Goal: Task Accomplishment & Management: Manage account settings

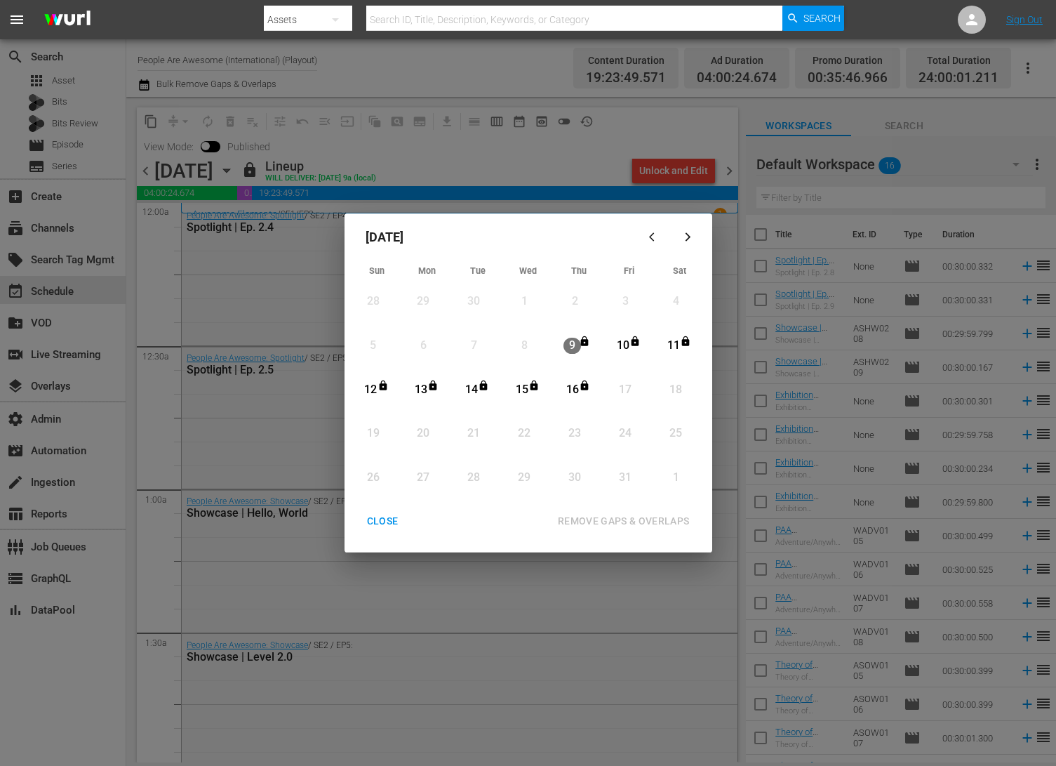
scroll to position [6262, 0]
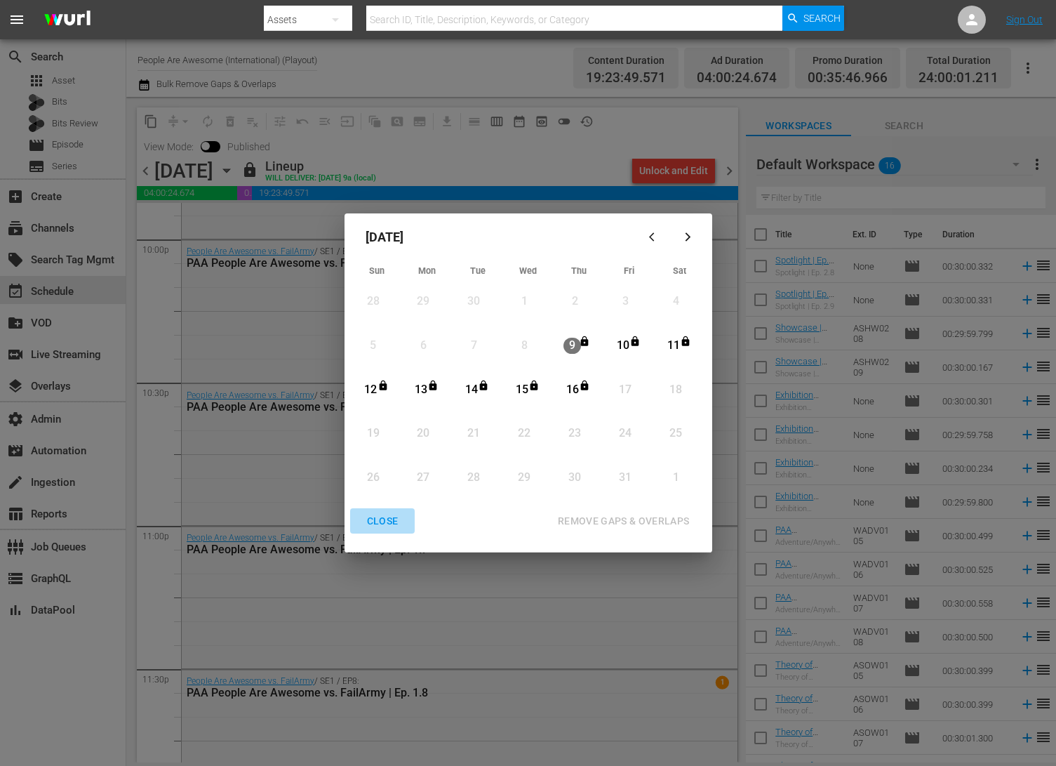
click at [387, 523] on div "CLOSE" at bounding box center [383, 521] width 54 height 18
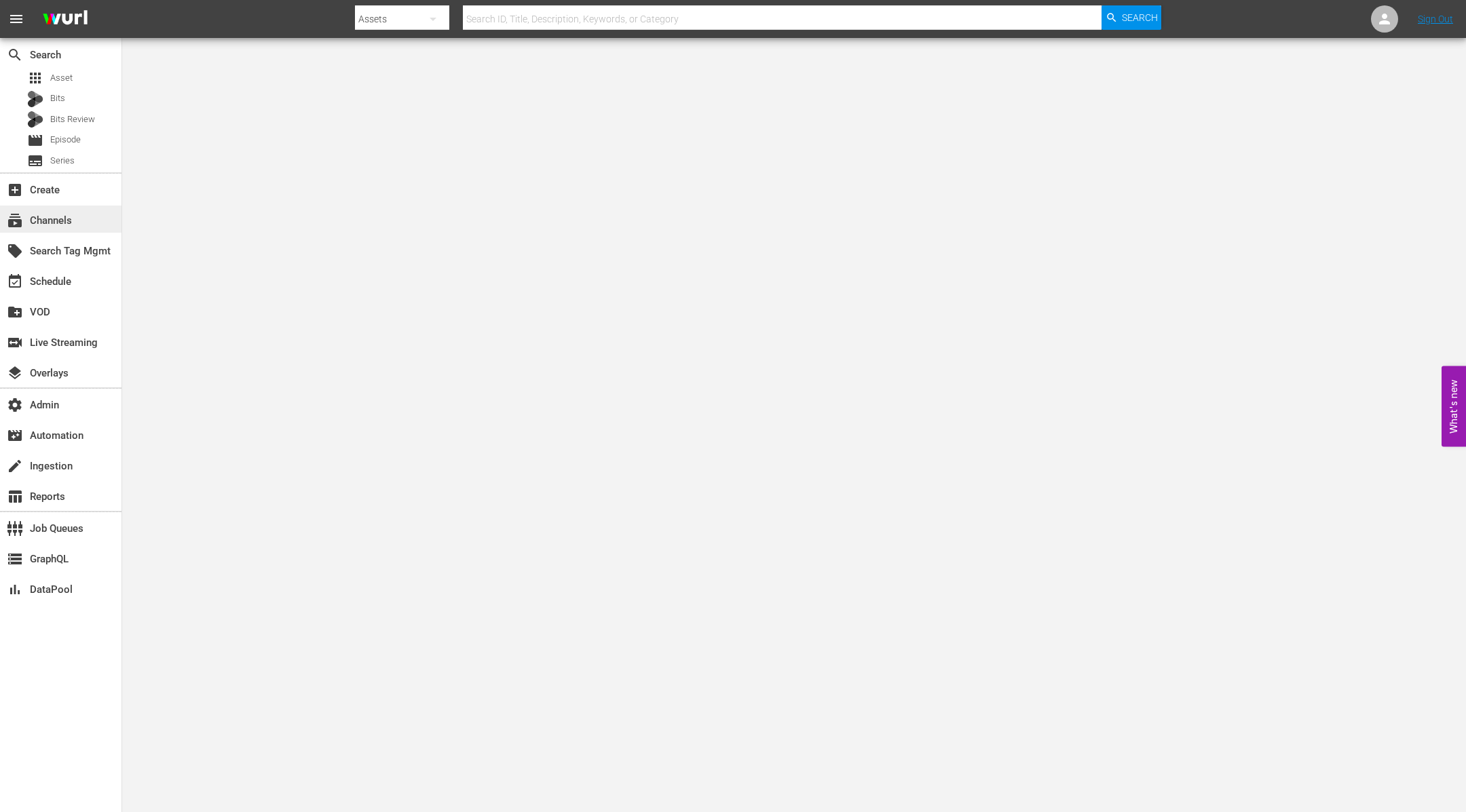
click at [90, 218] on div "subscriptions Channels" at bounding box center [61, 219] width 122 height 27
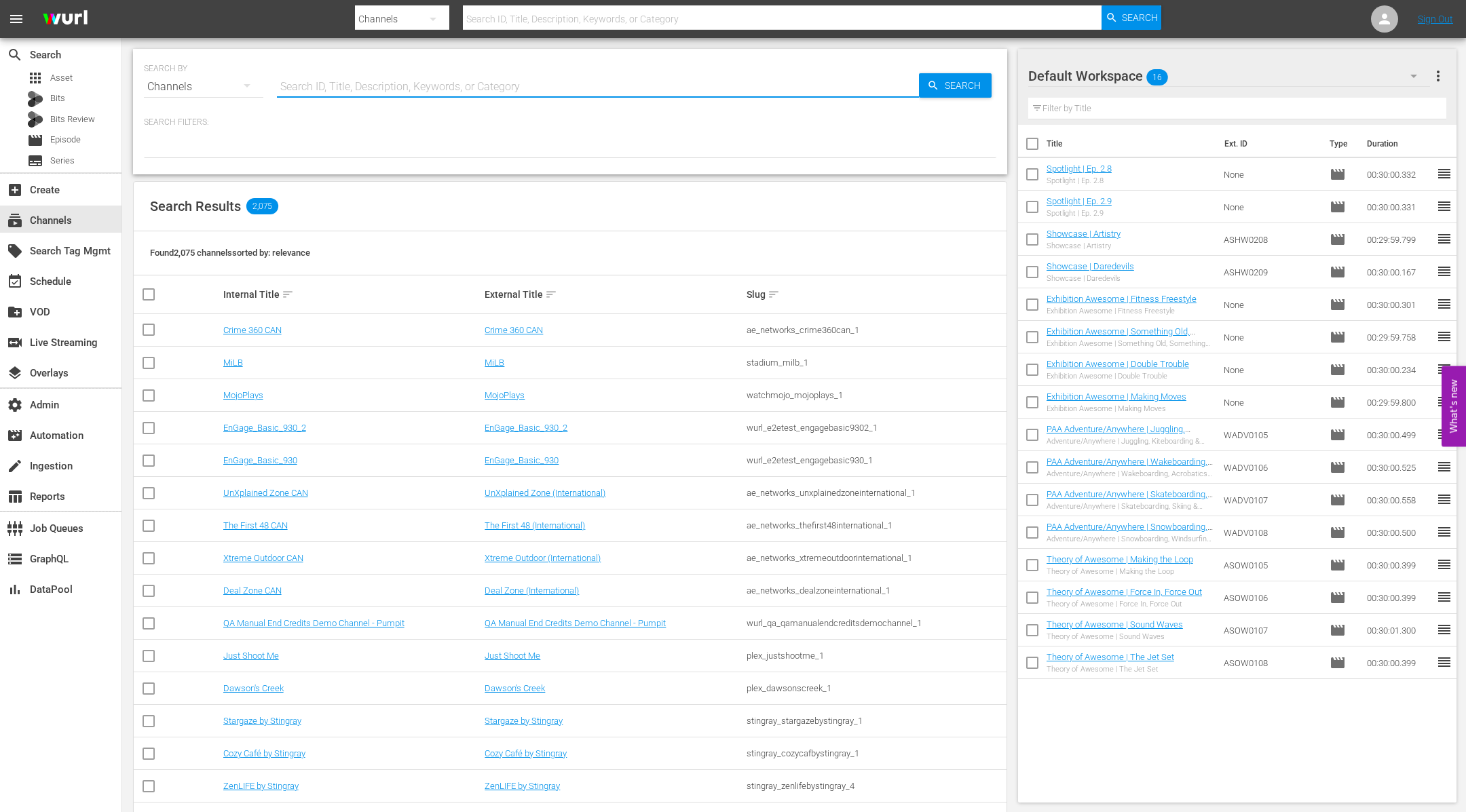
click at [392, 80] on input "text" at bounding box center [598, 87] width 642 height 33
type input "icon"
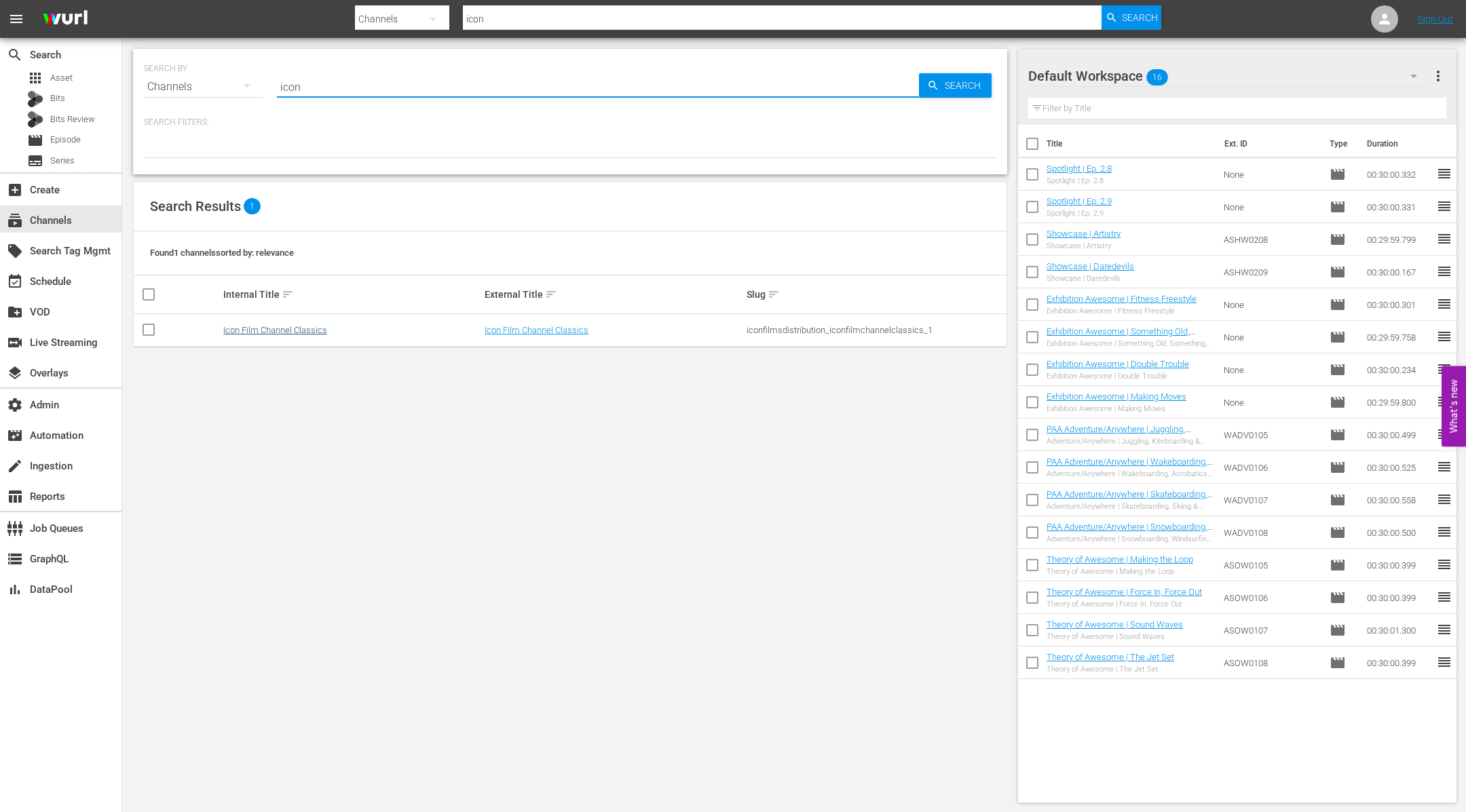
type input "icon"
click at [240, 330] on link "Icon Film Channel Classics" at bounding box center [275, 330] width 103 height 11
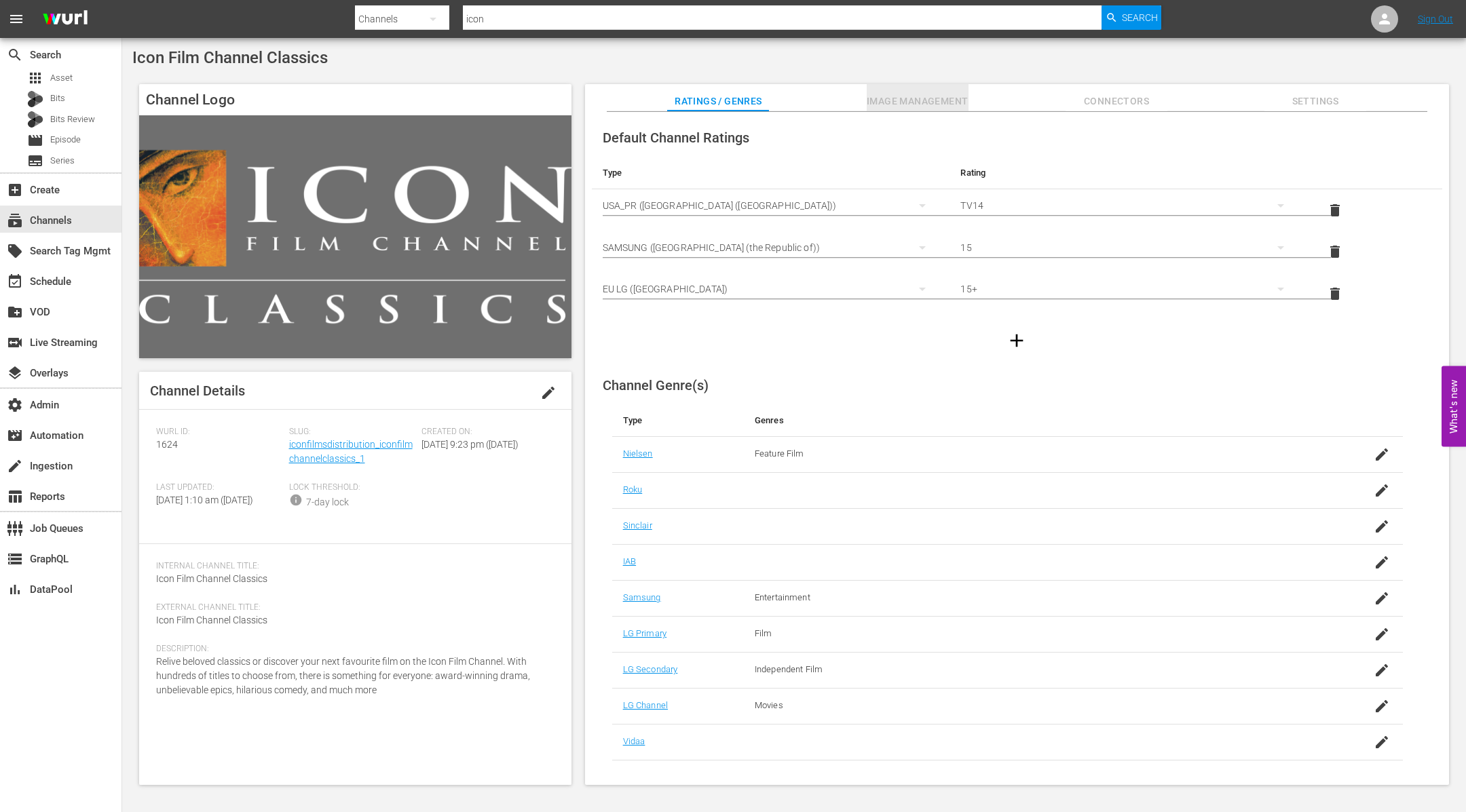
click at [931, 93] on span "Image Management" at bounding box center [917, 102] width 102 height 17
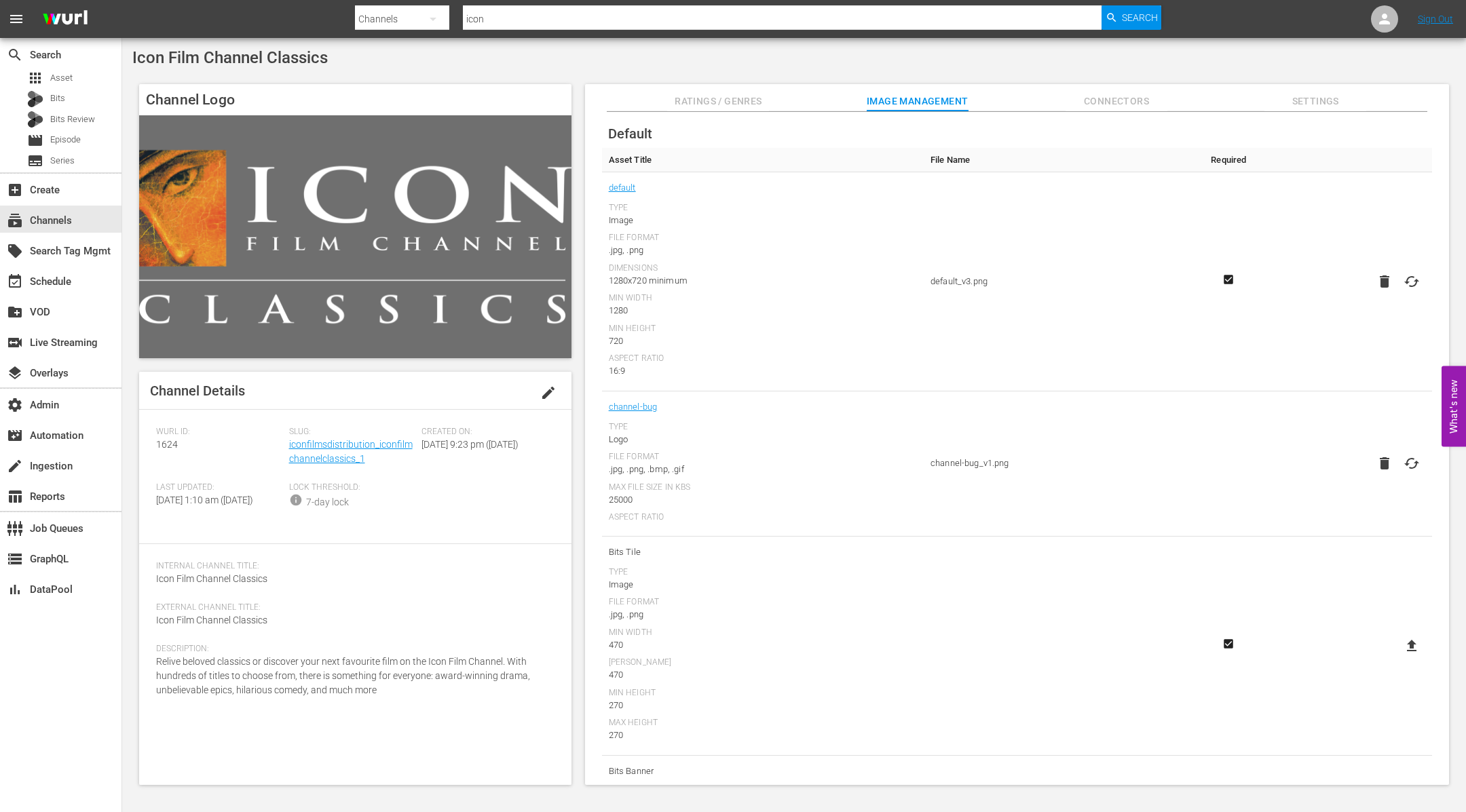
scroll to position [46, 0]
click at [76, 334] on div "switch_video Live Streaming" at bounding box center [38, 340] width 76 height 13
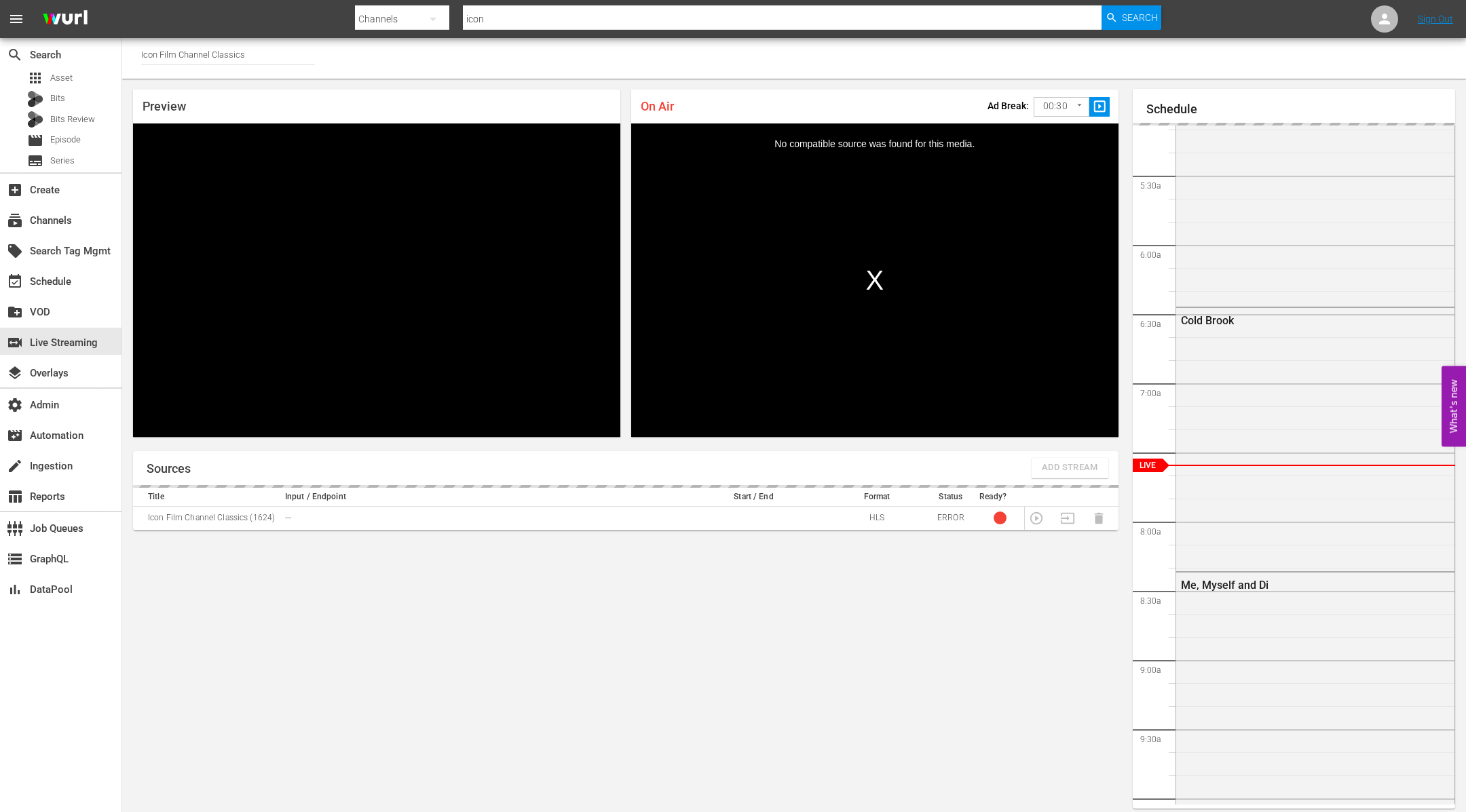
scroll to position [8, 0]
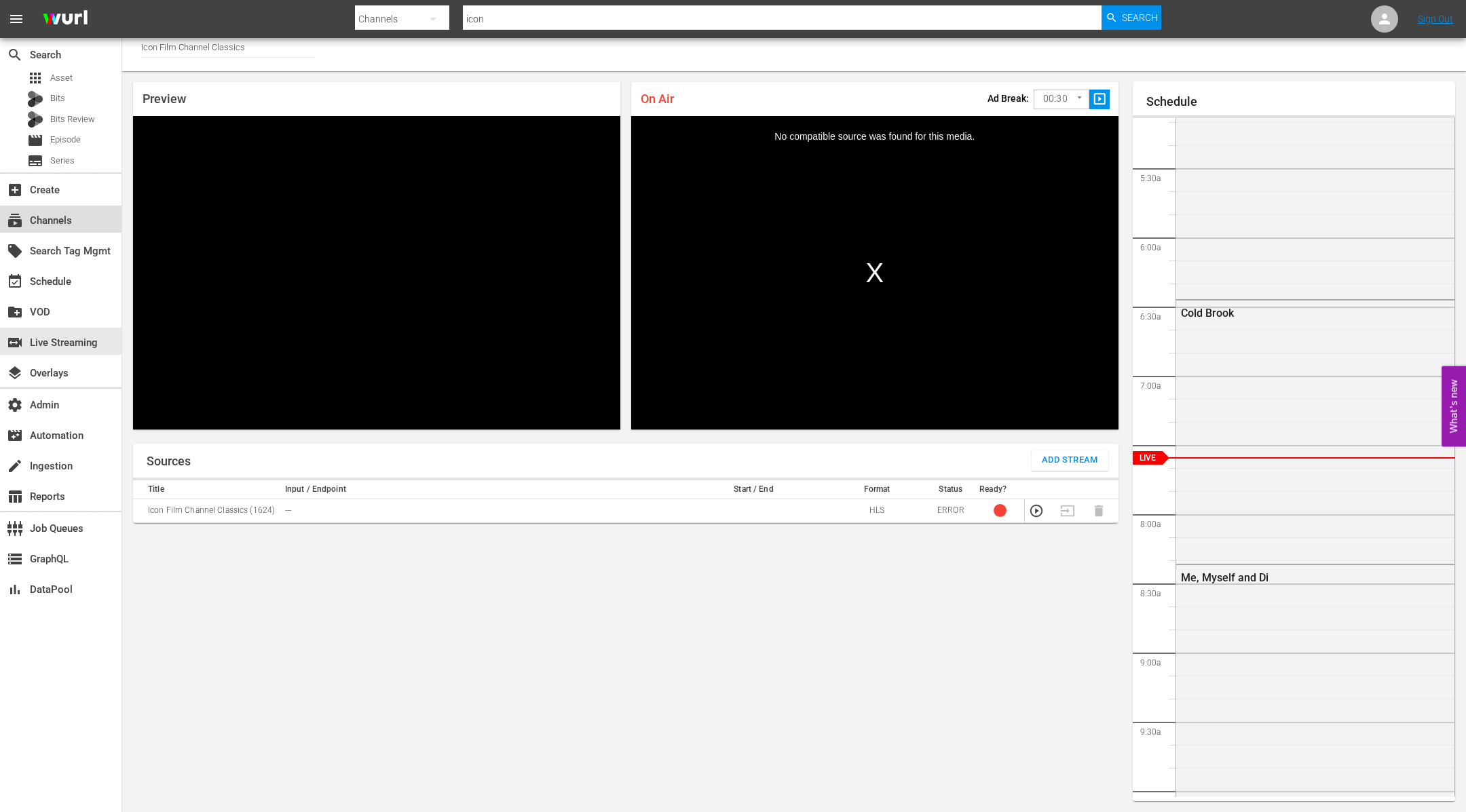
click at [81, 218] on div "subscriptions Channels" at bounding box center [61, 219] width 122 height 27
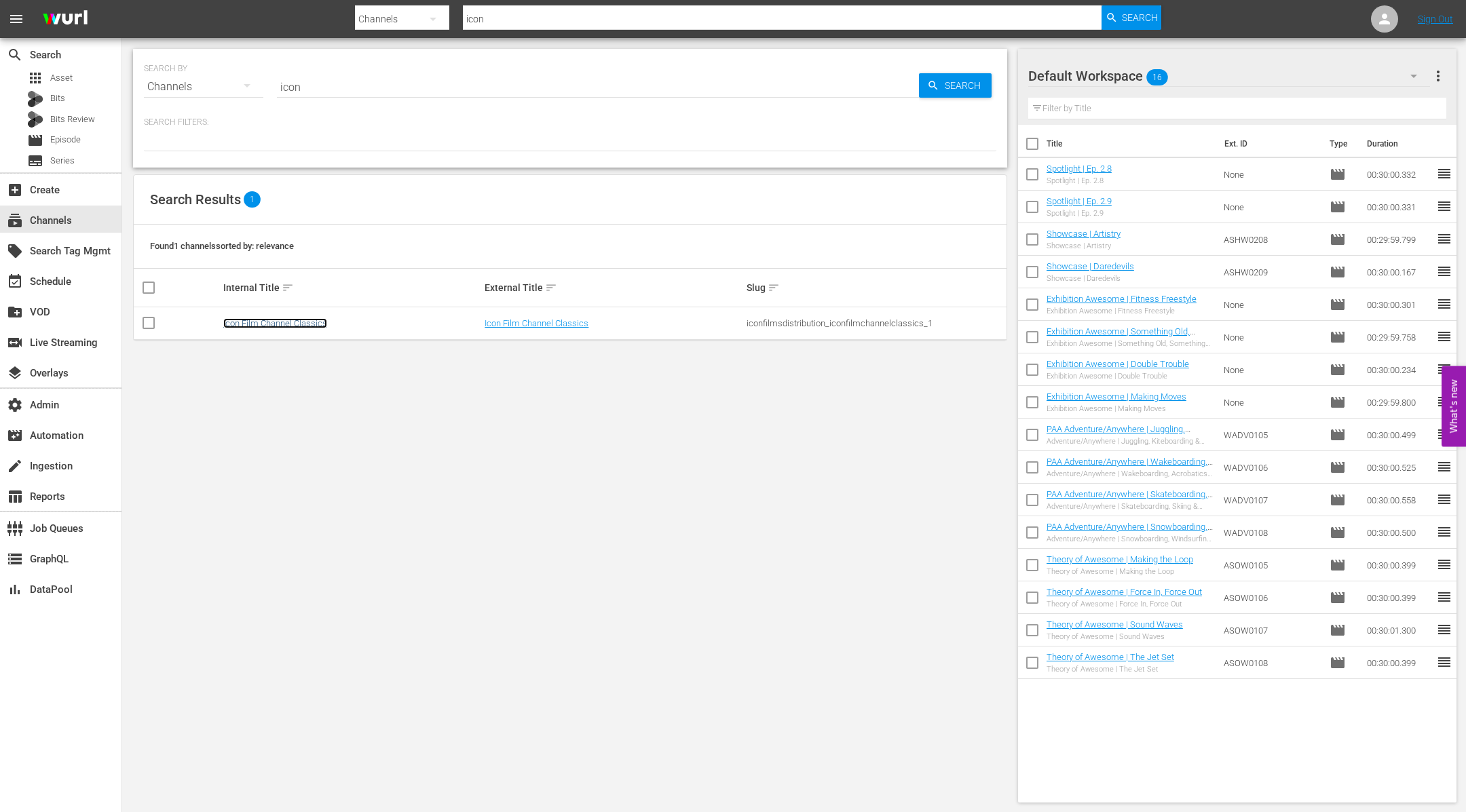
click at [256, 320] on link "Icon Film Channel Classics" at bounding box center [275, 323] width 103 height 11
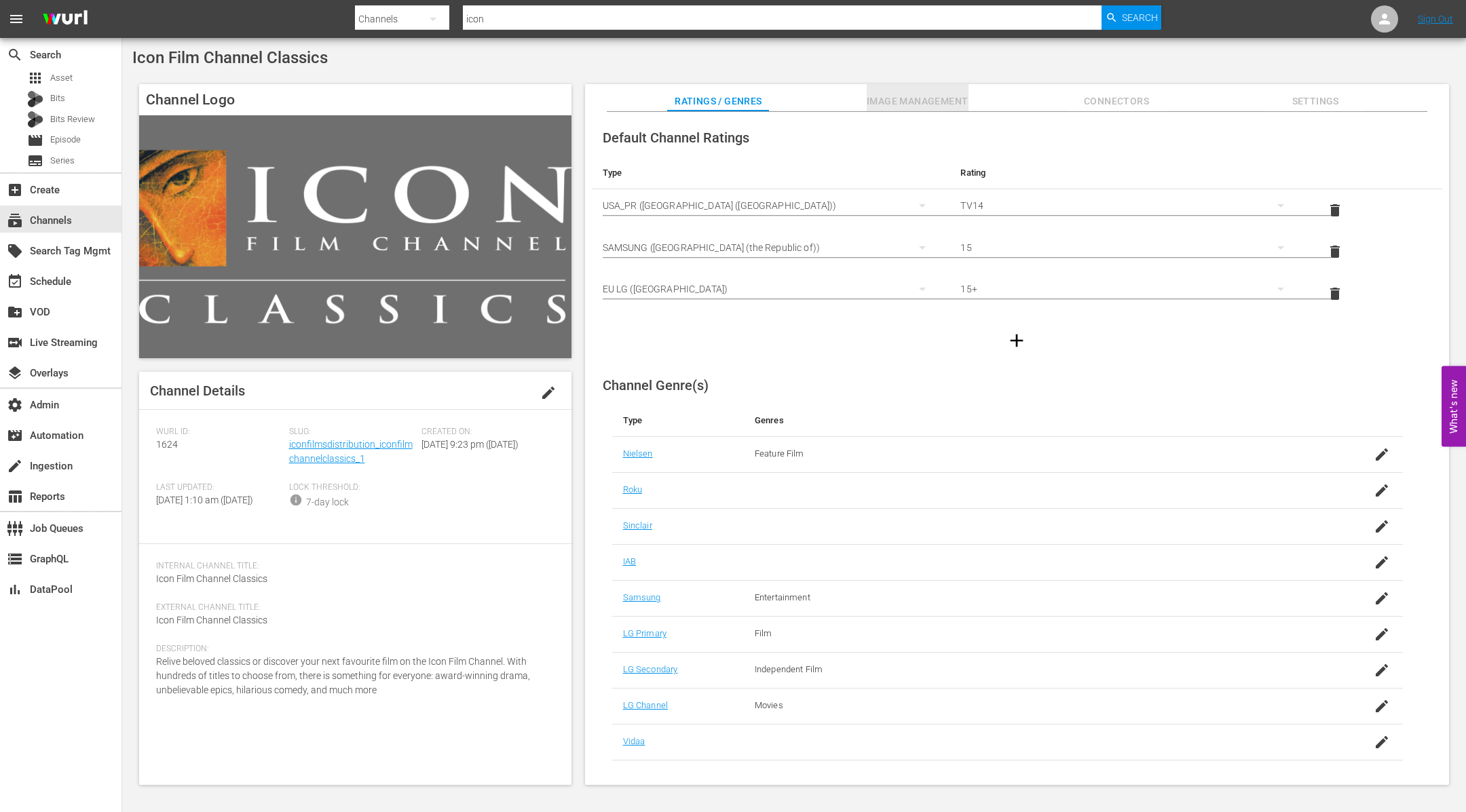
click at [924, 88] on button "Image Management" at bounding box center [917, 98] width 102 height 27
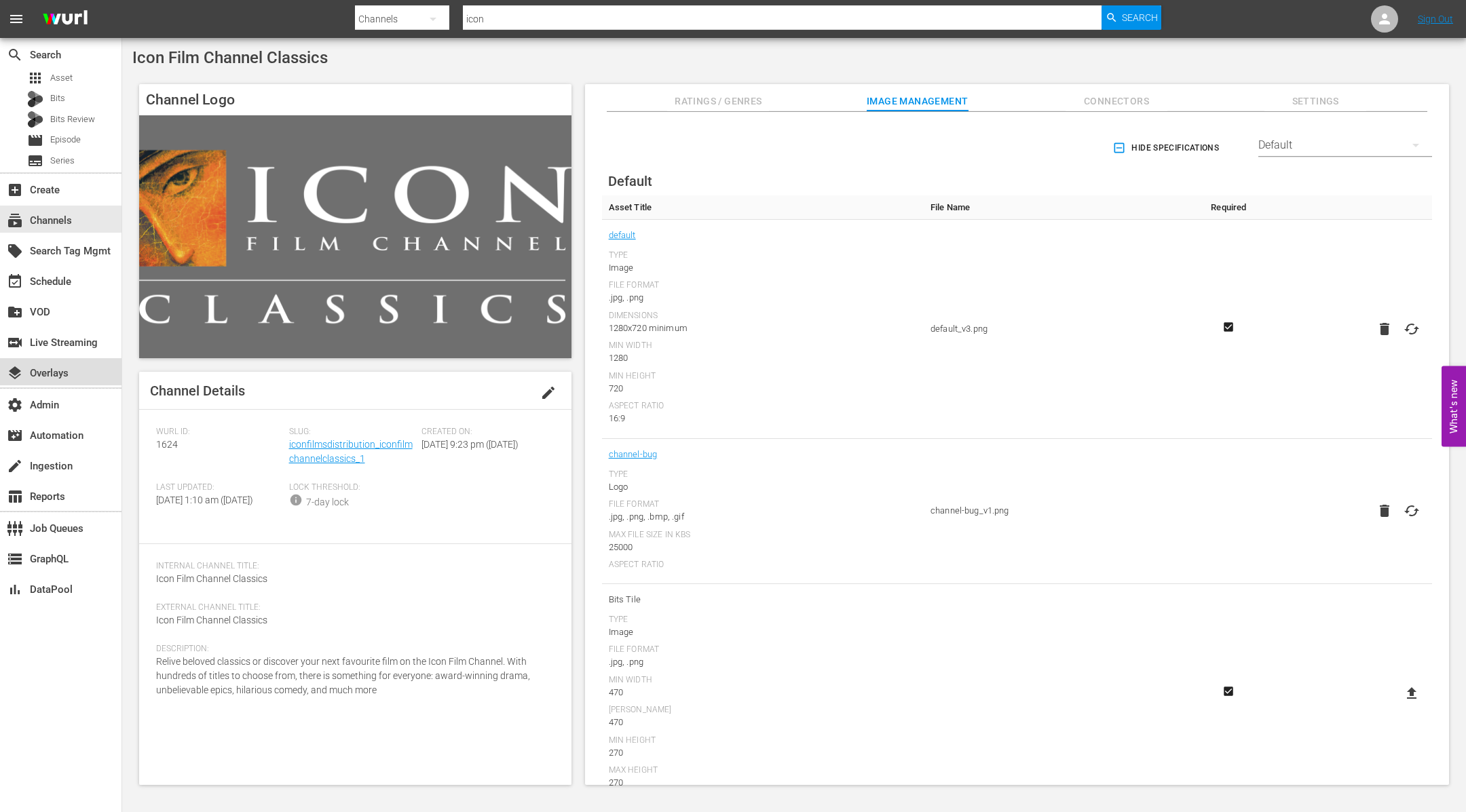
click at [64, 371] on div "layers Overlays" at bounding box center [38, 371] width 76 height 13
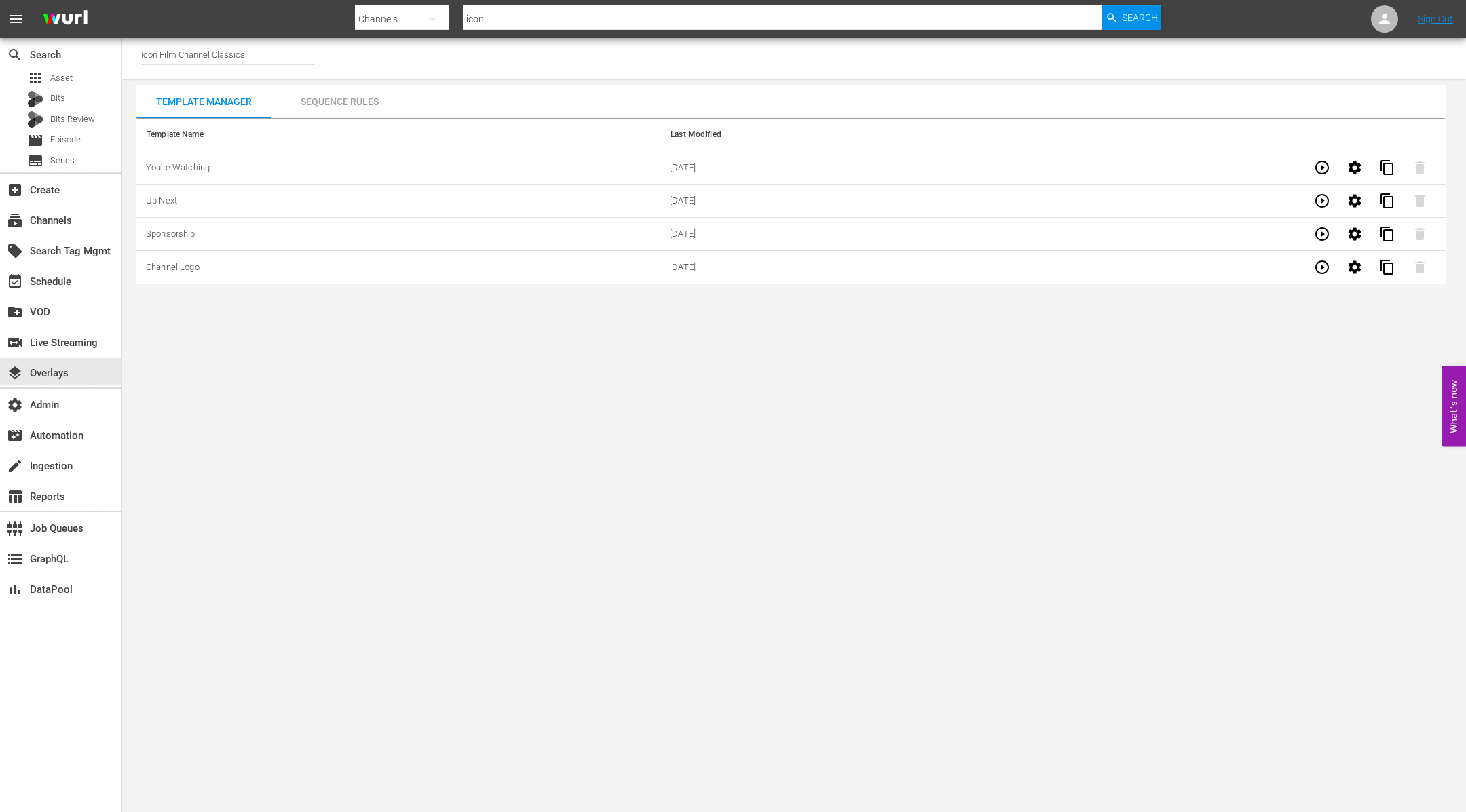
click at [333, 98] on div "Sequence Rules" at bounding box center [339, 102] width 135 height 33
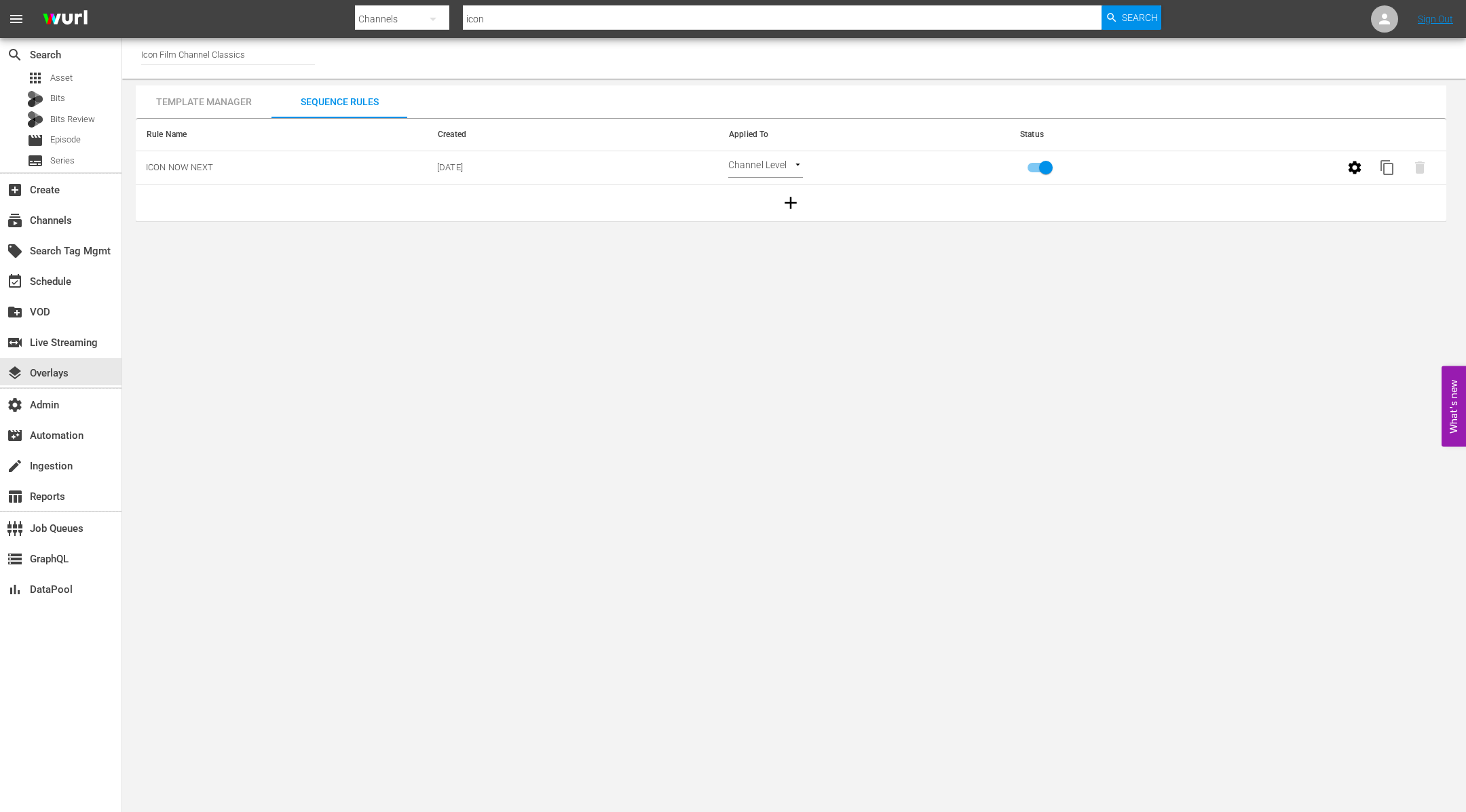
click at [194, 99] on div "Template Manager" at bounding box center [203, 102] width 135 height 33
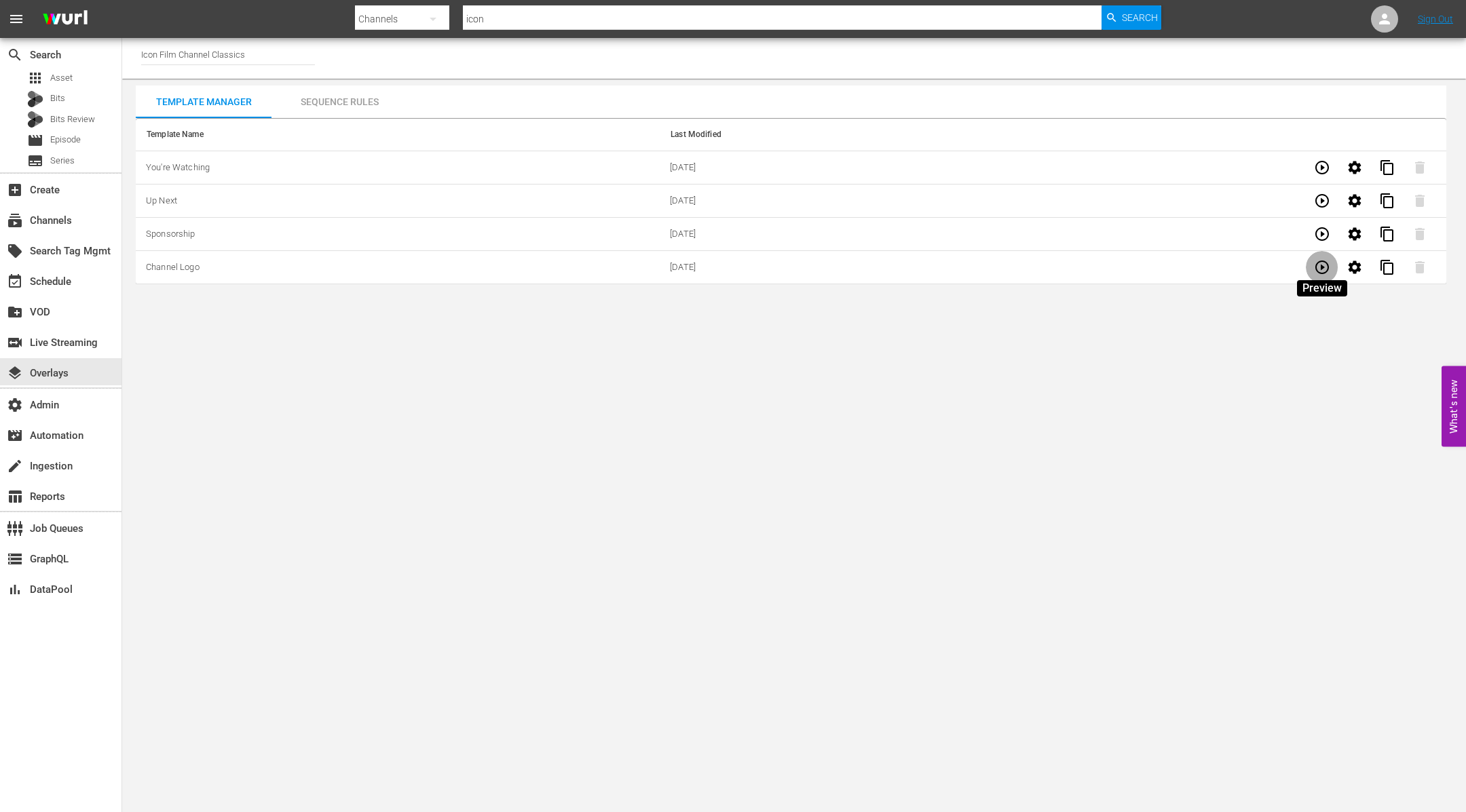
click at [1318, 268] on icon "button" at bounding box center [1322, 267] width 16 height 16
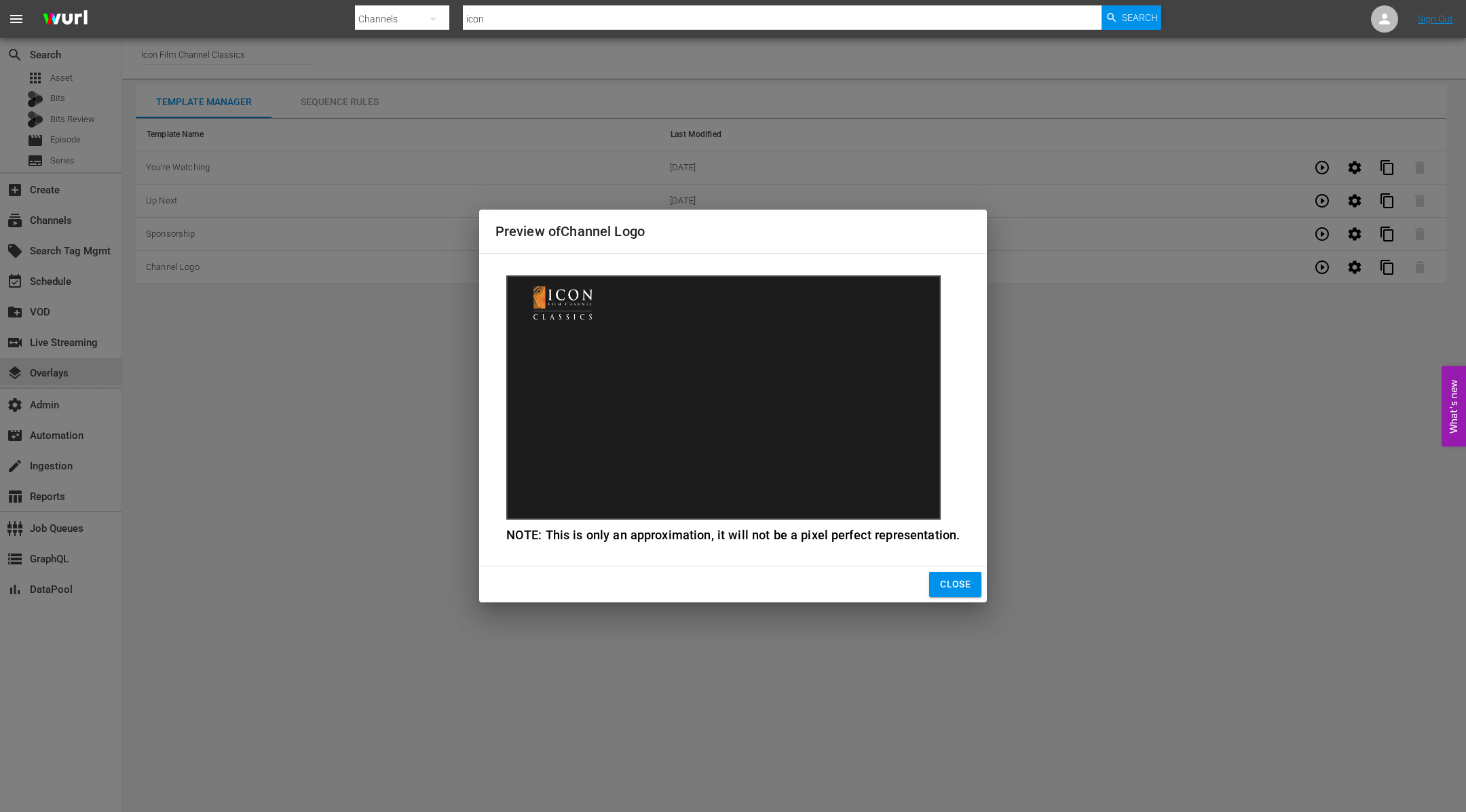
click at [936, 587] on button "Close" at bounding box center [955, 585] width 52 height 25
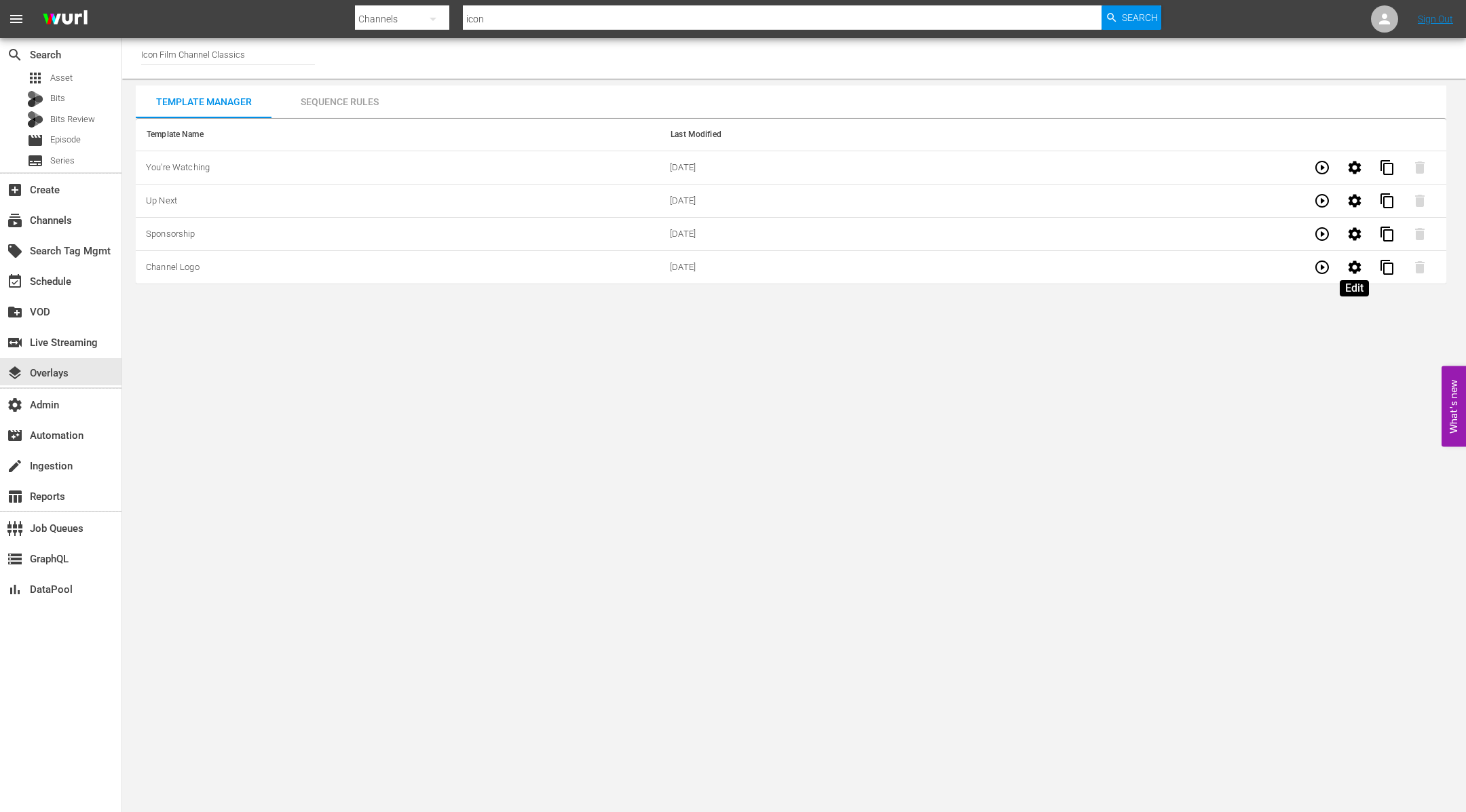
click at [1354, 267] on icon "button" at bounding box center [1354, 267] width 16 height 16
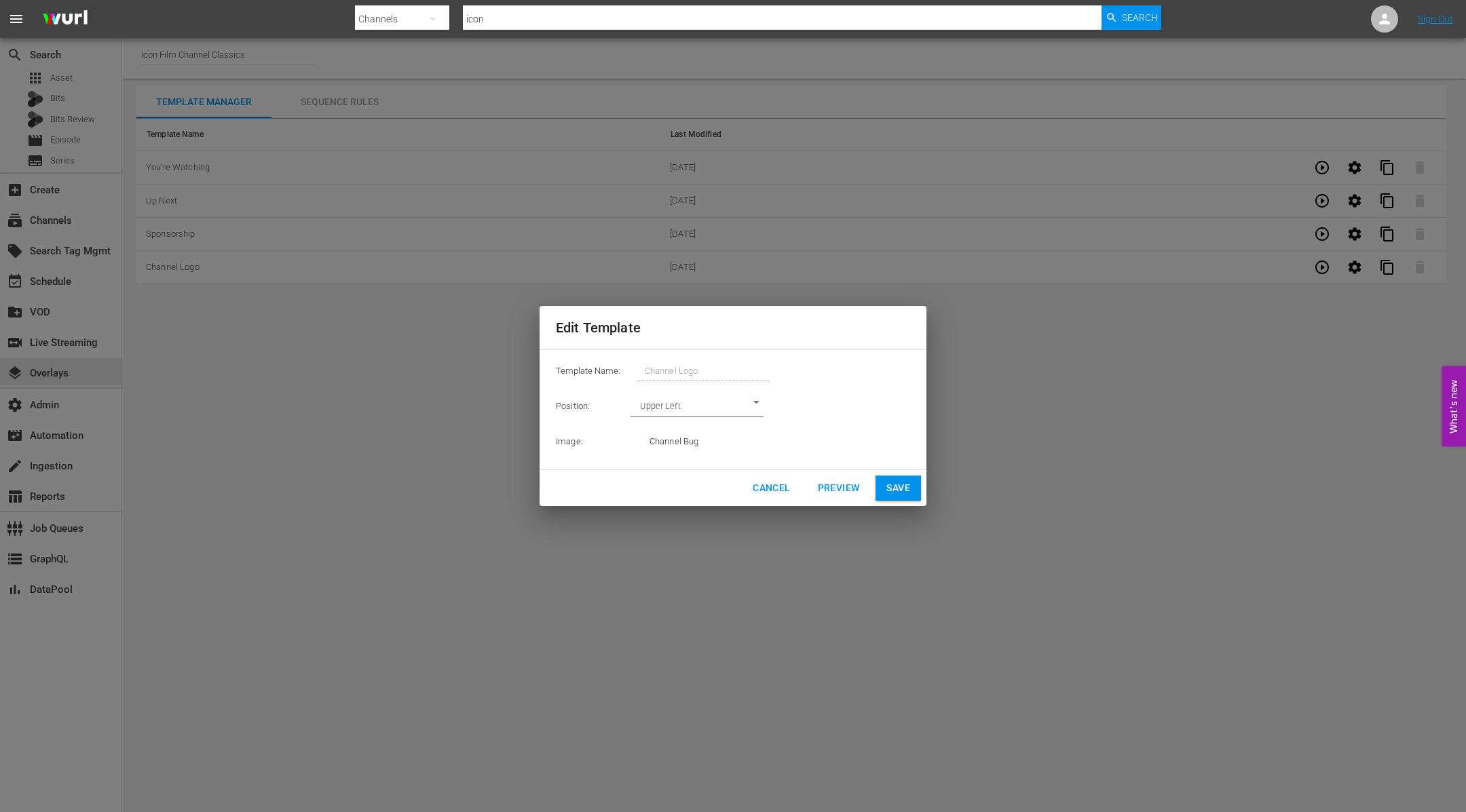
click at [782, 492] on span "Cancel" at bounding box center [771, 488] width 38 height 17
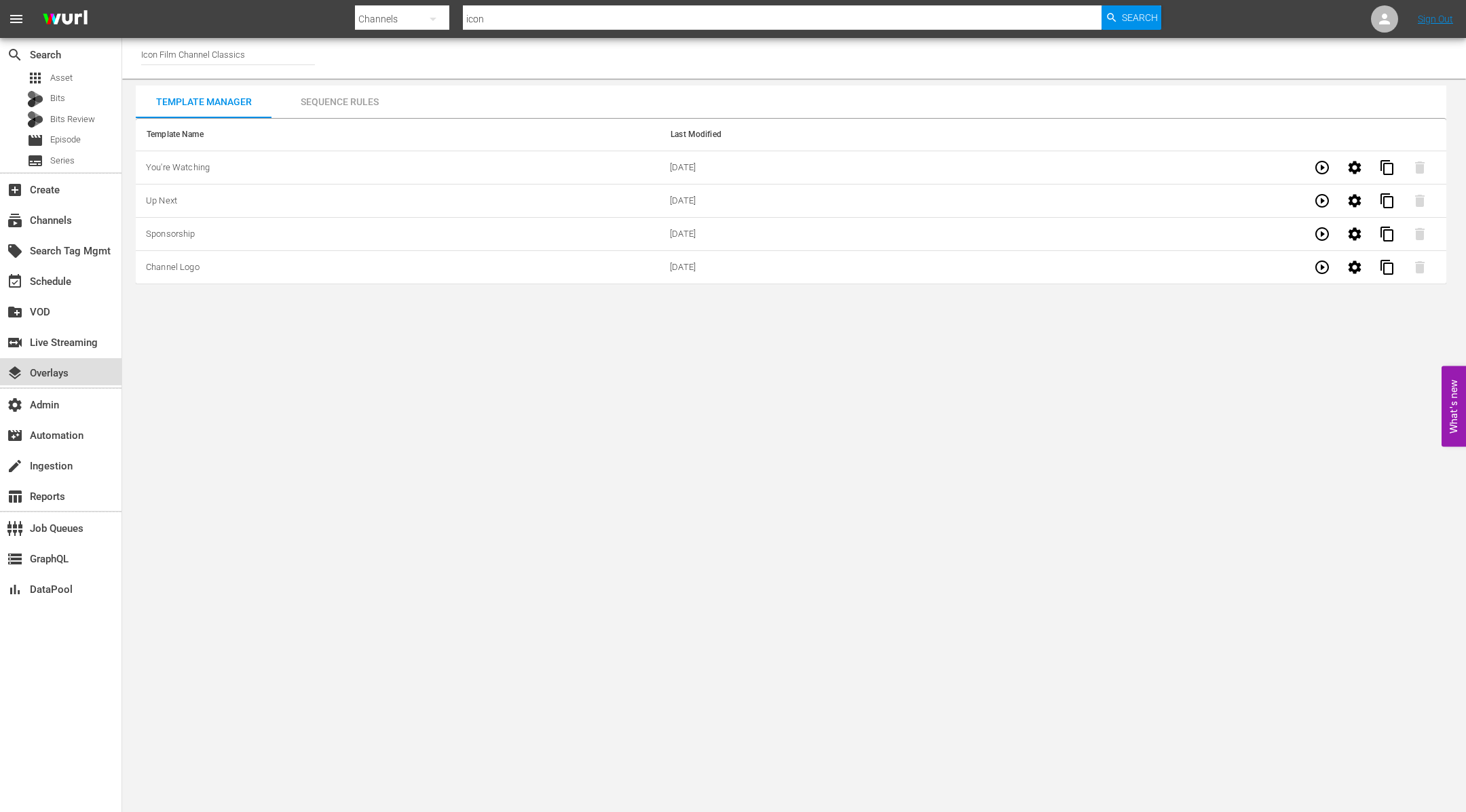
click at [63, 375] on div "layers Overlays" at bounding box center [38, 371] width 76 height 13
click at [95, 228] on div "subscriptions Channels" at bounding box center [61, 219] width 122 height 27
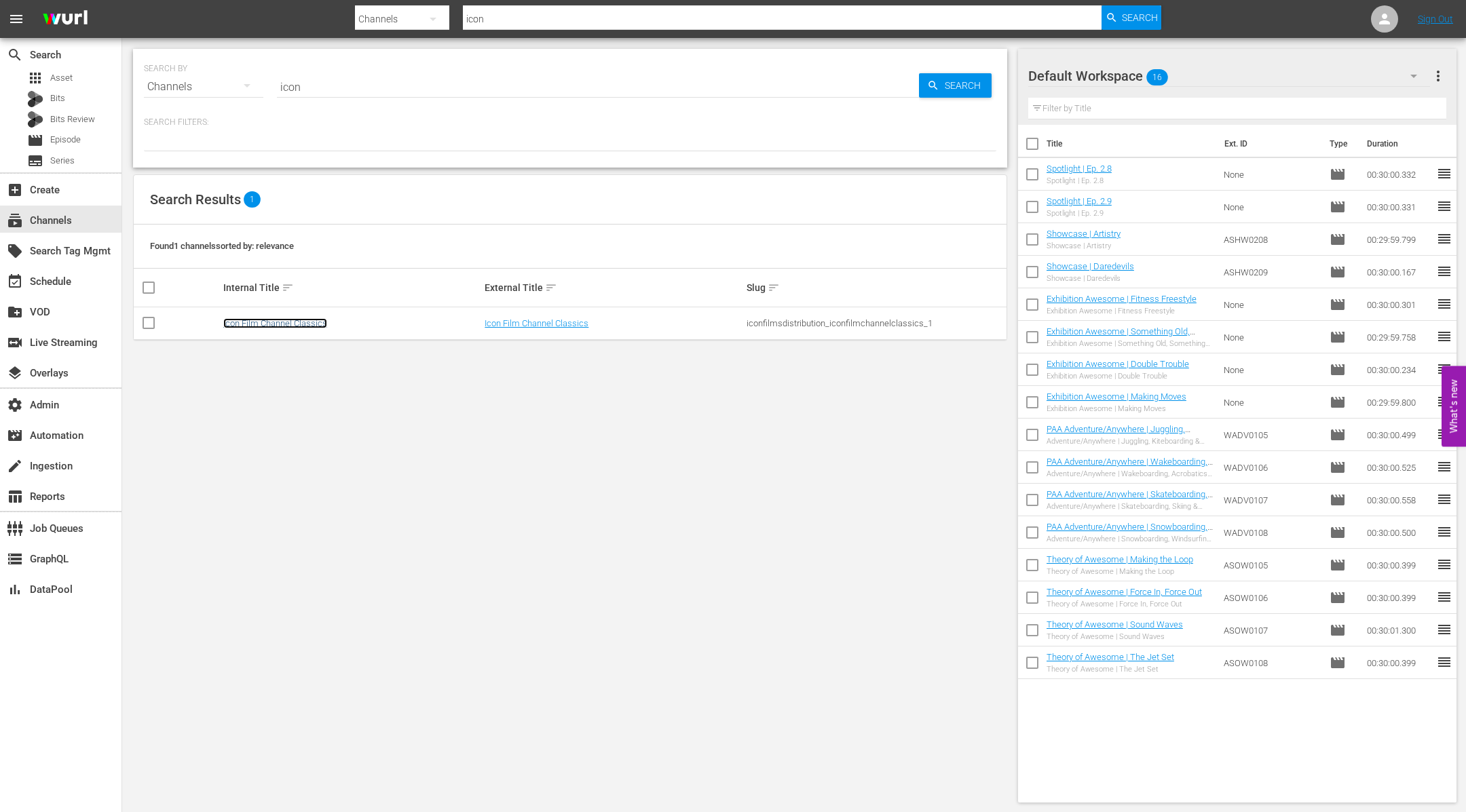
click at [283, 325] on link "Icon Film Channel Classics" at bounding box center [275, 323] width 103 height 11
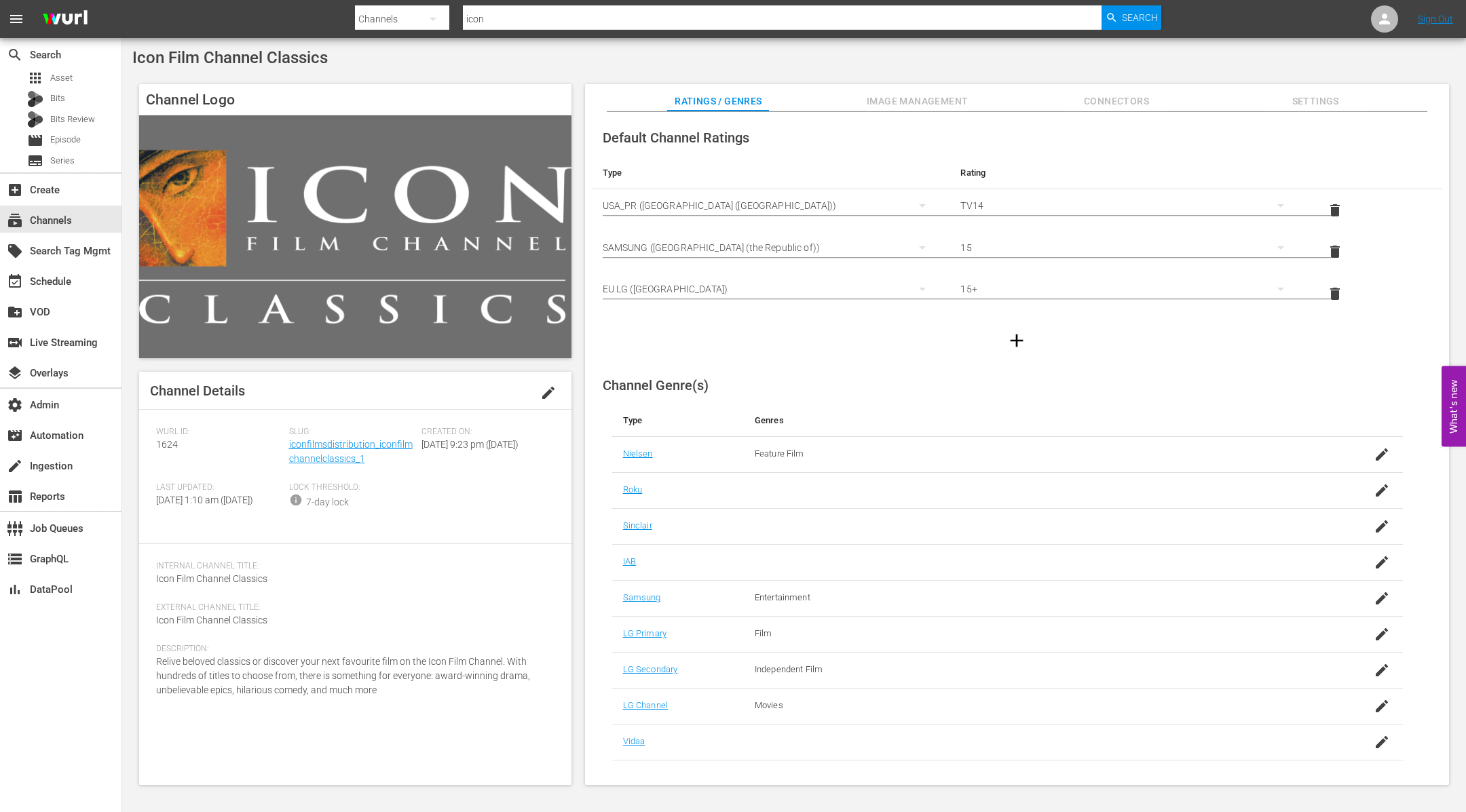
click at [941, 102] on span "Image Management" at bounding box center [917, 102] width 102 height 17
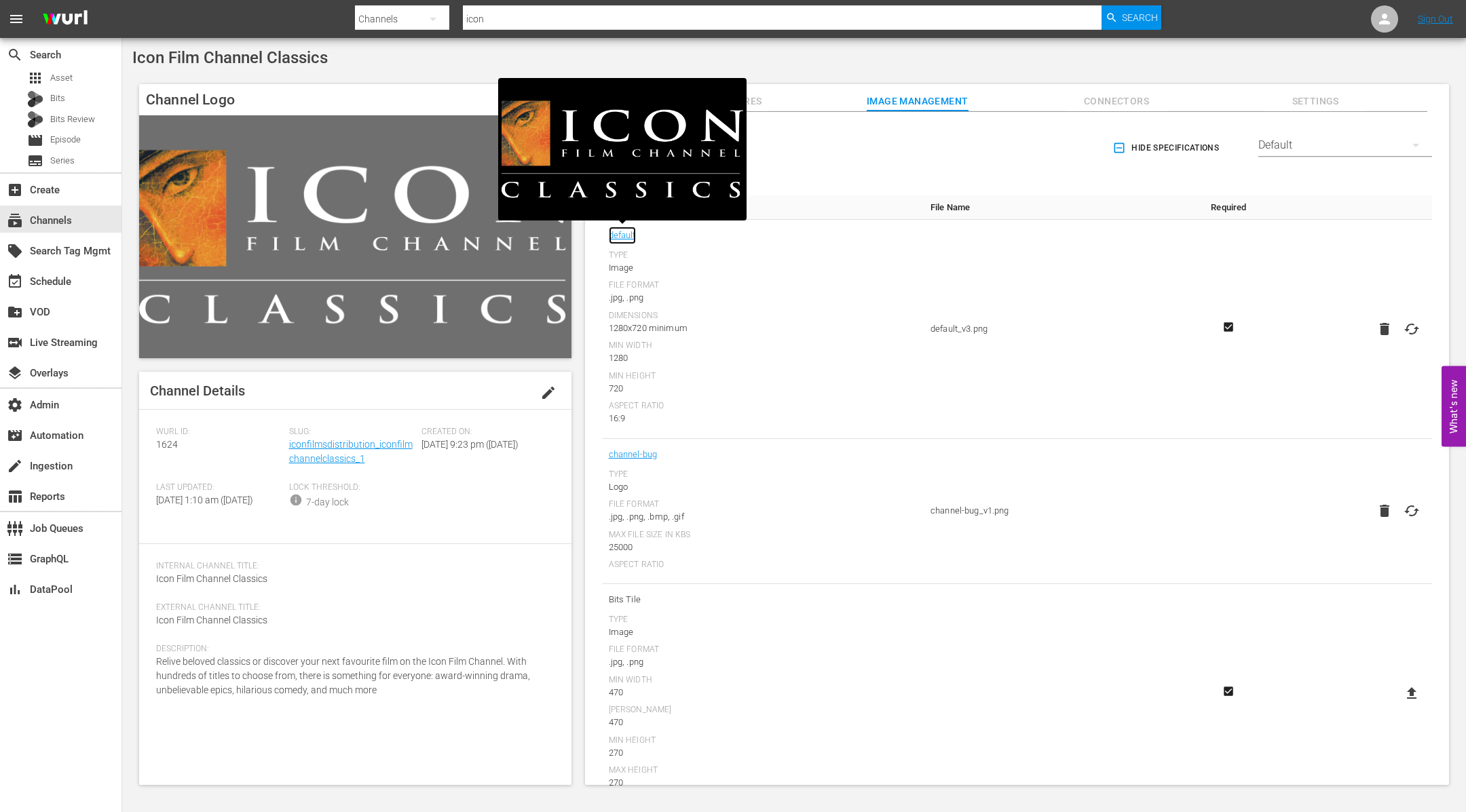
click at [627, 233] on link "default" at bounding box center [622, 235] width 27 height 17
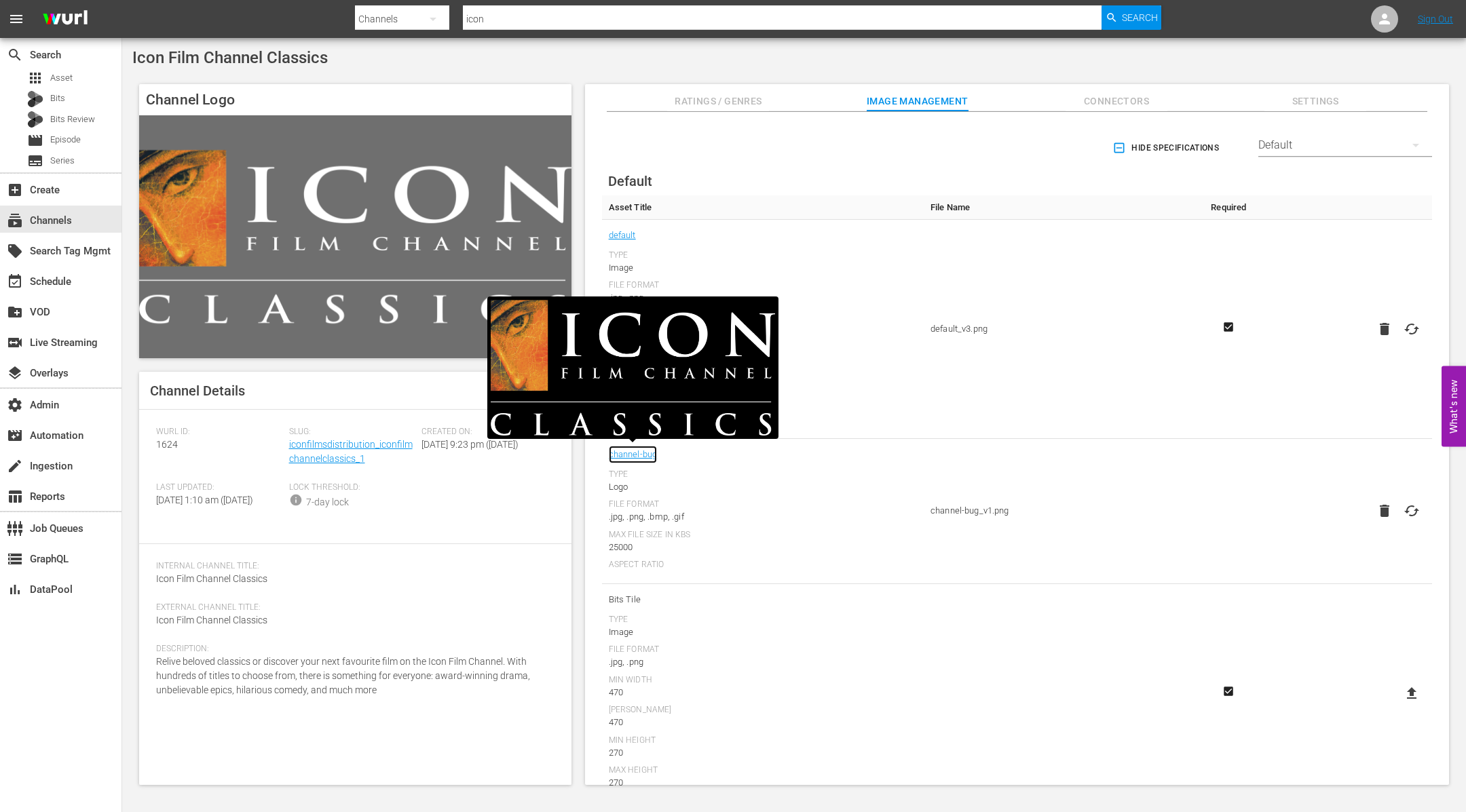
click at [638, 448] on link "channel-bug" at bounding box center [632, 454] width 49 height 17
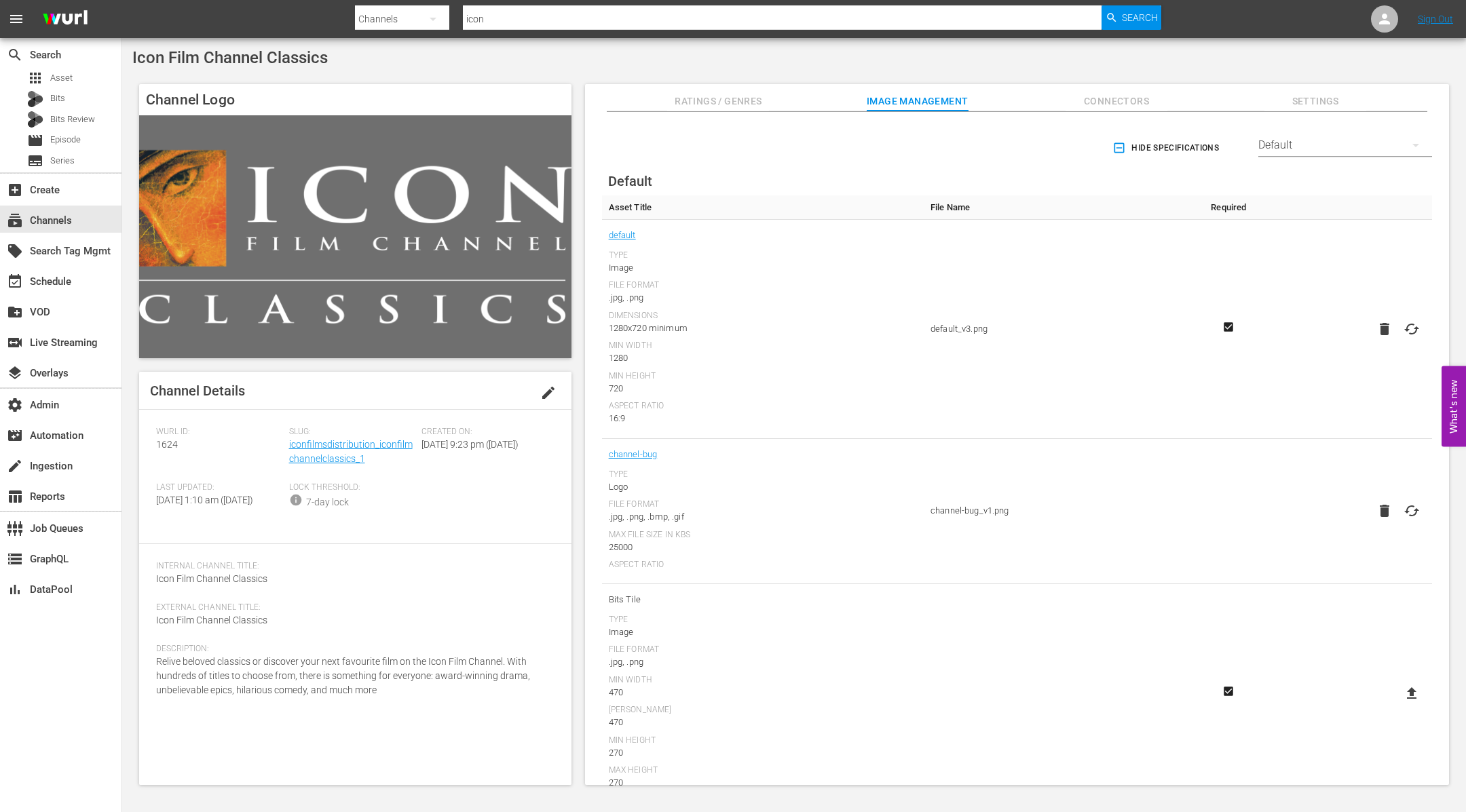
click at [804, 73] on div "Icon Film Channel Classics Channel Logo Channel Details edit Wurl ID: 1624 Slug…" at bounding box center [793, 420] width 1343 height 766
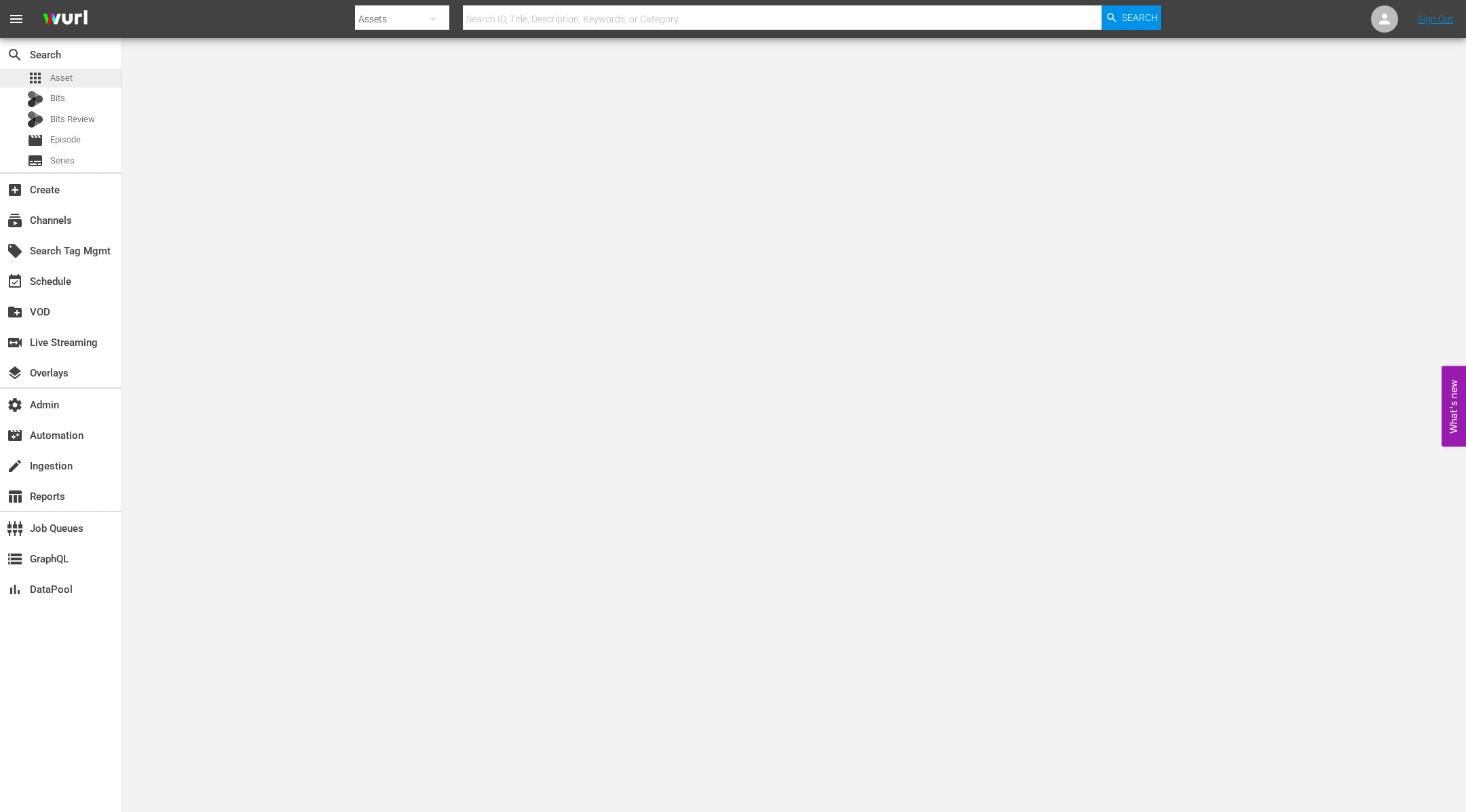
click at [91, 73] on div "apps Asset" at bounding box center [61, 78] width 122 height 19
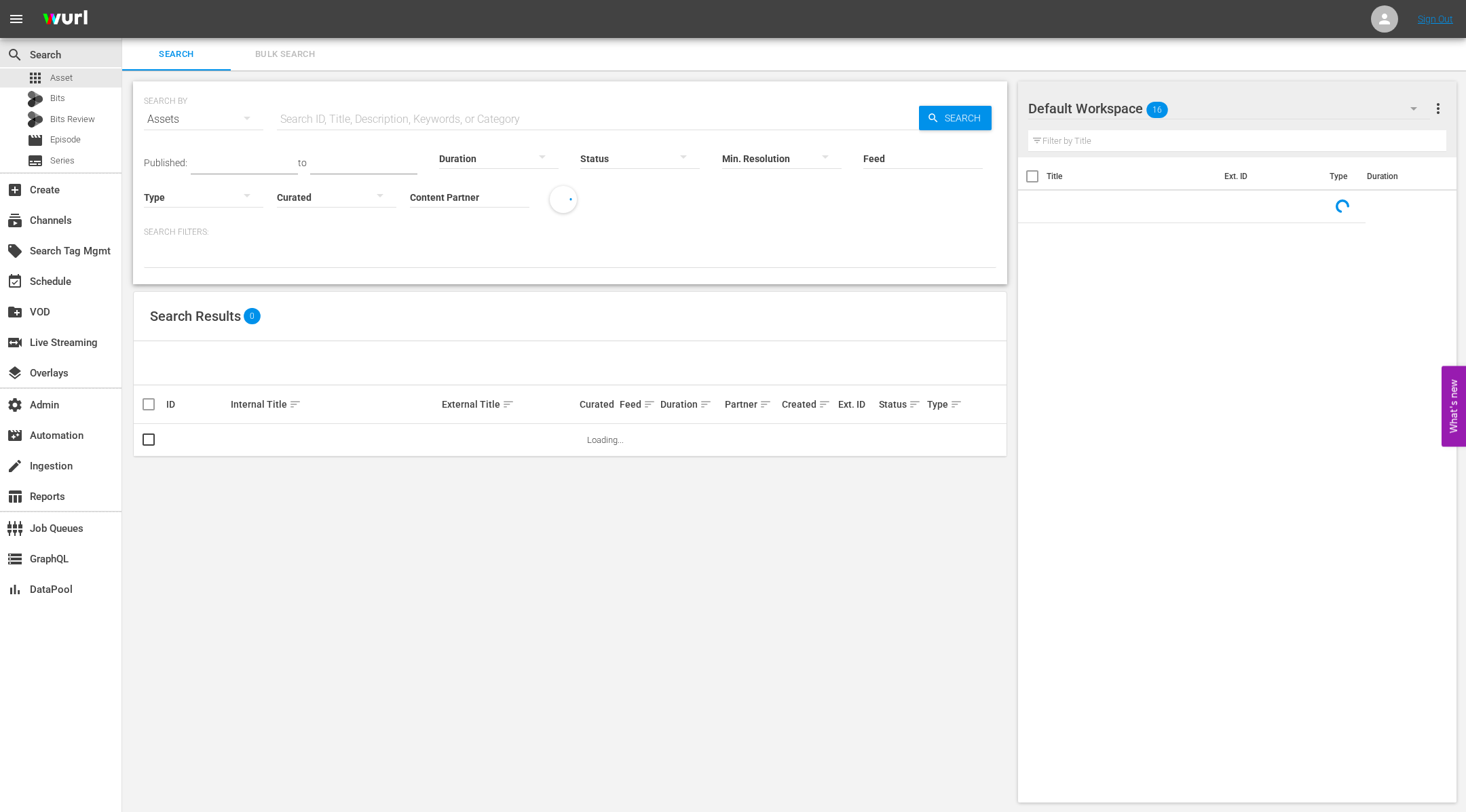
click at [454, 201] on input "Content Partner" at bounding box center [470, 198] width 120 height 49
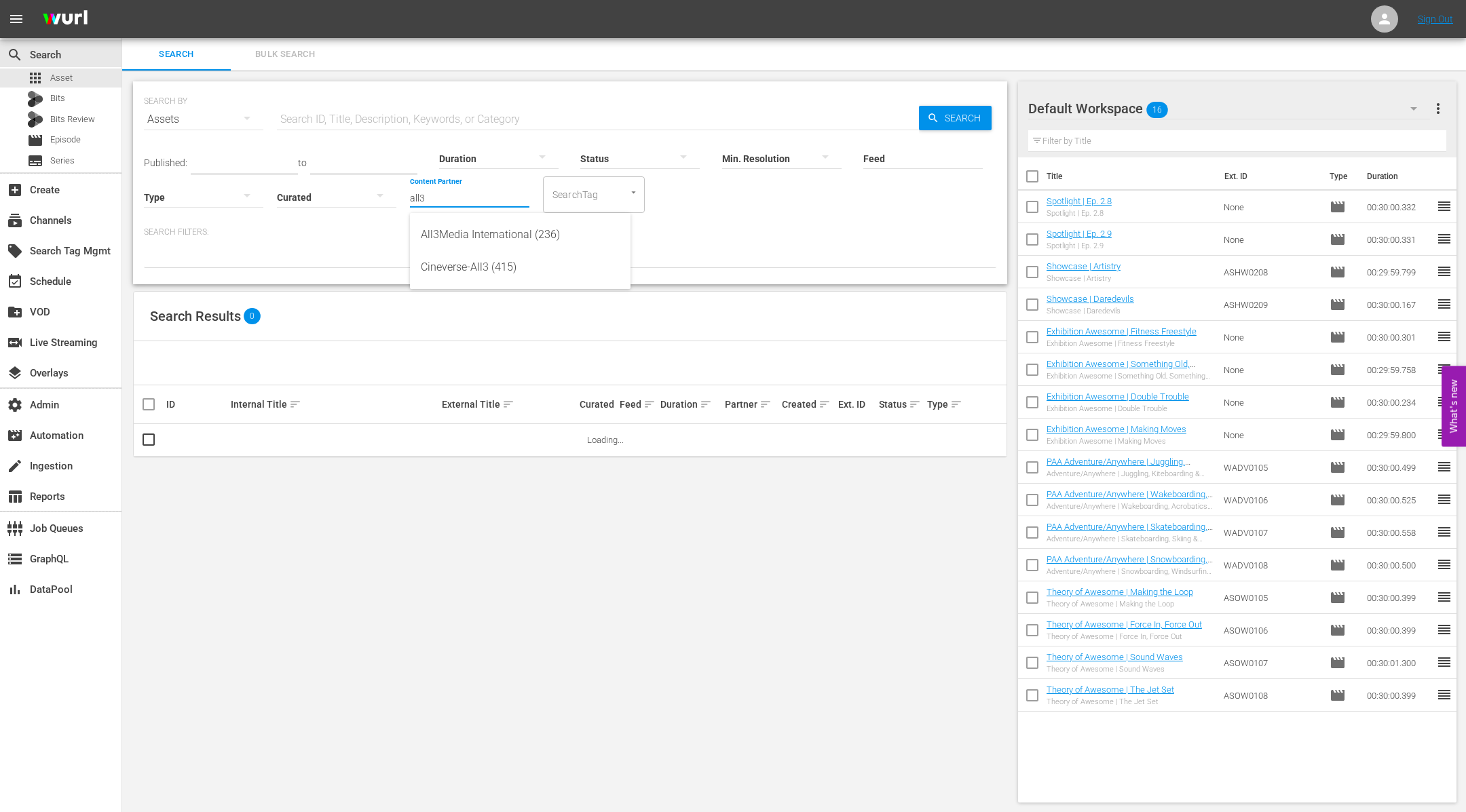
click at [509, 244] on div "All3Media International (236)" at bounding box center [520, 235] width 199 height 33
type input "All3Media International (236)"
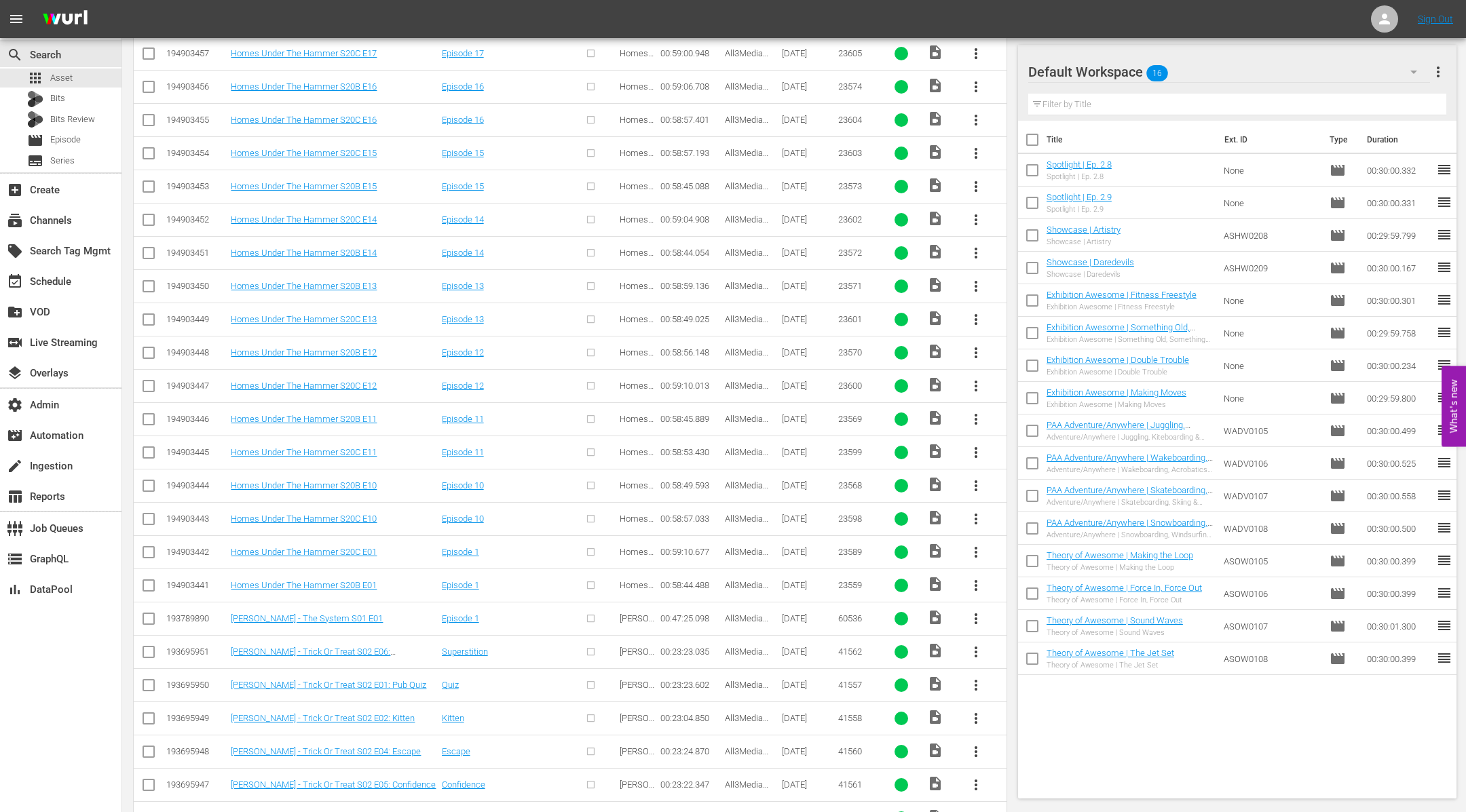
scroll to position [1522, 0]
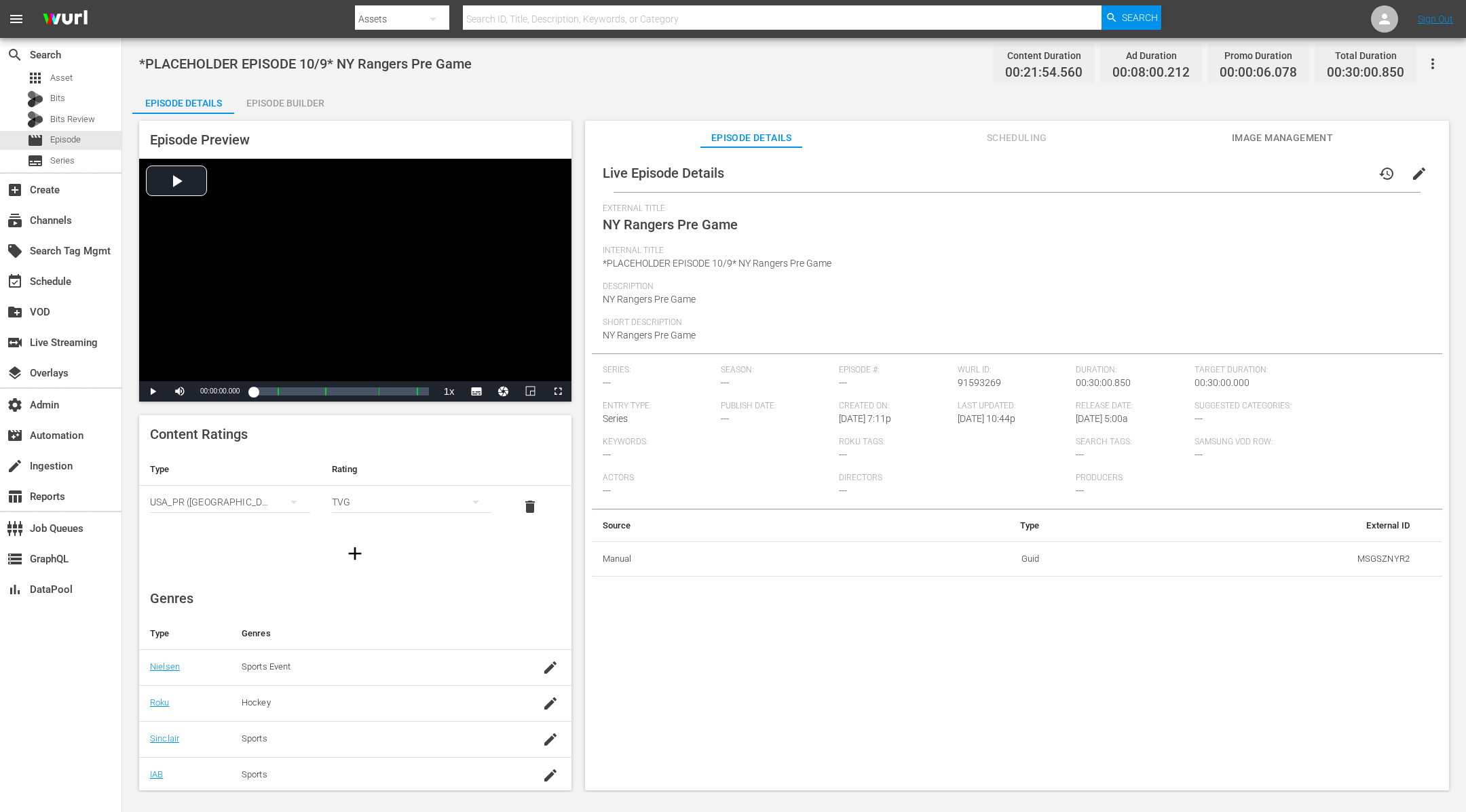
click at [1004, 137] on span "Scheduling" at bounding box center [1016, 138] width 102 height 17
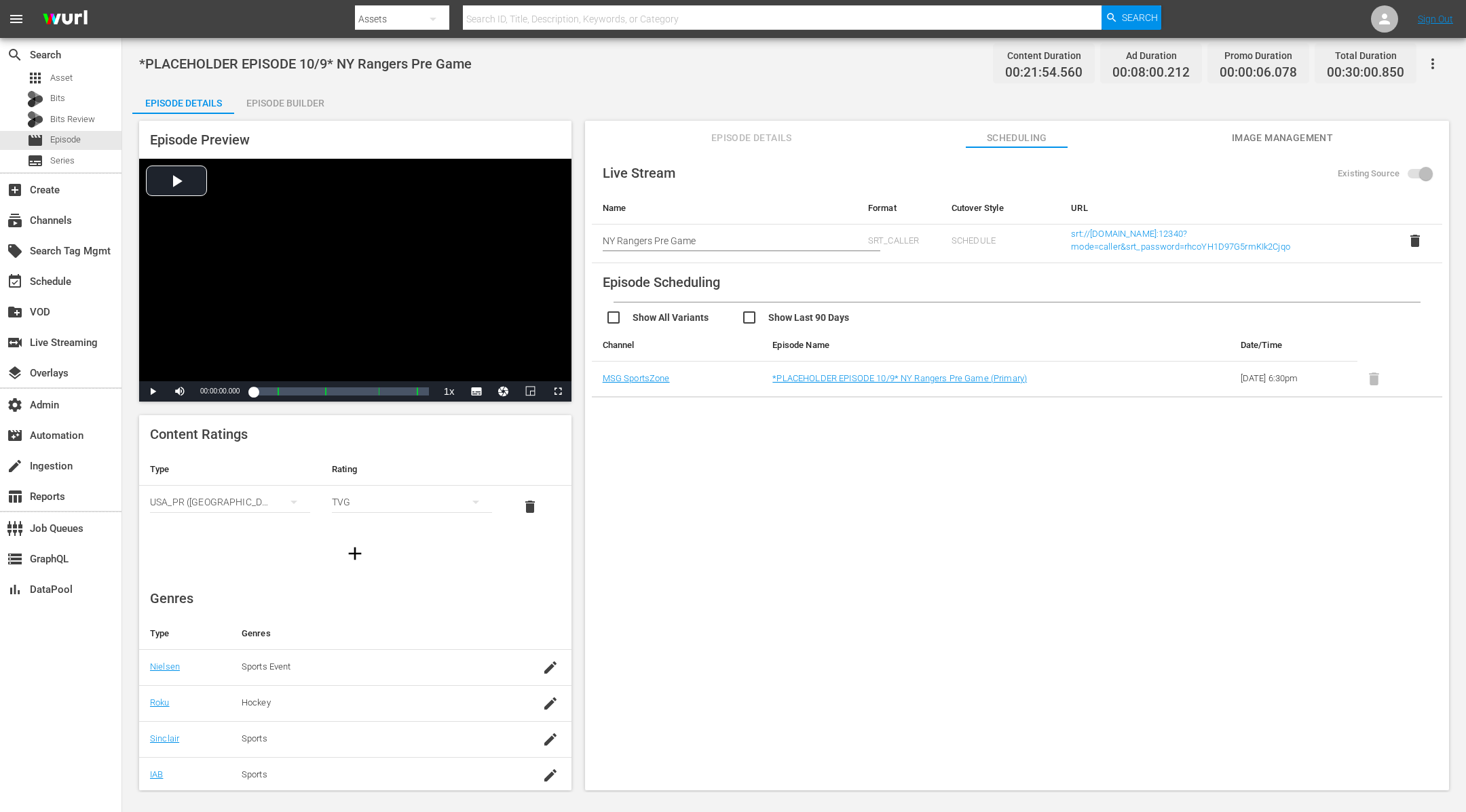
click at [1172, 140] on span "Image Management" at bounding box center [1281, 138] width 102 height 17
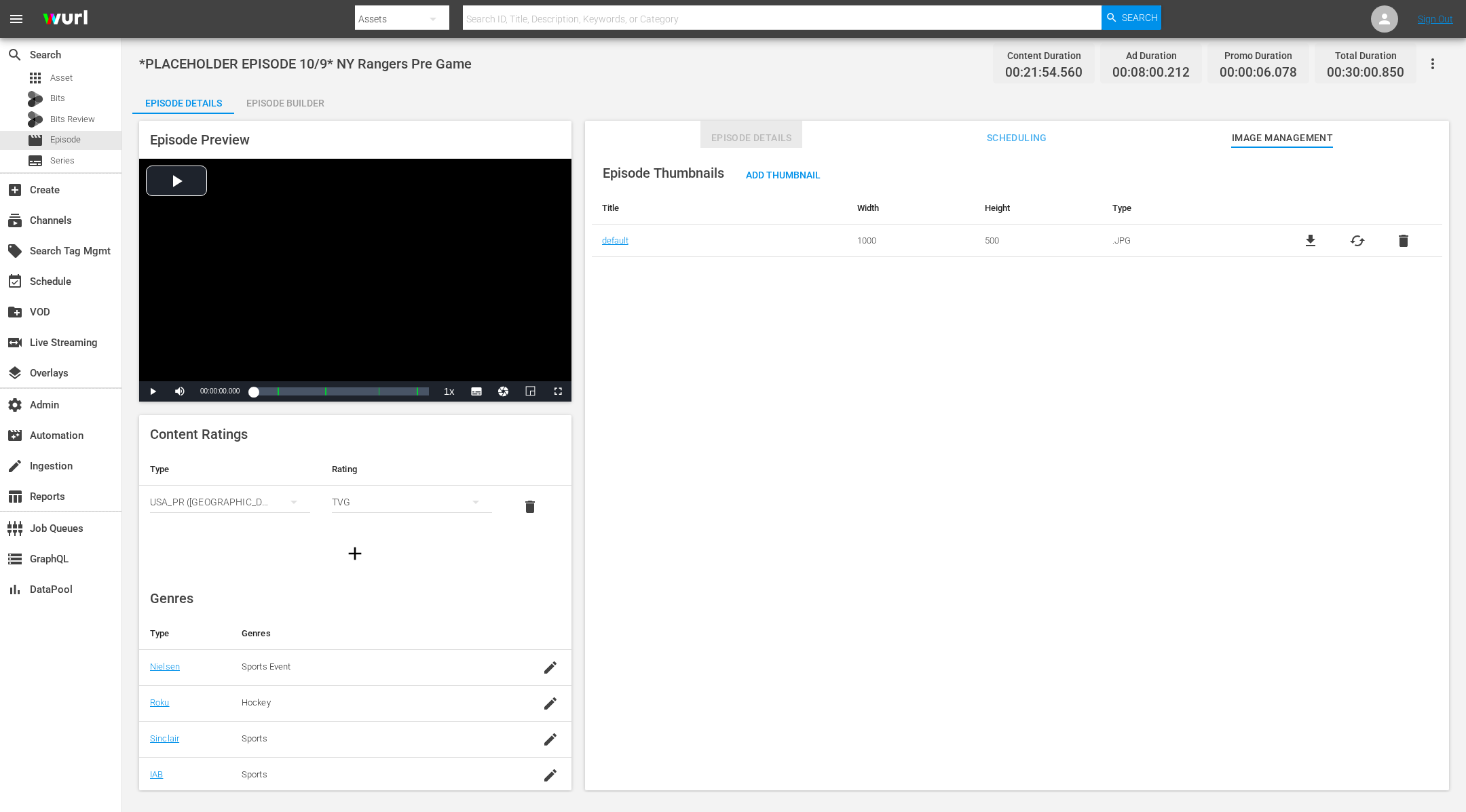
click at [754, 133] on span "Episode Details" at bounding box center [750, 138] width 102 height 17
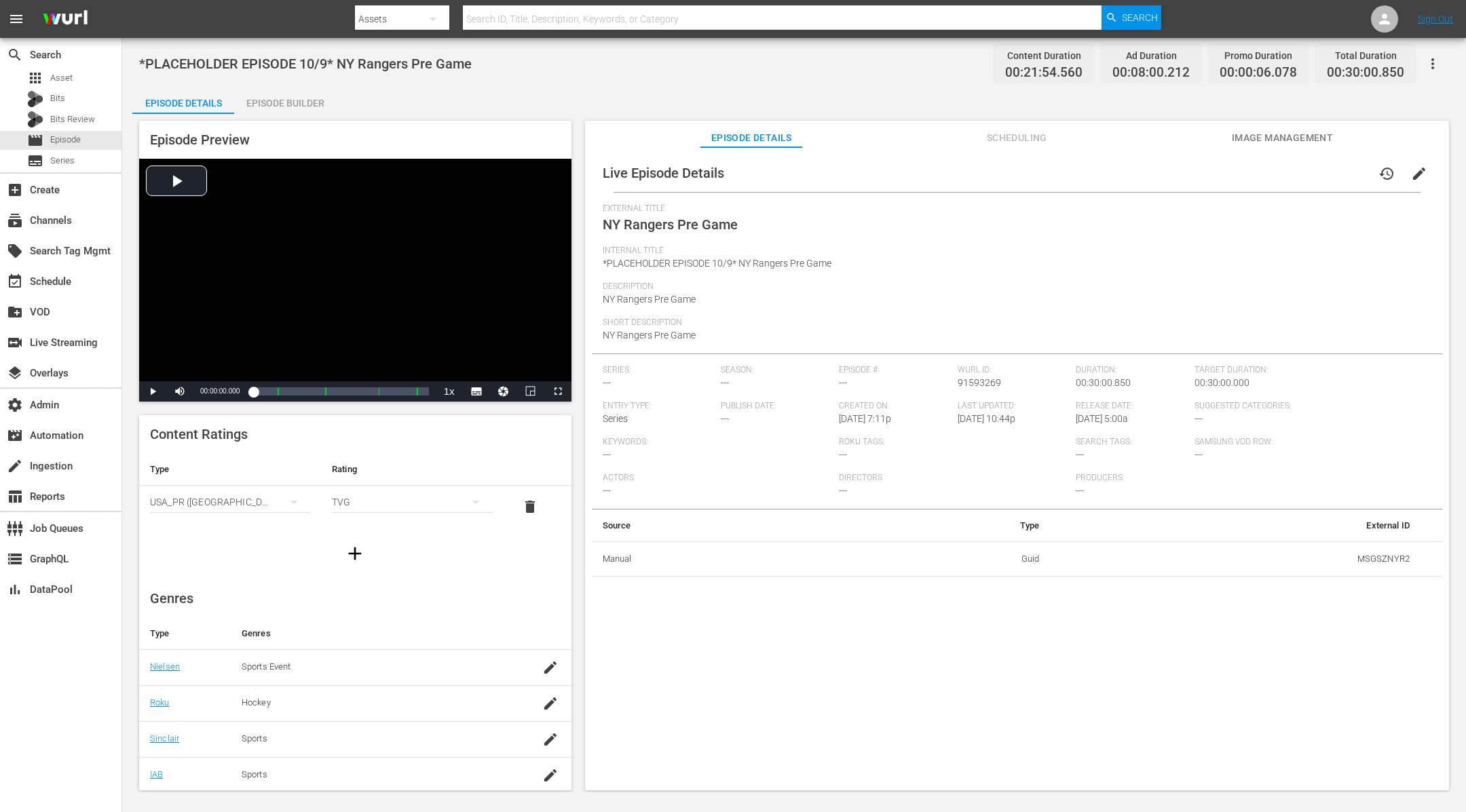
click at [1027, 135] on span "Scheduling" at bounding box center [1016, 138] width 102 height 17
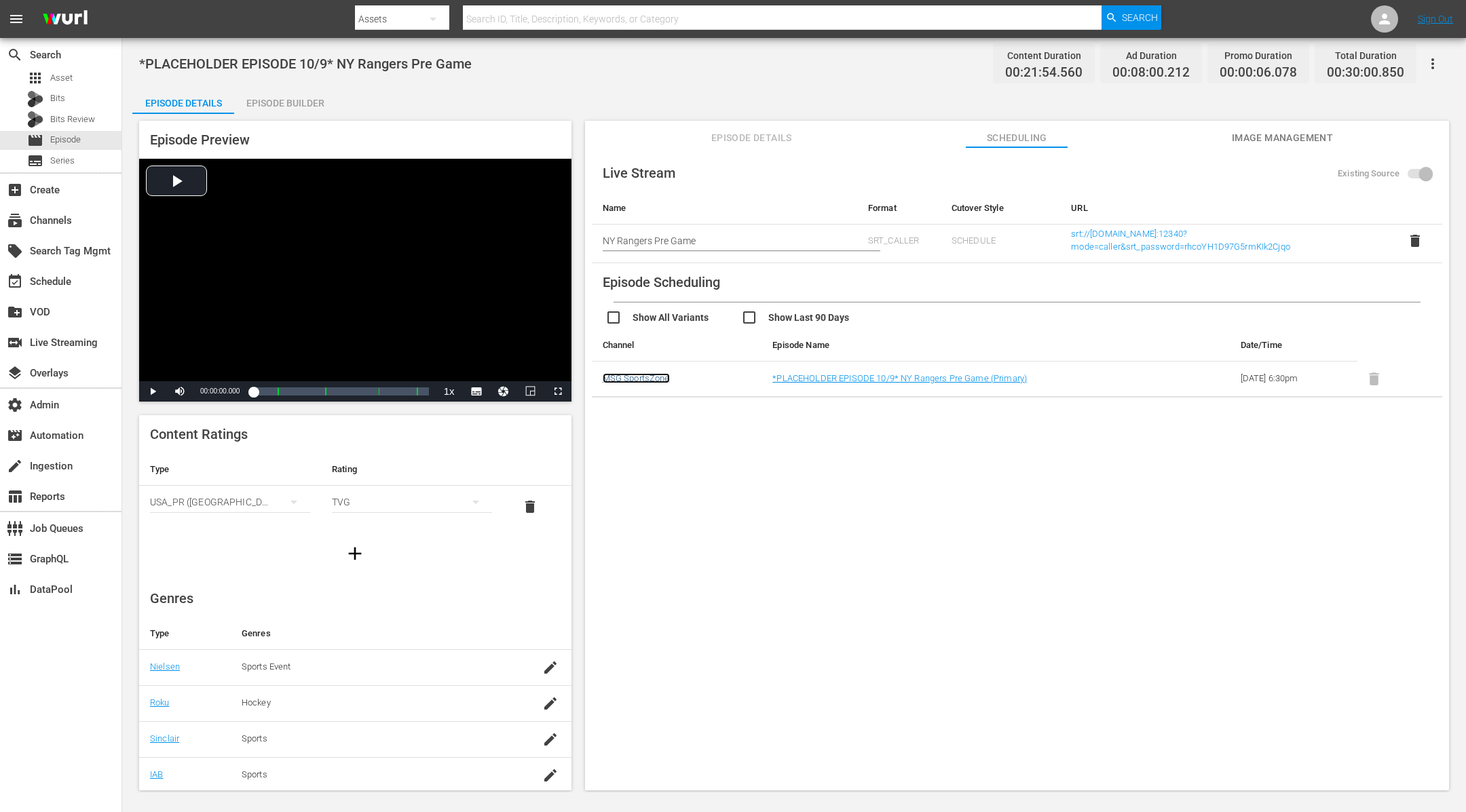
click at [630, 379] on link "MSG SportsZone" at bounding box center [635, 378] width 67 height 11
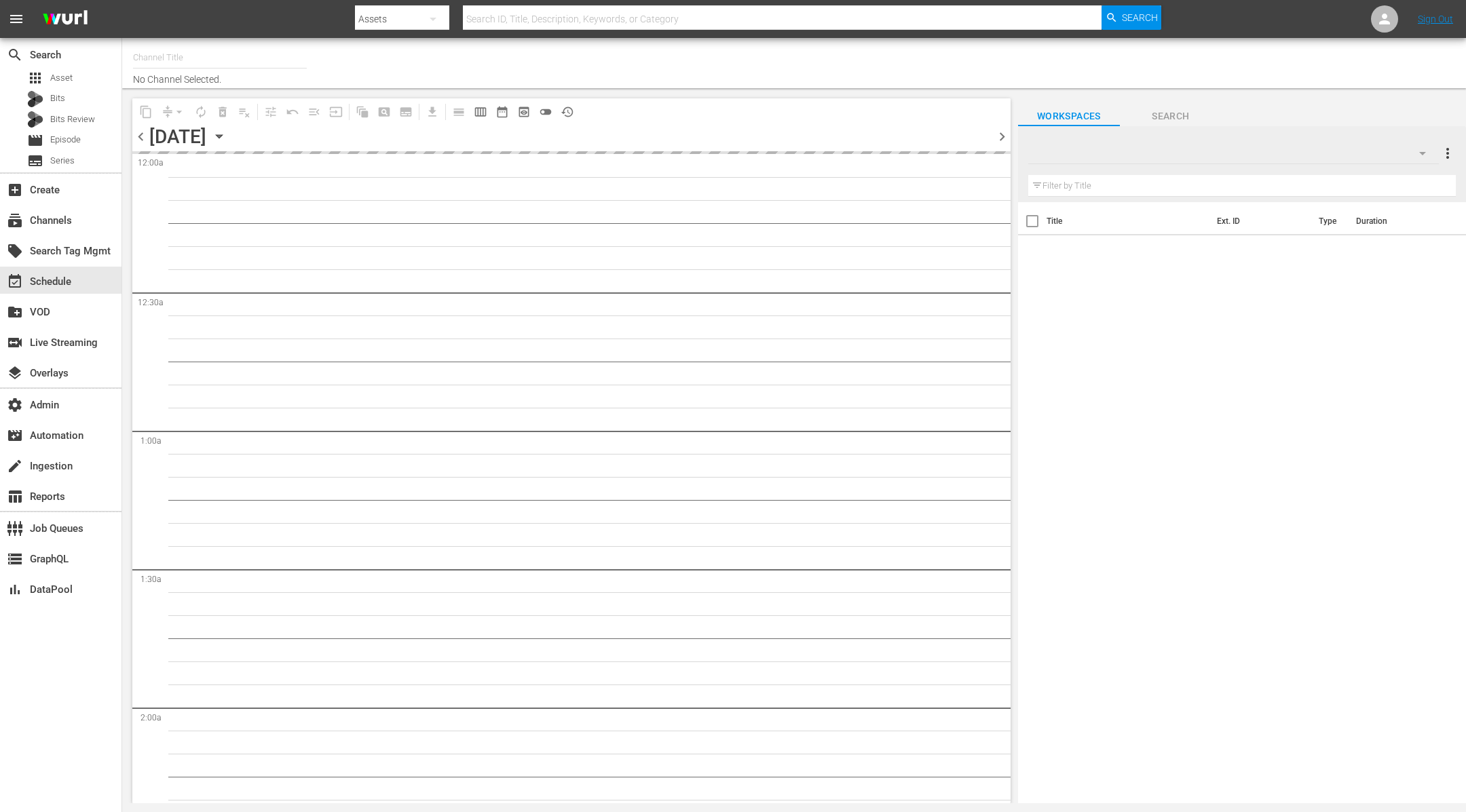
type input "MSG SportsZone (1386)"
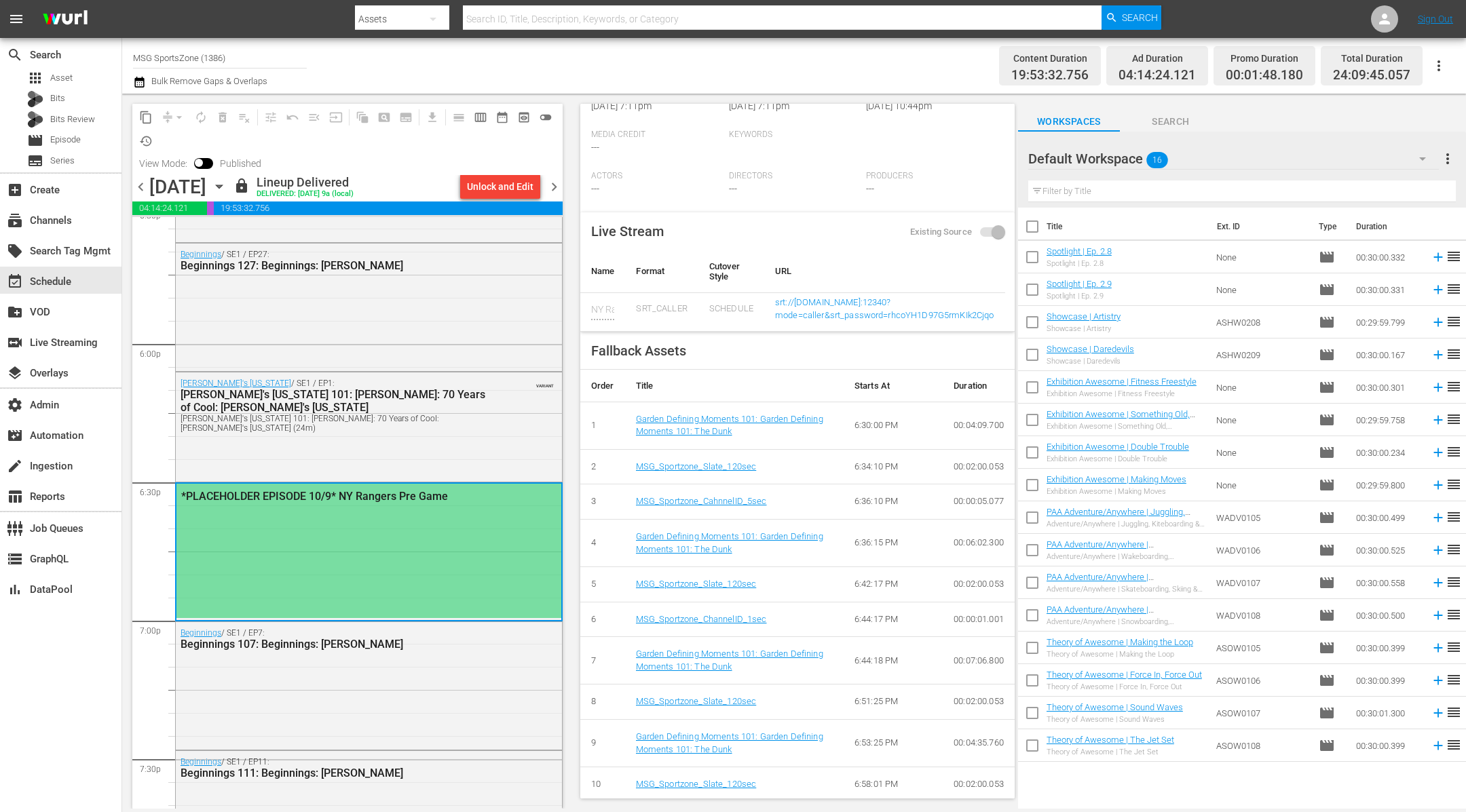
scroll to position [4856, 0]
click at [354, 522] on div "*PLACEHOLDER EPISODE 10/9* NY Rangers Pre Game" at bounding box center [368, 550] width 385 height 134
click at [377, 530] on div "*PLACEHOLDER EPISODE 10/9* NY Rangers Pre Game" at bounding box center [368, 550] width 385 height 134
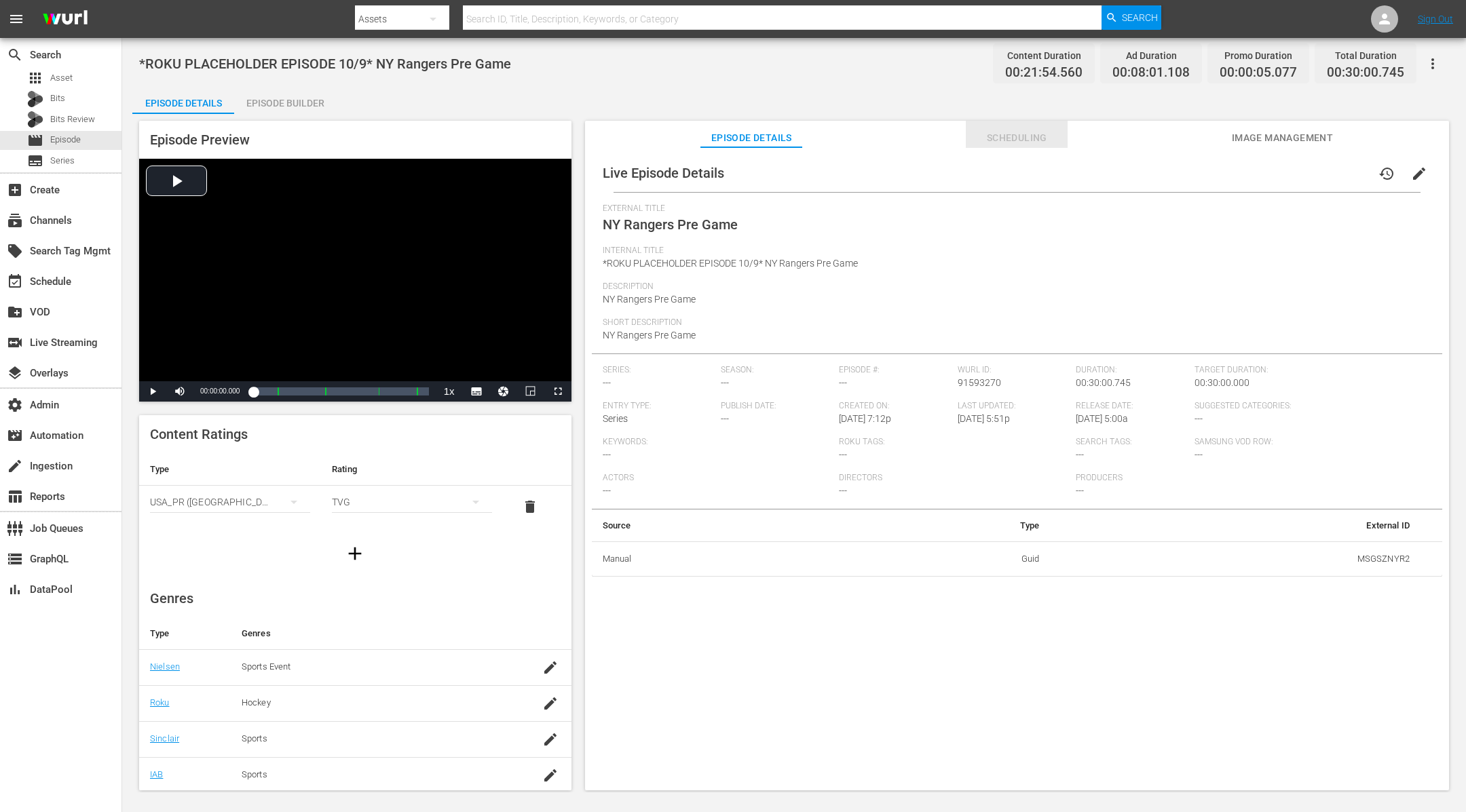
click at [1009, 133] on span "Scheduling" at bounding box center [1016, 138] width 102 height 17
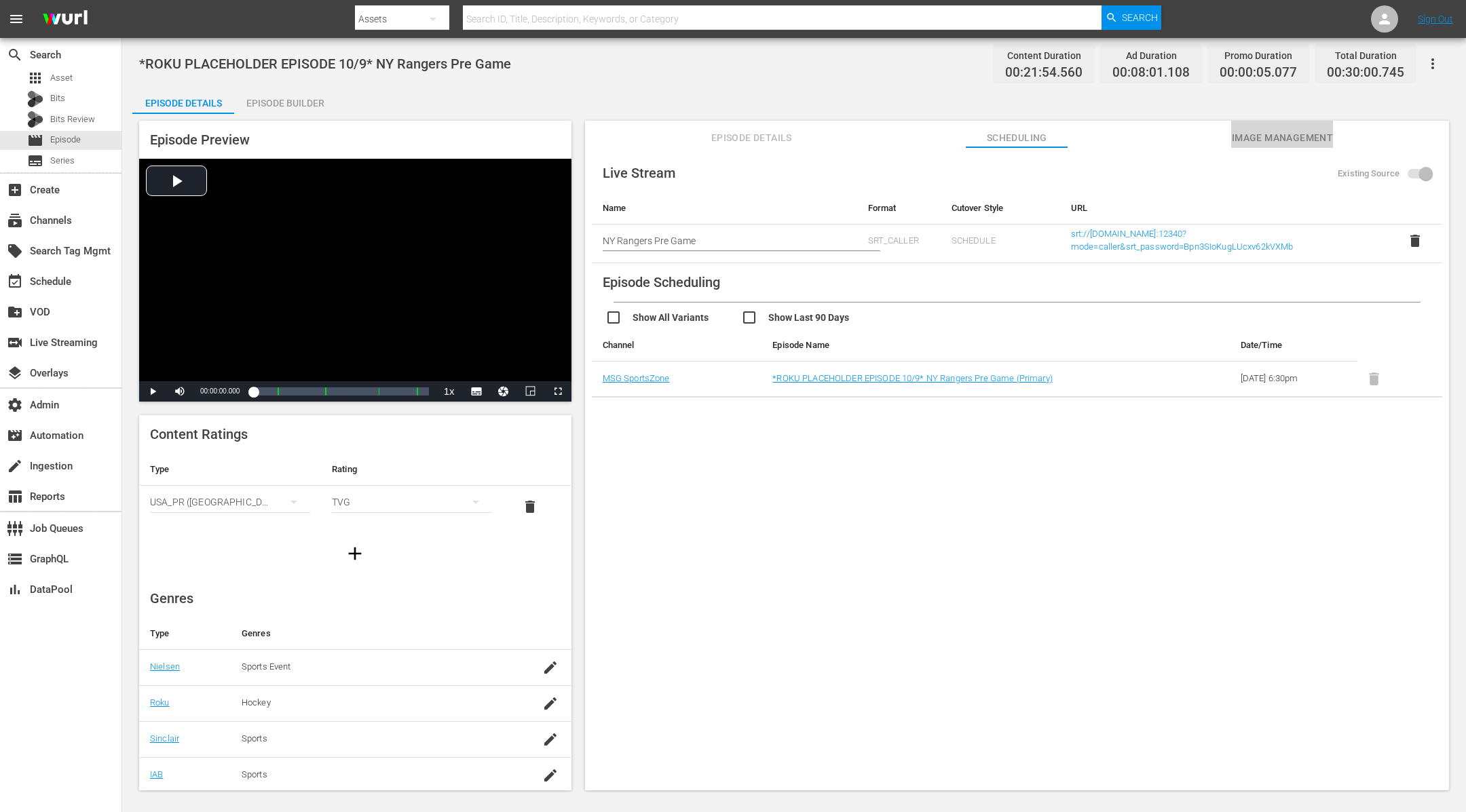
click at [1172, 146] on span "Image Management" at bounding box center [1281, 138] width 102 height 17
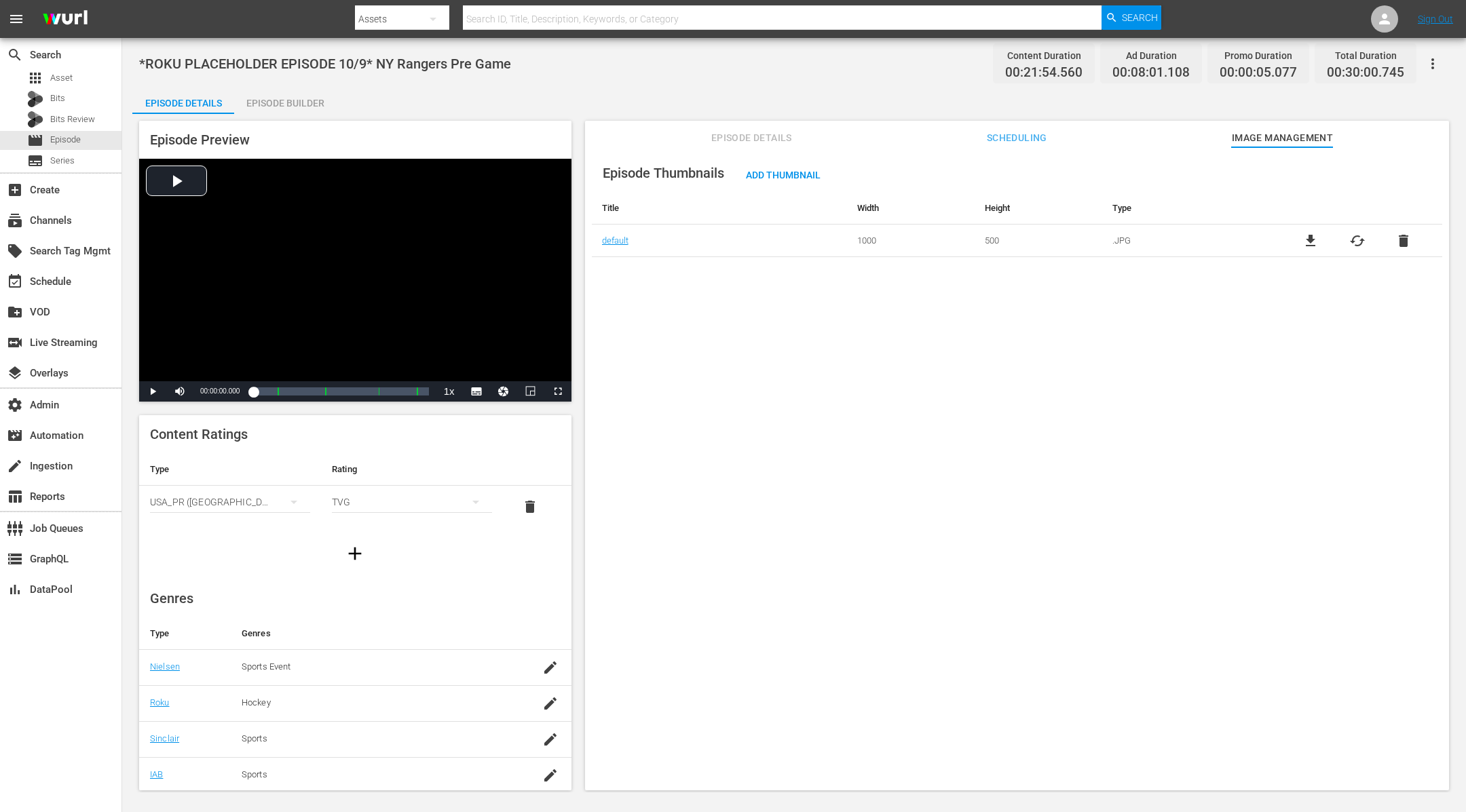
click at [711, 135] on span "Episode Details" at bounding box center [750, 138] width 102 height 17
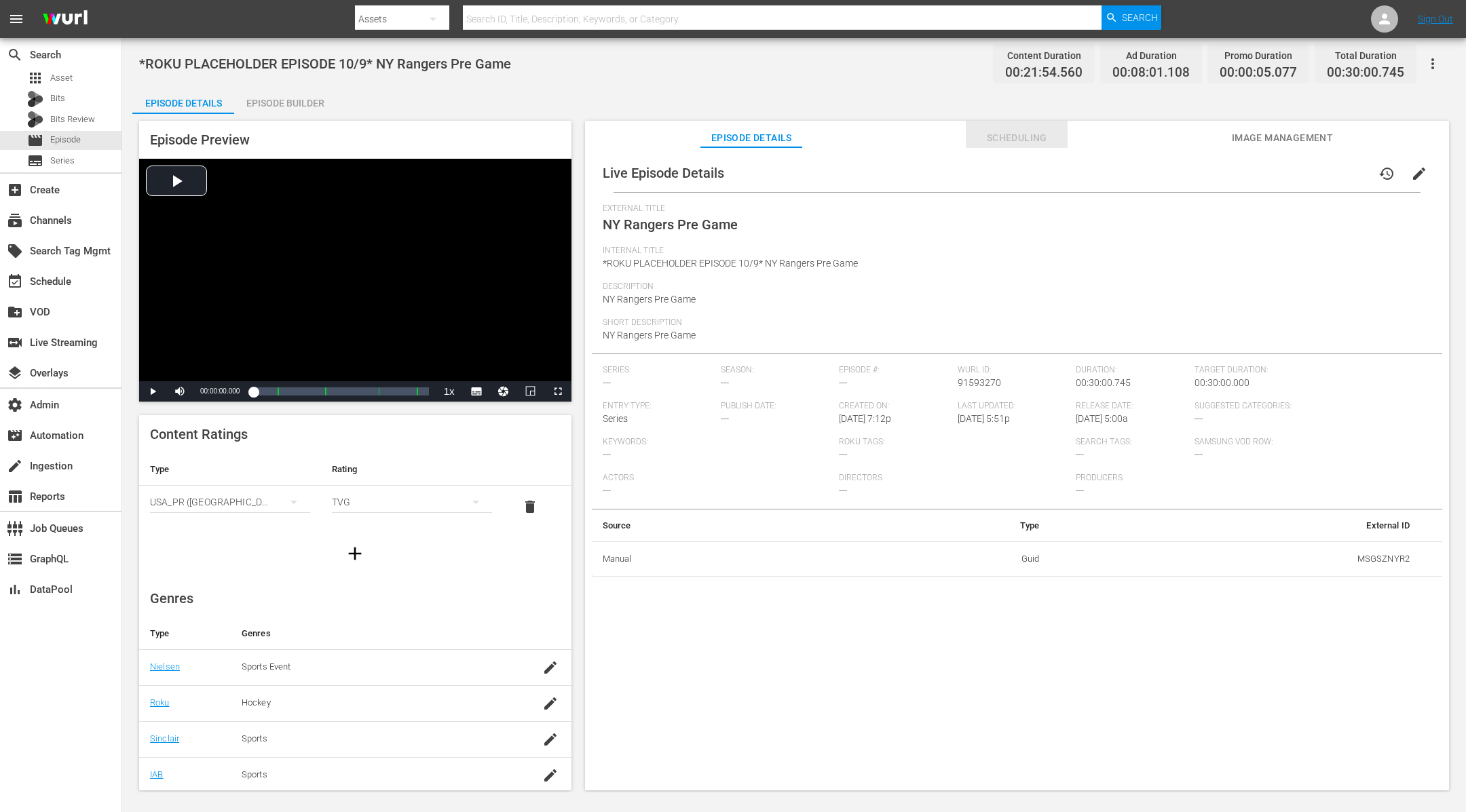
click at [1009, 144] on span "Scheduling" at bounding box center [1016, 138] width 102 height 17
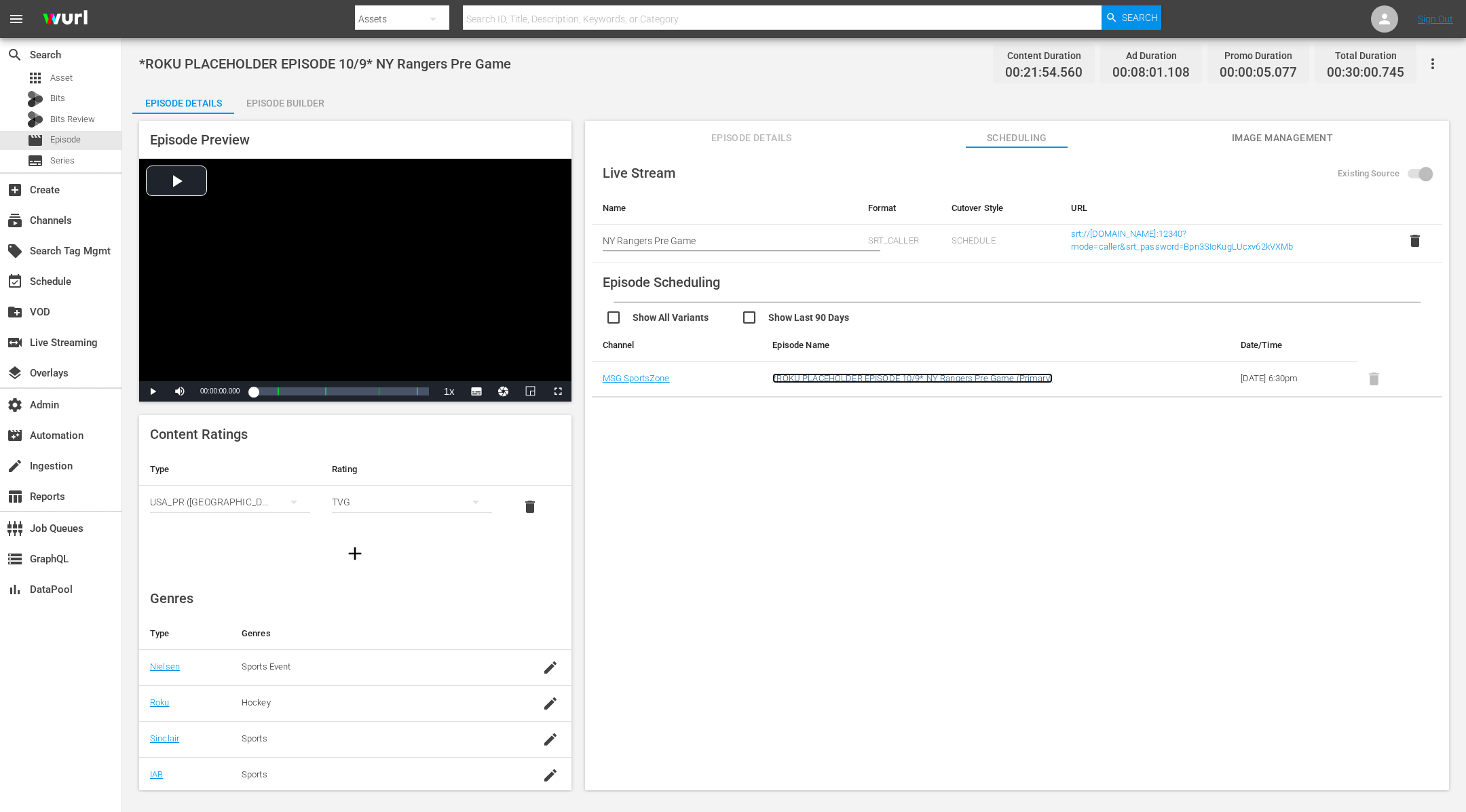
click at [798, 377] on link "*ROKU PLACEHOLDER EPISODE 10/9* NY Rangers Pre Game (Primary)" at bounding box center [913, 378] width 280 height 11
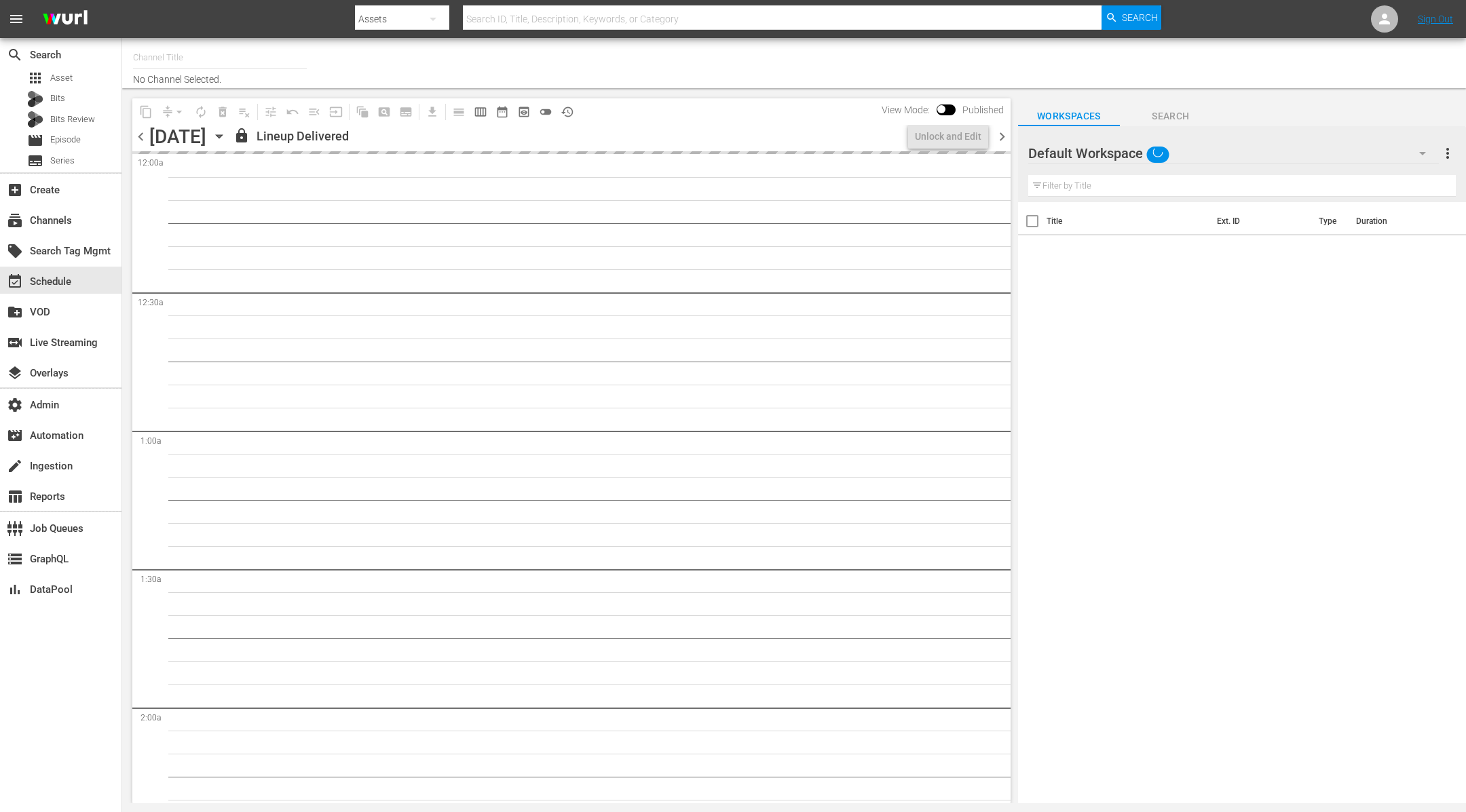
type input "MSG SportsZone - Roku Feed (1582)"
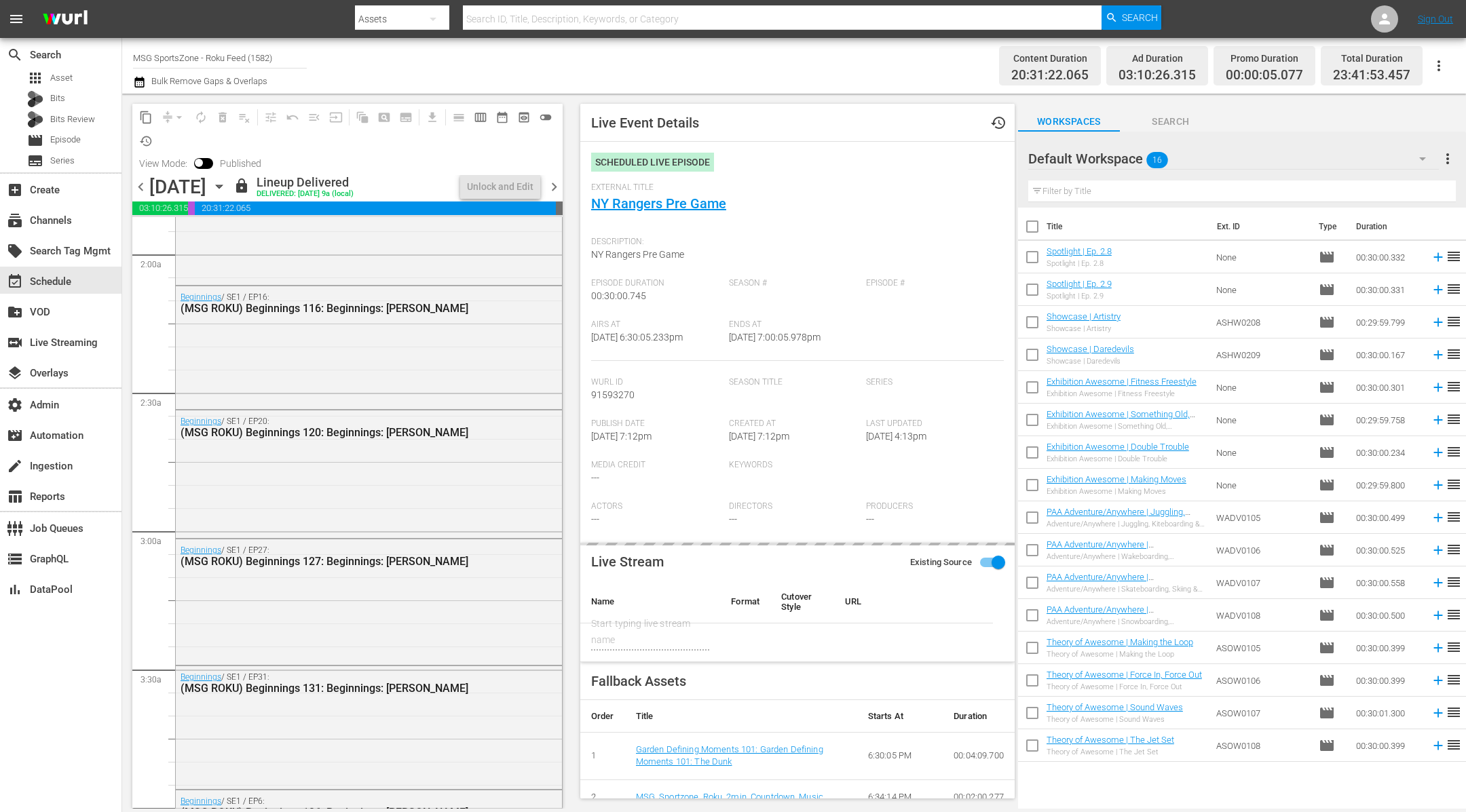
scroll to position [947, 0]
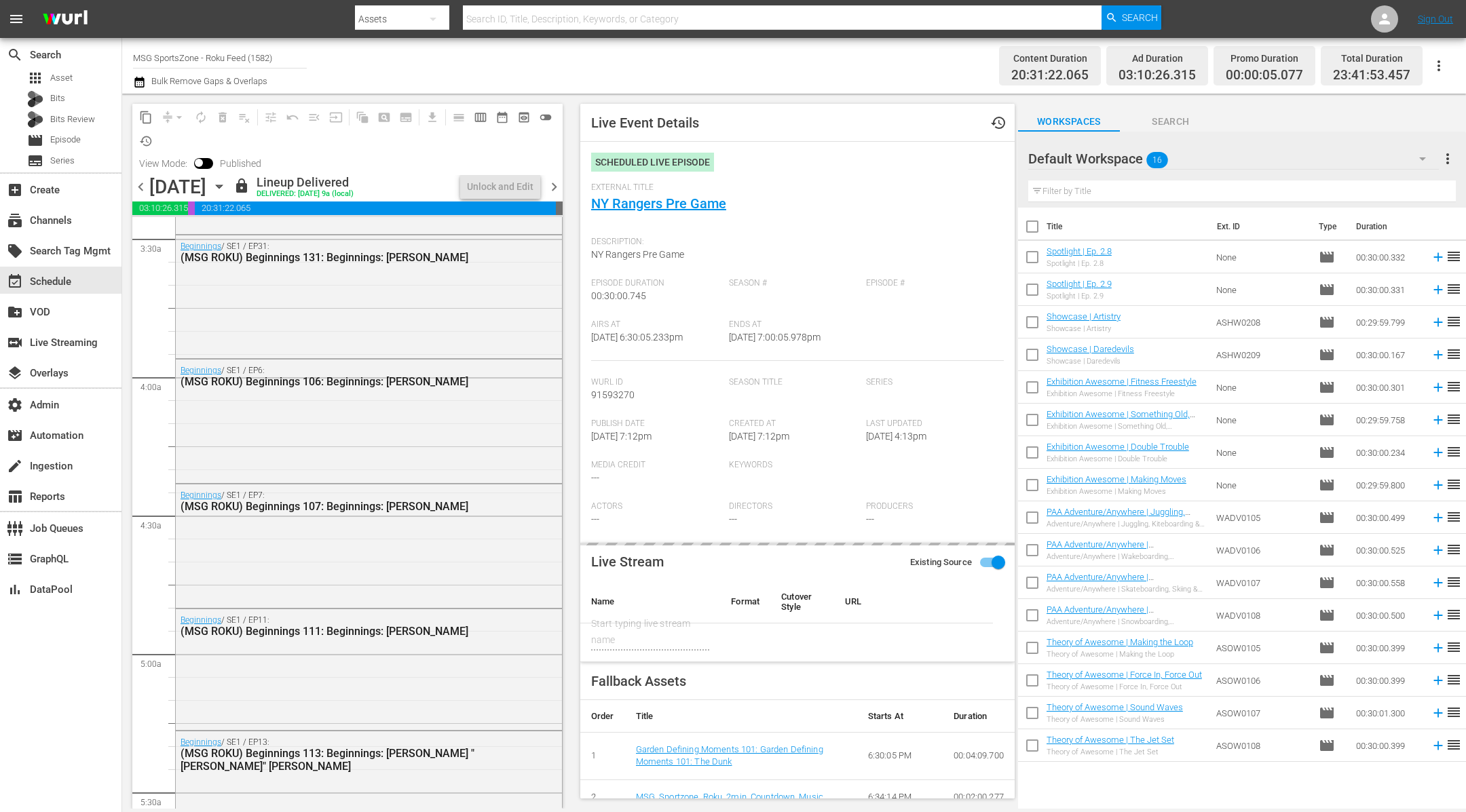
type input "NY Rangers Pre Game"
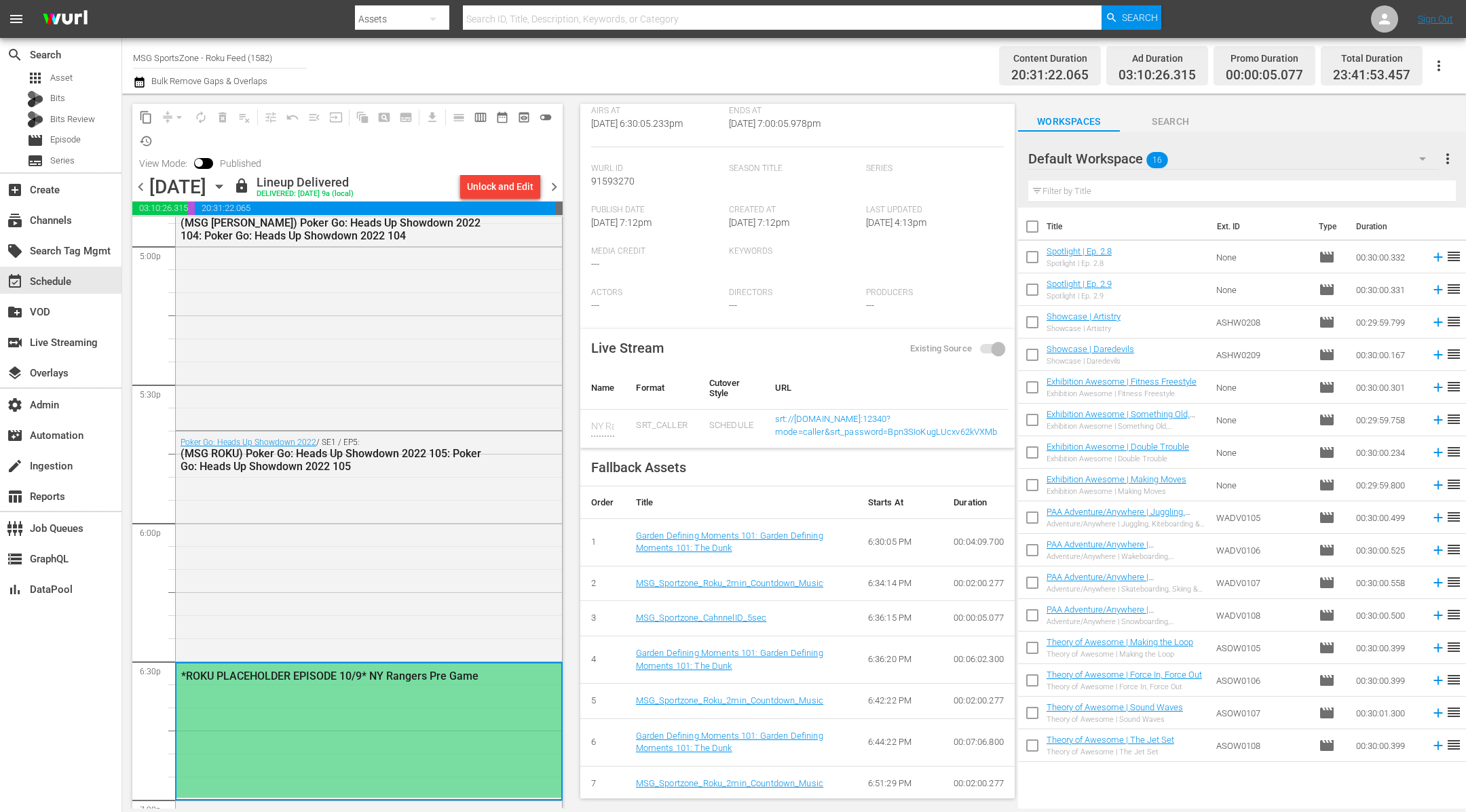
scroll to position [188, 0]
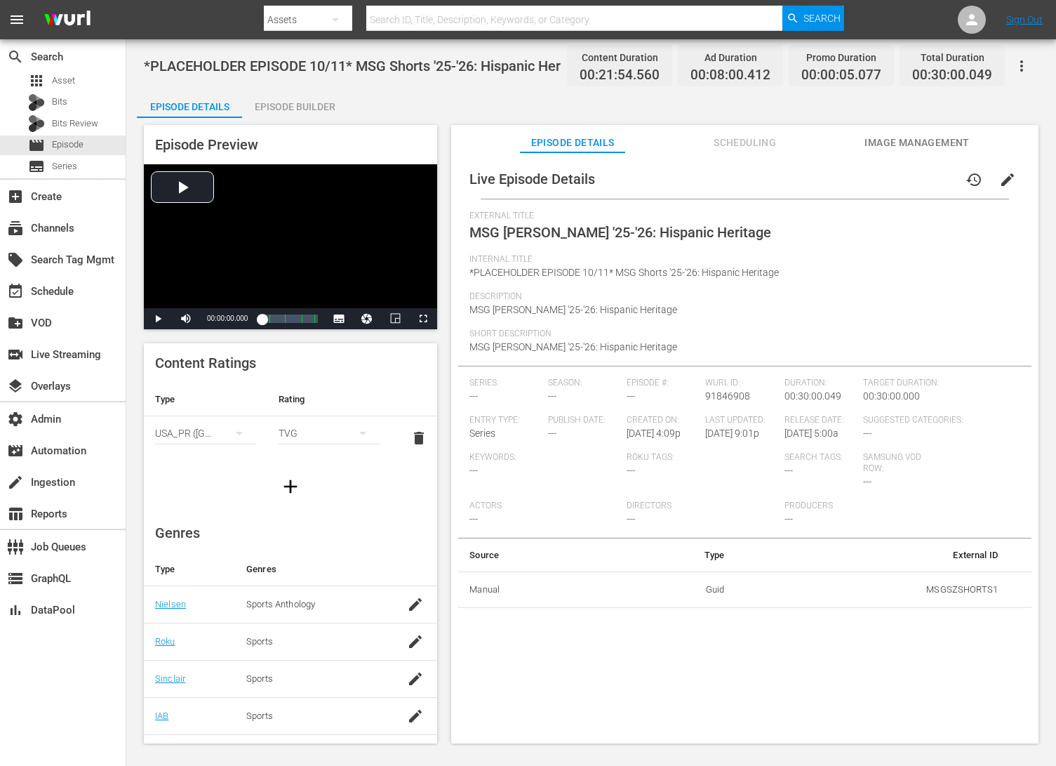
click at [733, 140] on span "Scheduling" at bounding box center [745, 143] width 105 height 18
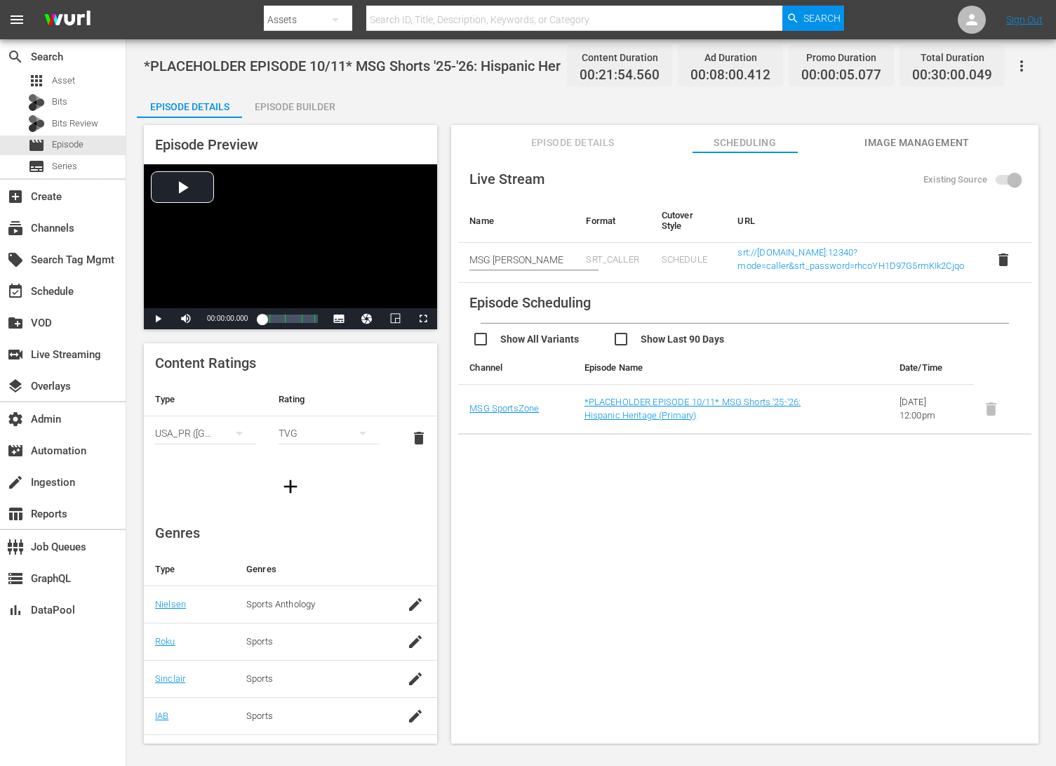
click at [561, 142] on span "Episode Details" at bounding box center [572, 143] width 105 height 18
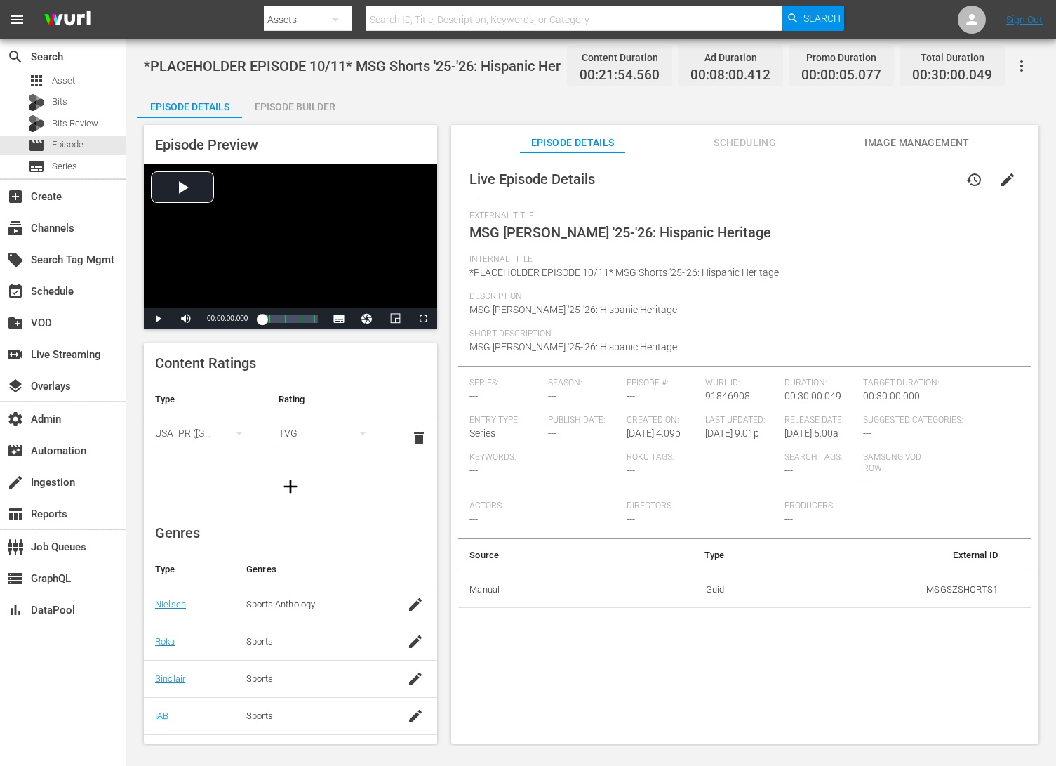
click at [890, 133] on button "Image Management" at bounding box center [917, 139] width 105 height 28
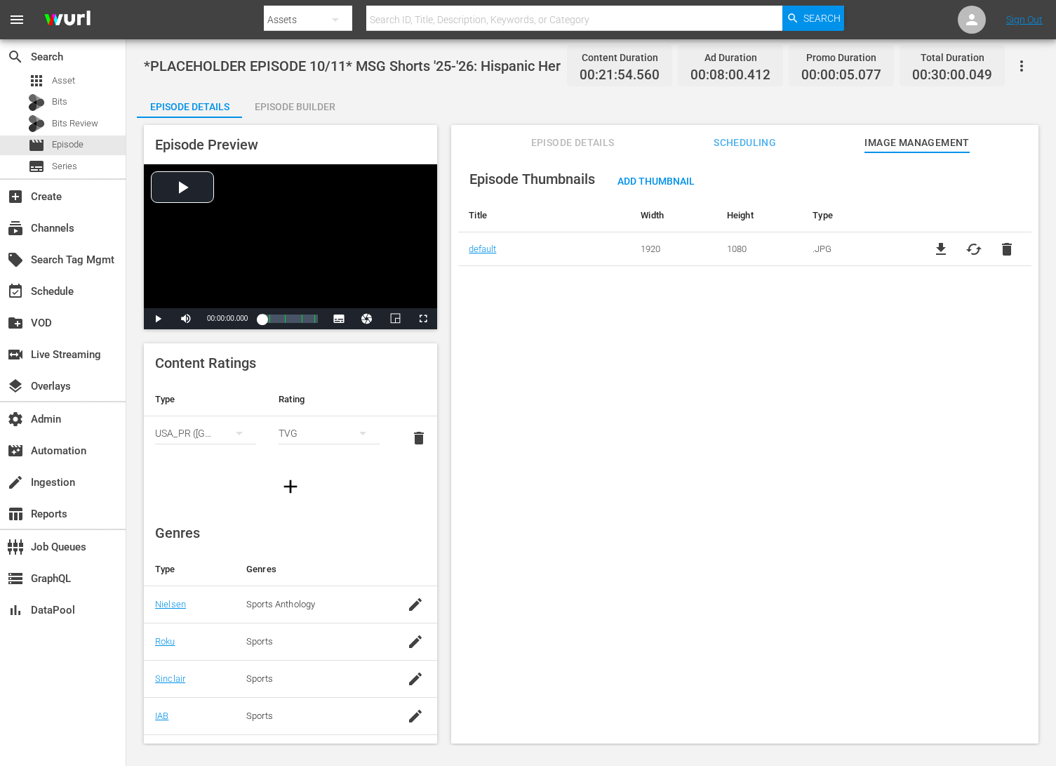
click at [726, 153] on div "Episode Thumbnails Add Thumbnail Title Width Height Type default 1920 1080 .JPG…" at bounding box center [744, 454] width 587 height 604
click at [745, 141] on span "Scheduling" at bounding box center [745, 143] width 105 height 18
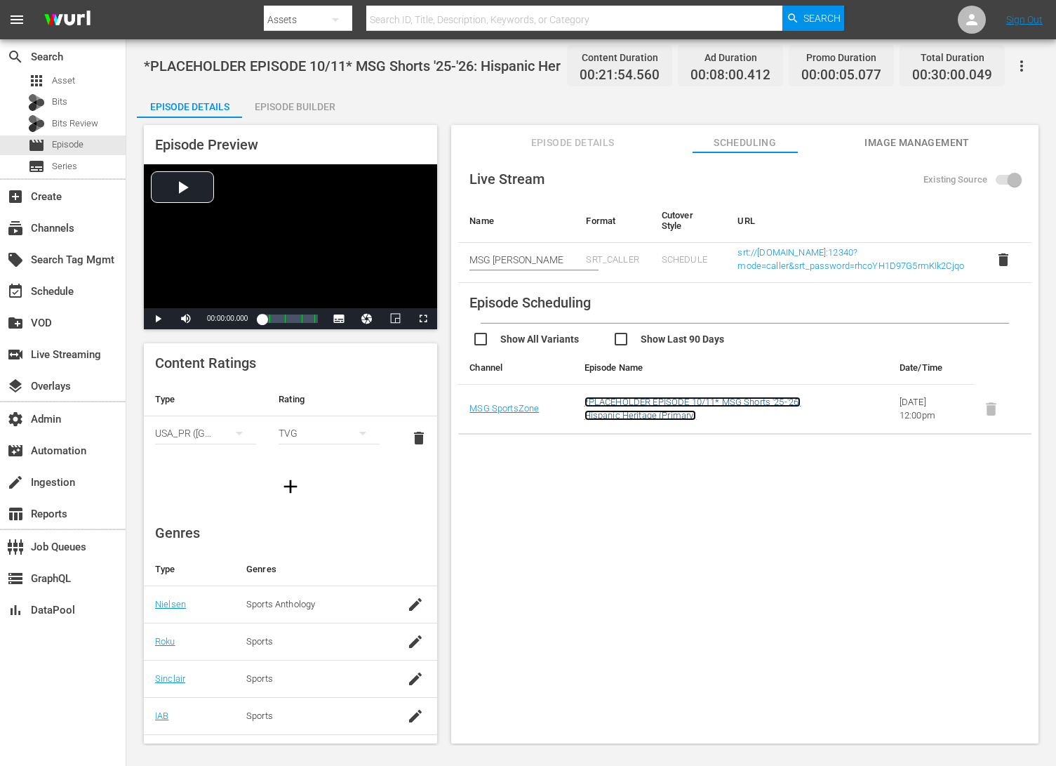
click at [620, 409] on link "*PLACEHOLDER EPISODE 10/11* MSG Shorts '25-'26: Hispanic Heritage (Primary)" at bounding box center [693, 408] width 217 height 24
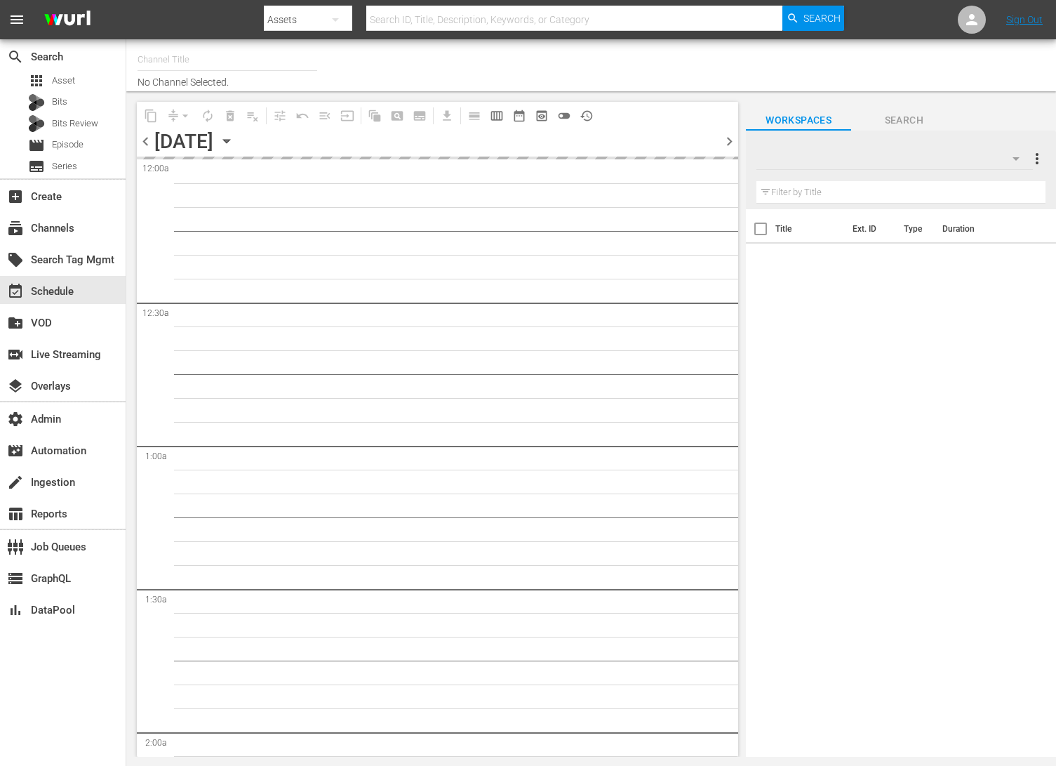
type input "MSG SportsZone (1386)"
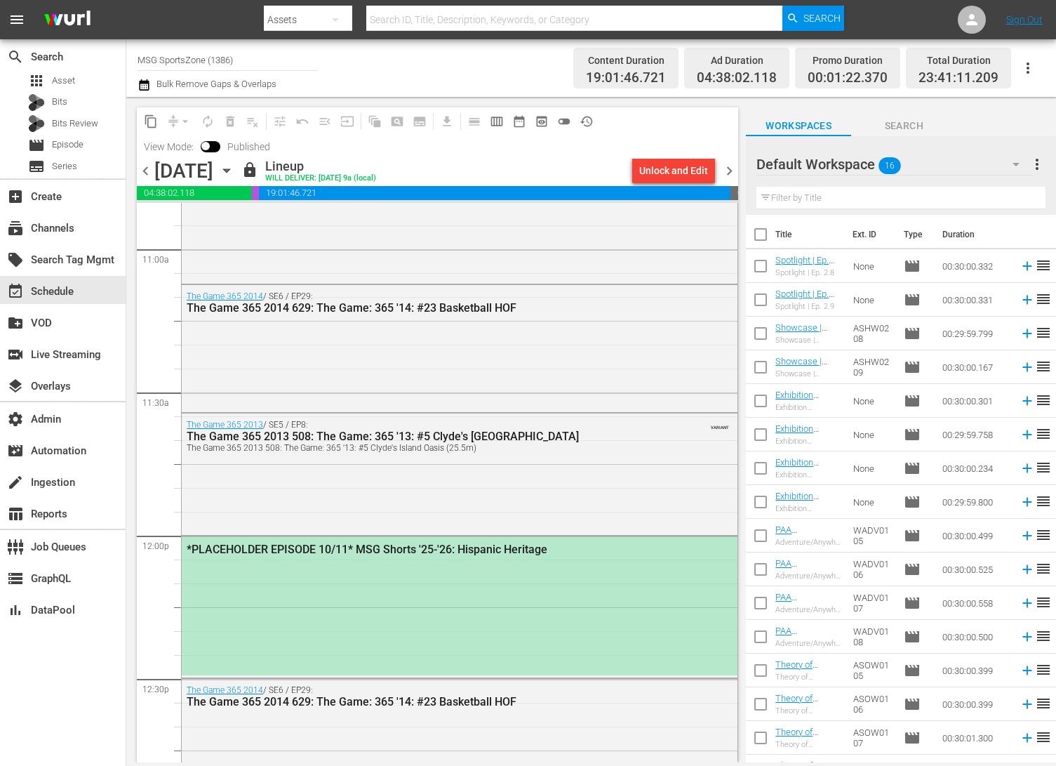
scroll to position [3141, 0]
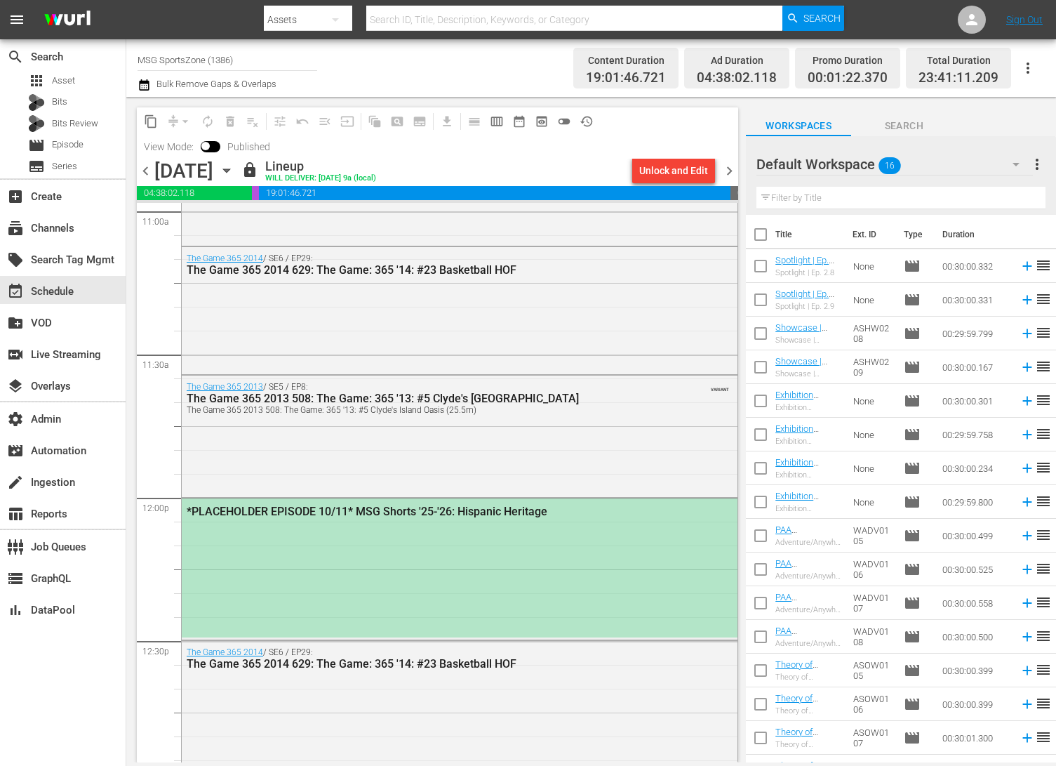
click at [406, 549] on div "*PLACEHOLDER EPISODE 10/11* MSG Shorts '25-'26: Hispanic Heritage" at bounding box center [460, 567] width 556 height 139
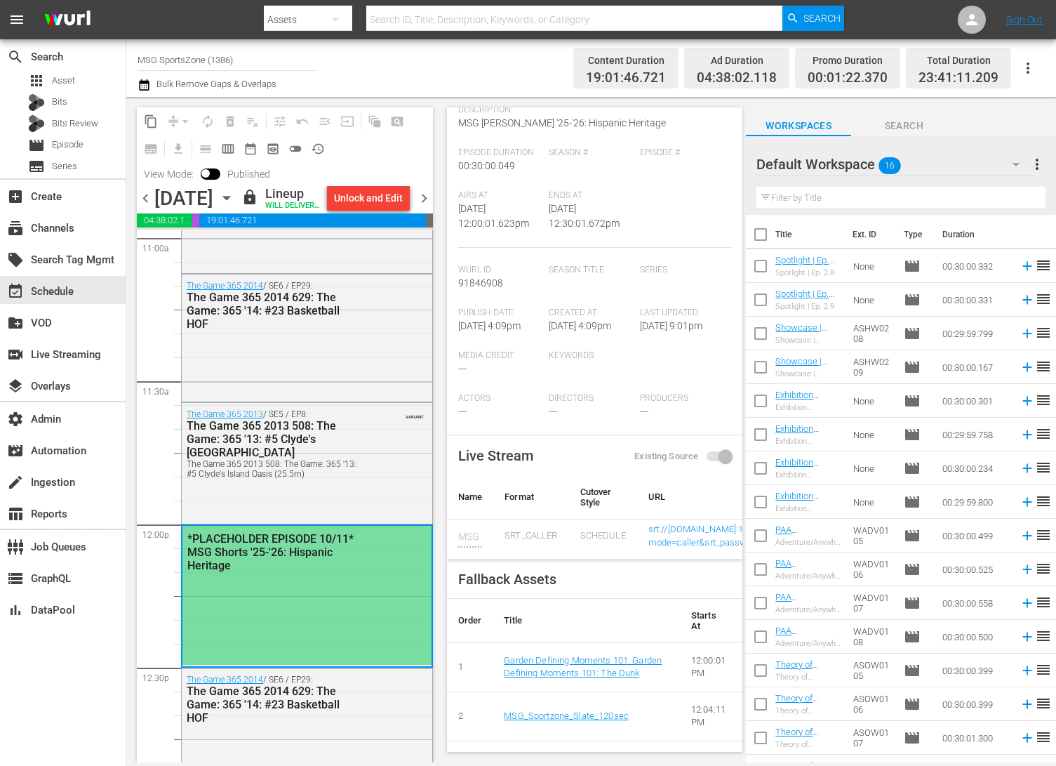
scroll to position [152, 0]
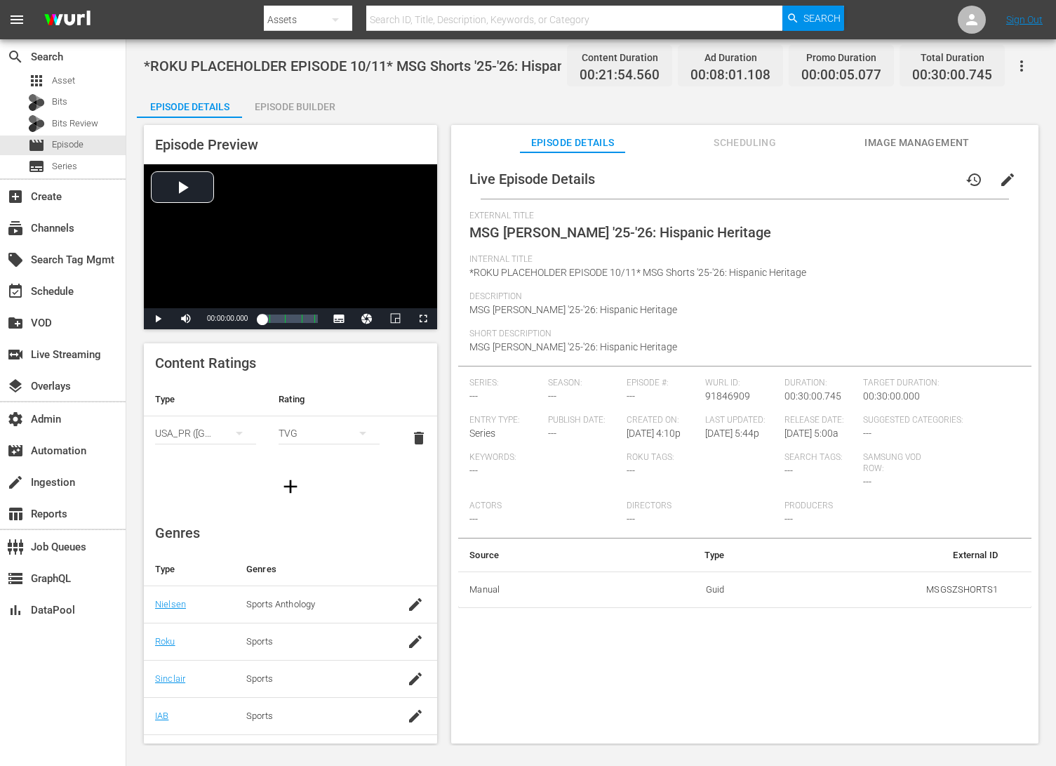
click at [758, 139] on span "Scheduling" at bounding box center [745, 143] width 105 height 18
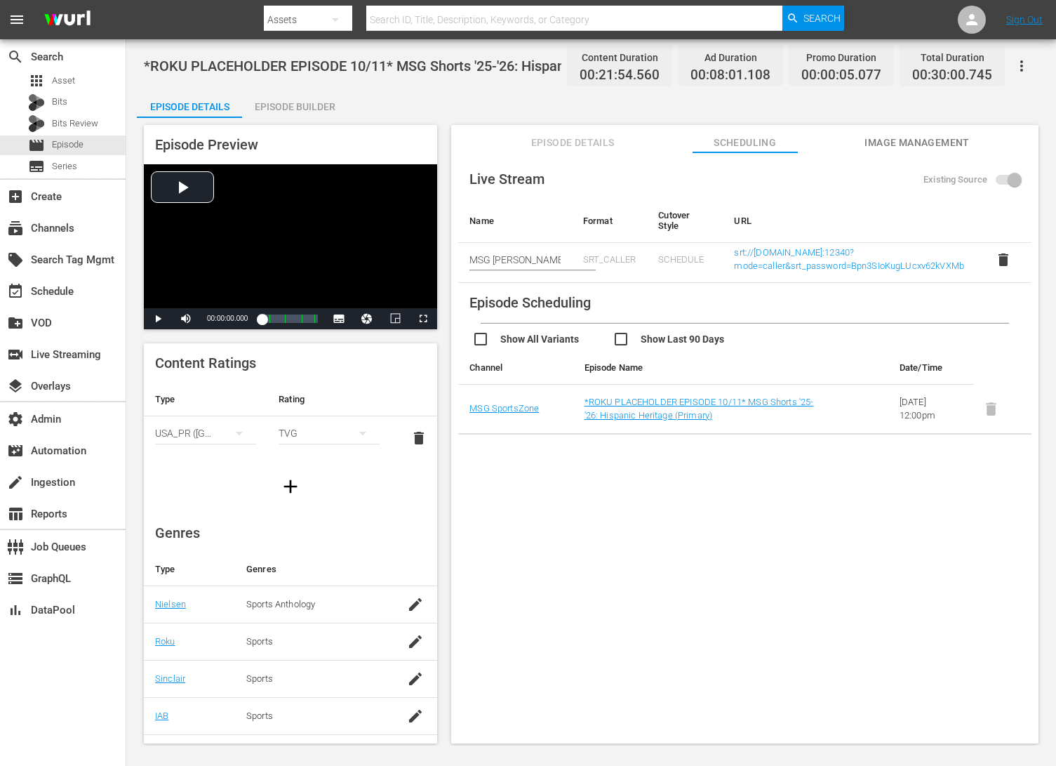
click at [573, 142] on span "Episode Details" at bounding box center [572, 143] width 105 height 18
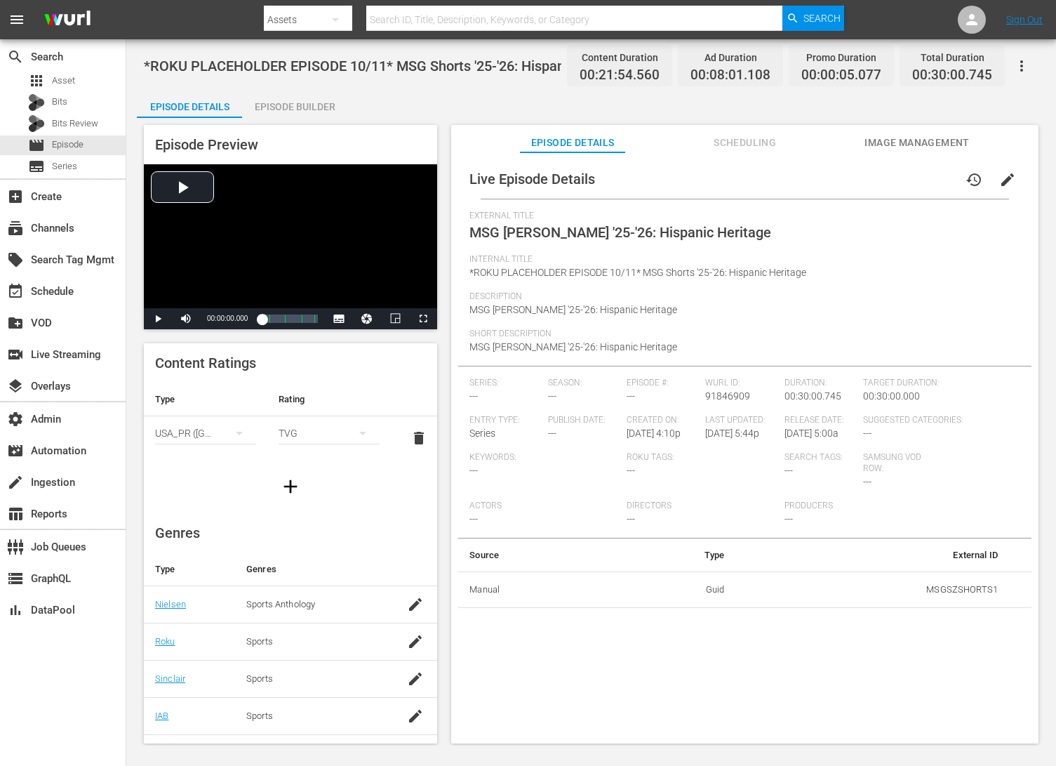
click at [749, 138] on span "Scheduling" at bounding box center [745, 143] width 105 height 18
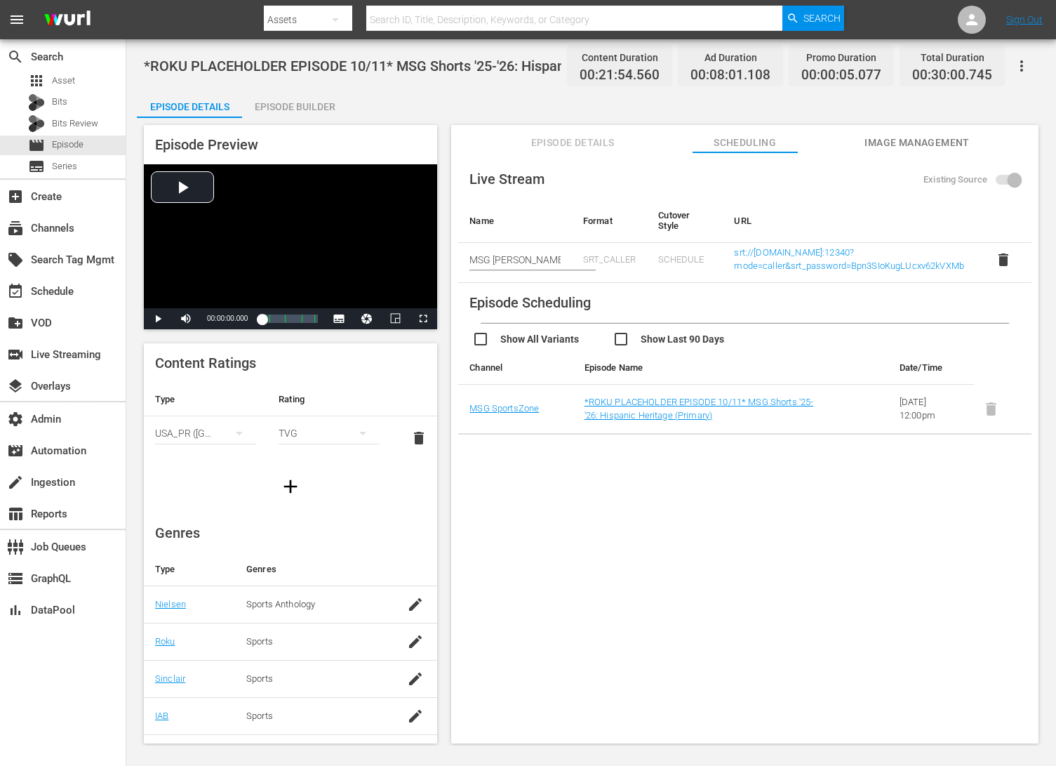
click at [911, 147] on span "Image Management" at bounding box center [917, 143] width 105 height 18
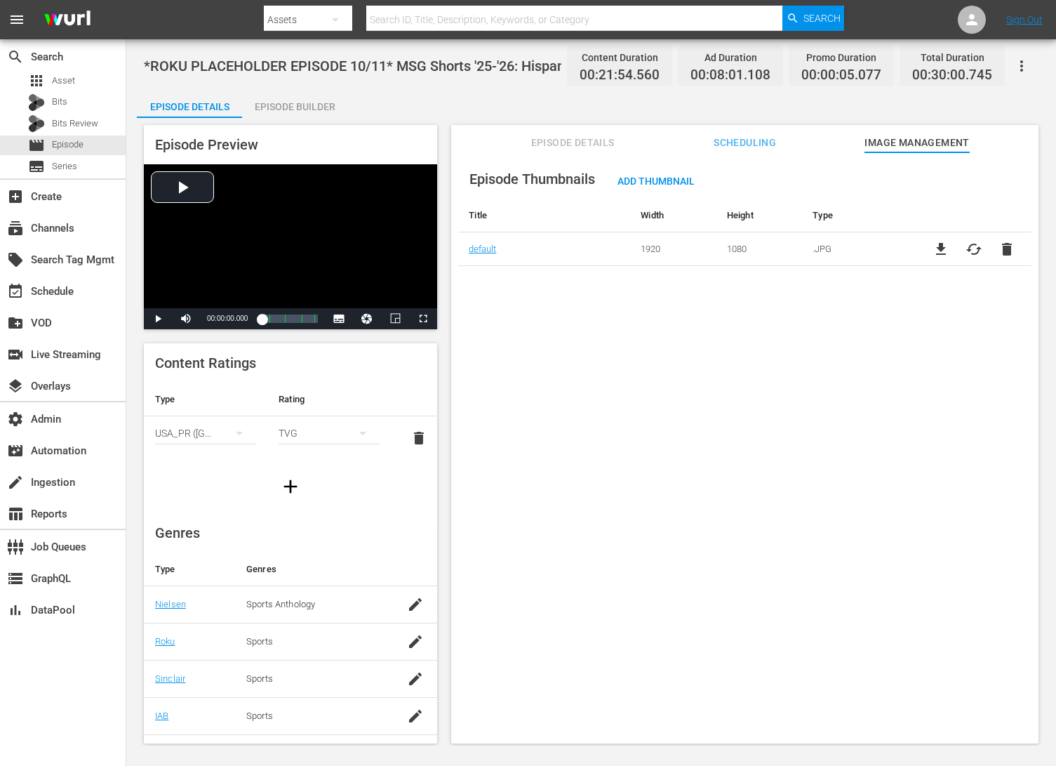
click at [742, 144] on span "Scheduling" at bounding box center [745, 143] width 105 height 18
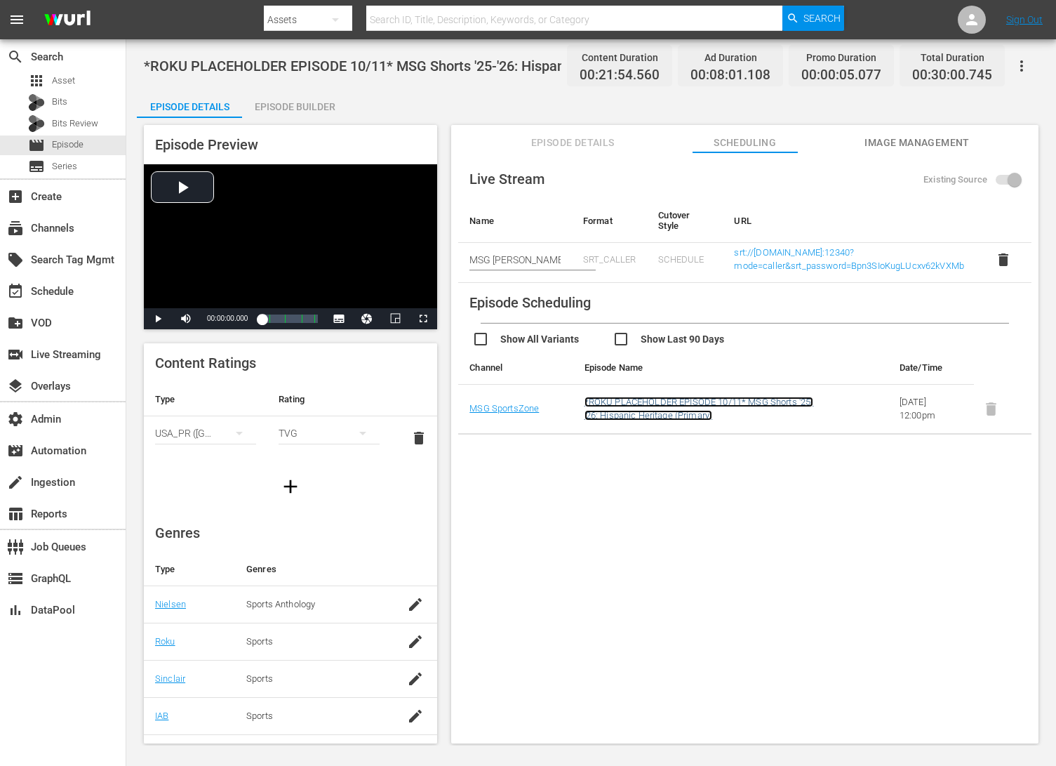
click at [627, 406] on link "*ROKU PLACEHOLDER EPISODE 10/11* MSG Shorts '25-'26: Hispanic Heritage (Primary)" at bounding box center [699, 408] width 229 height 24
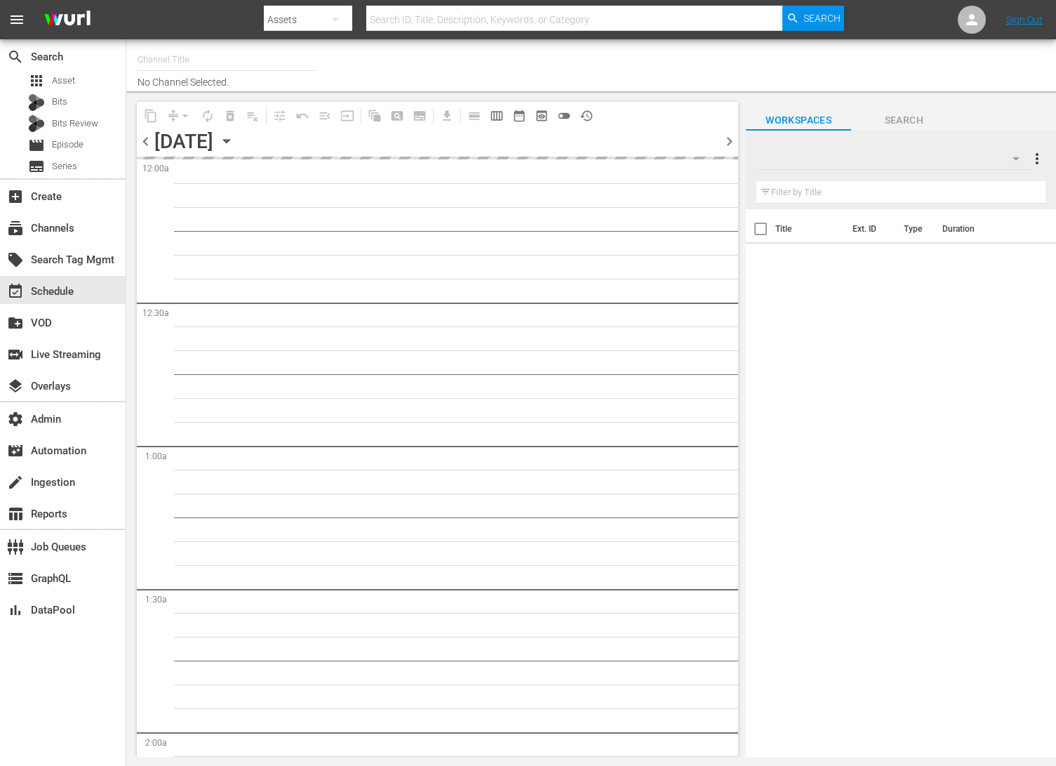
type input "MSG SportsZone - Roku Feed (1582)"
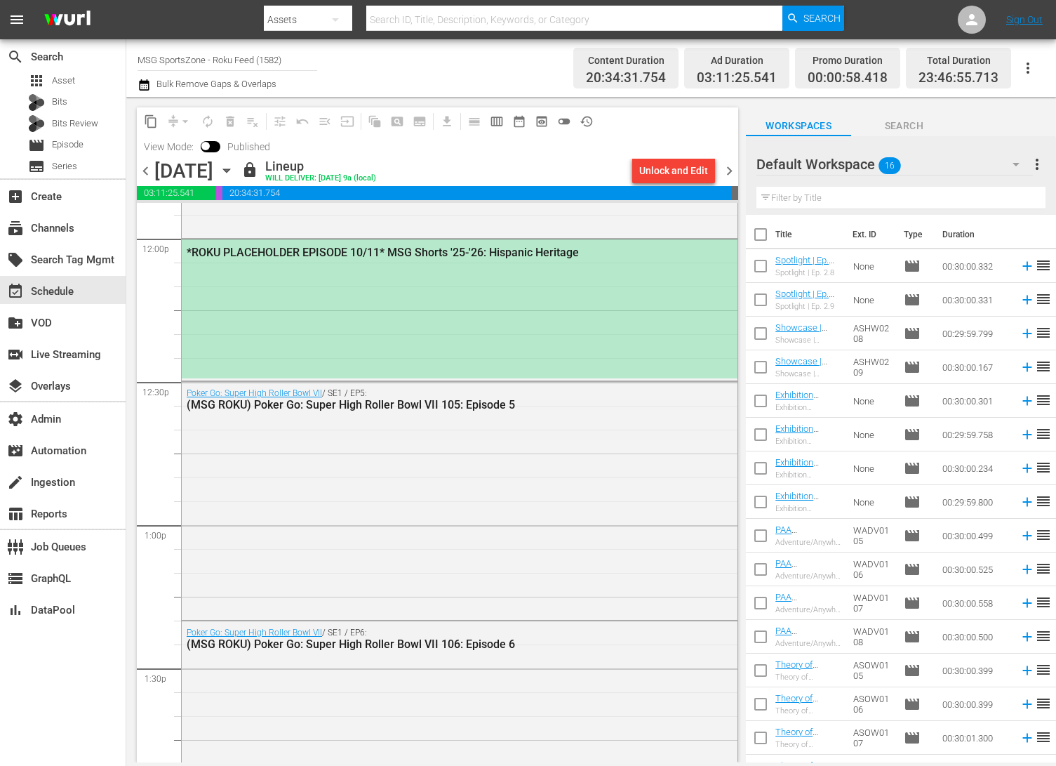
scroll to position [3398, 0]
click at [428, 279] on div "*ROKU PLACEHOLDER EPISODE 10/11* MSG Shorts '25-'26: Hispanic Heritage" at bounding box center [460, 310] width 556 height 139
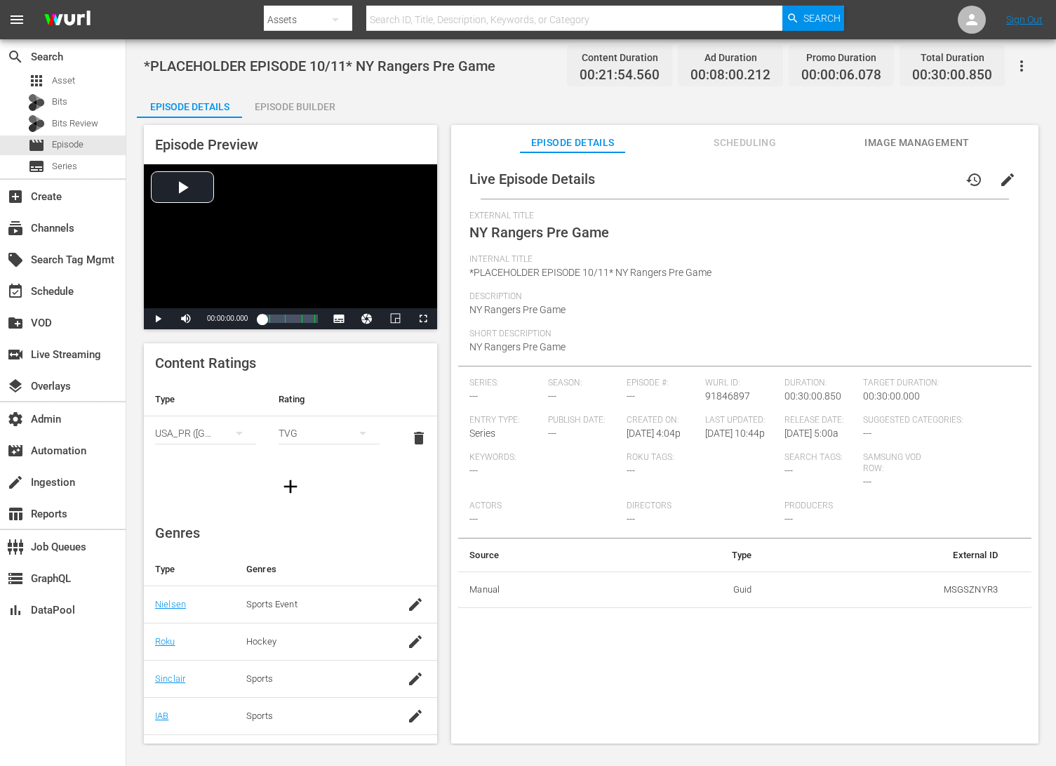
click at [740, 143] on span "Scheduling" at bounding box center [745, 143] width 105 height 18
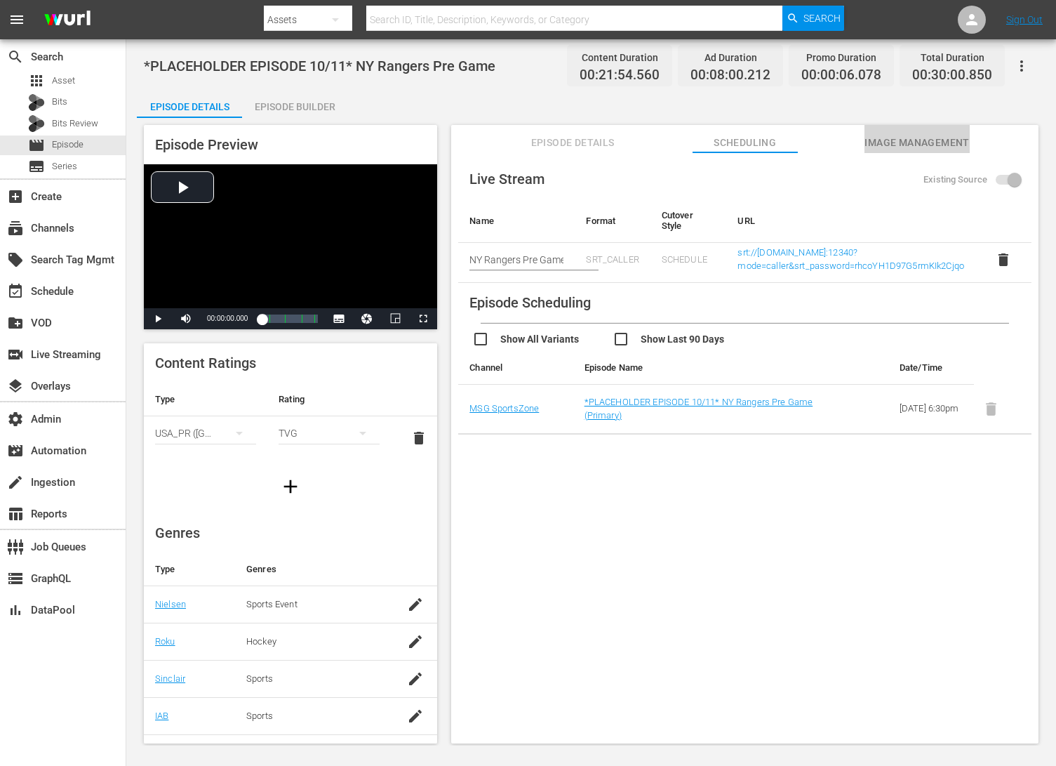
click at [844, 145] on span "Image Management" at bounding box center [917, 143] width 105 height 18
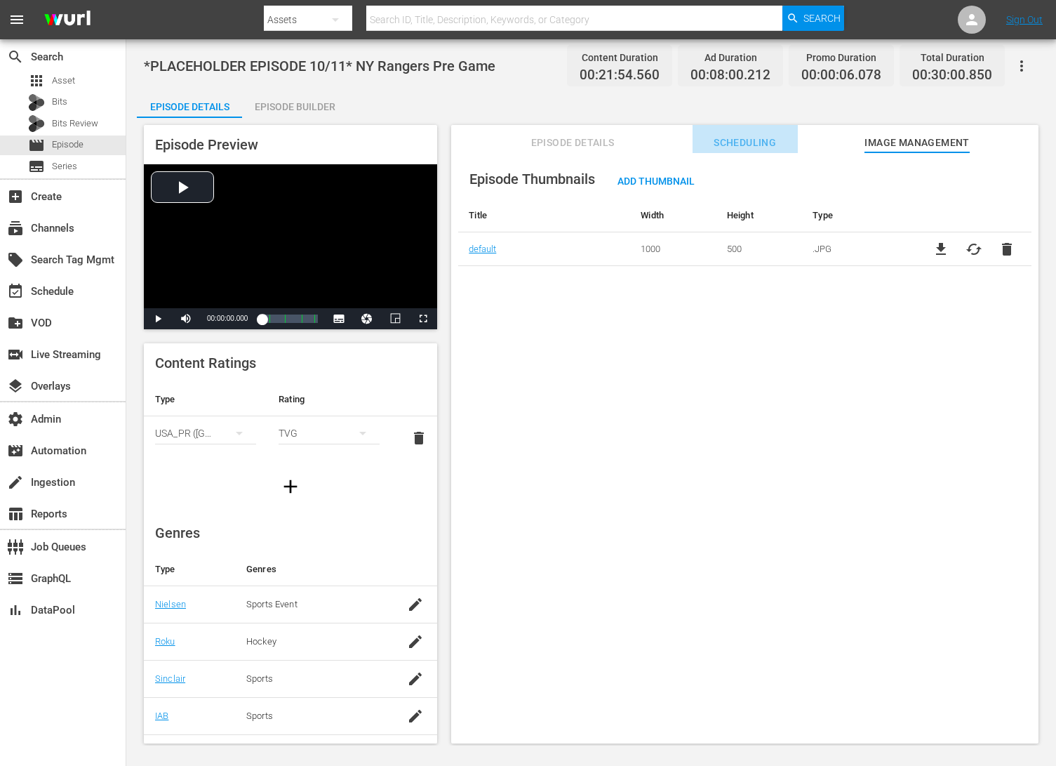
click at [759, 132] on button "Scheduling" at bounding box center [745, 139] width 105 height 28
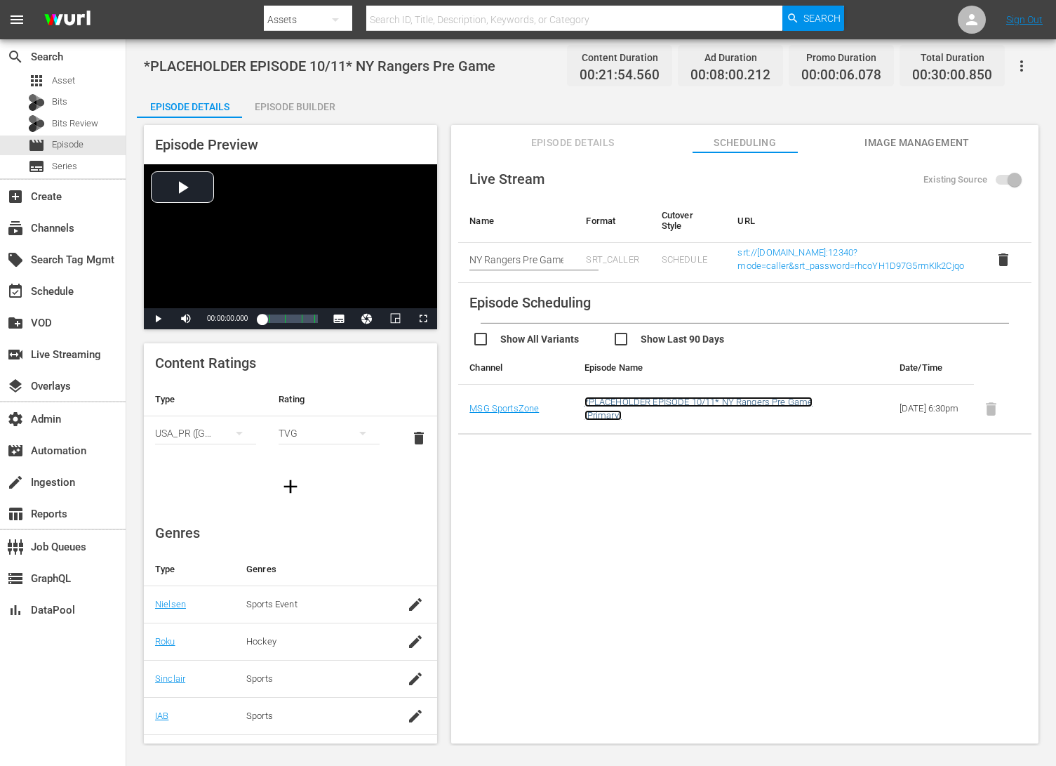
click at [680, 397] on link "*PLACEHOLDER EPISODE 10/11* NY Rangers Pre Game (Primary)" at bounding box center [699, 408] width 229 height 24
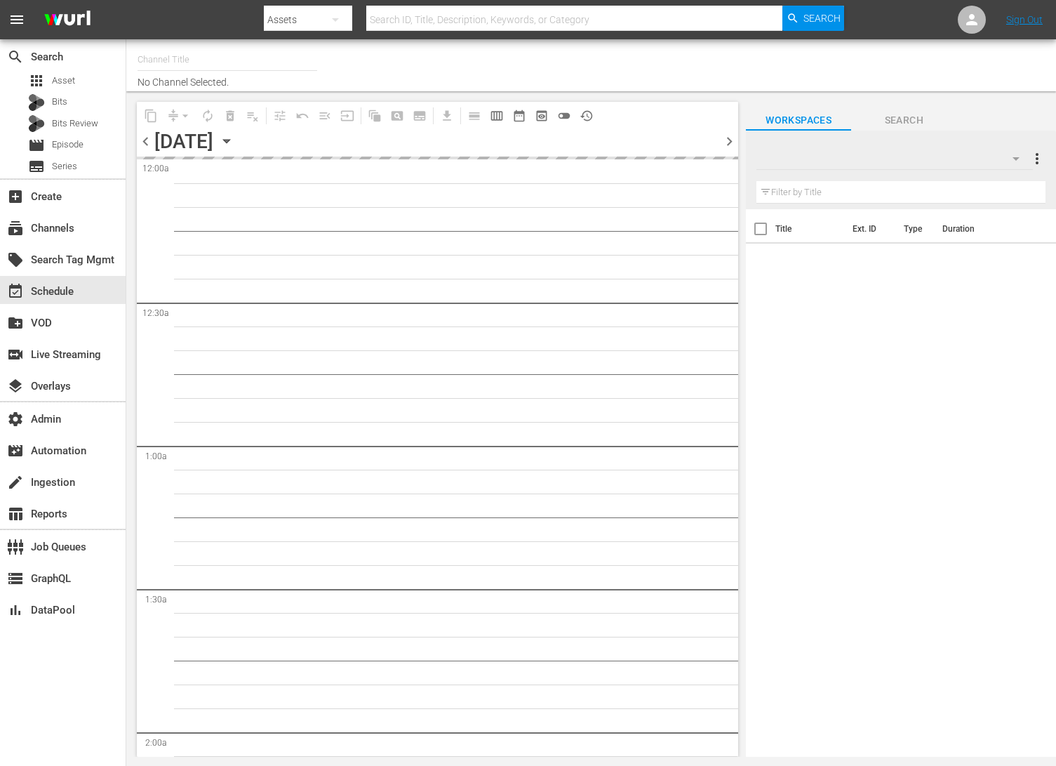
type input "MSG SportsZone (1386)"
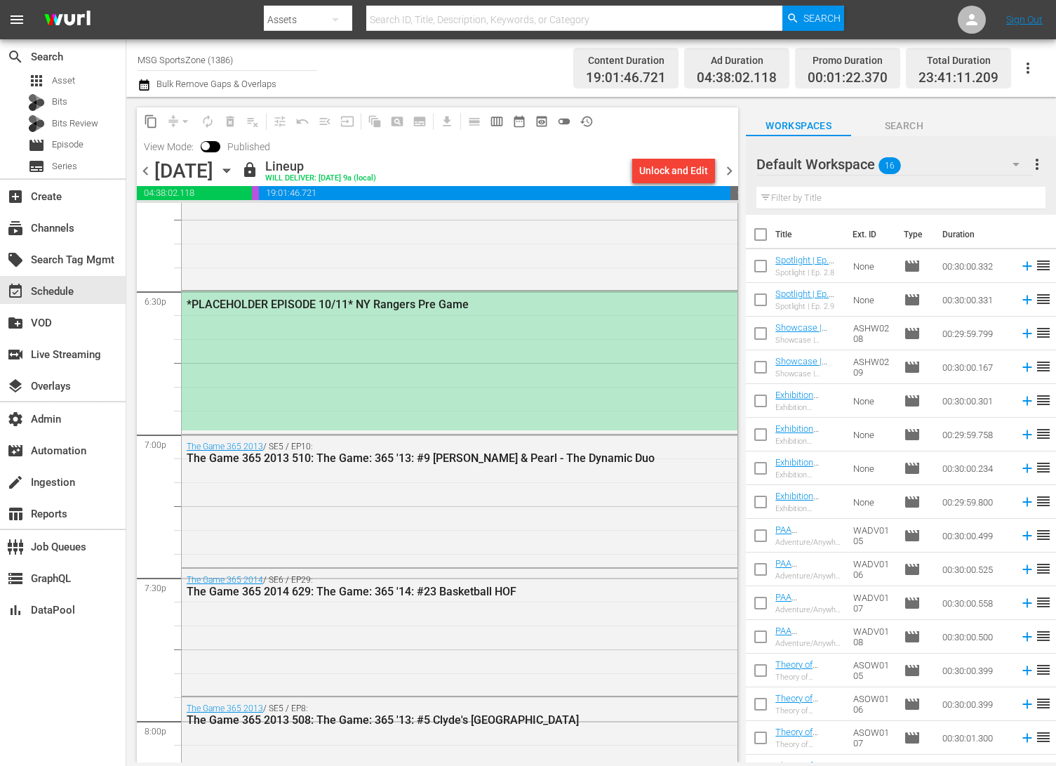
scroll to position [5188, 0]
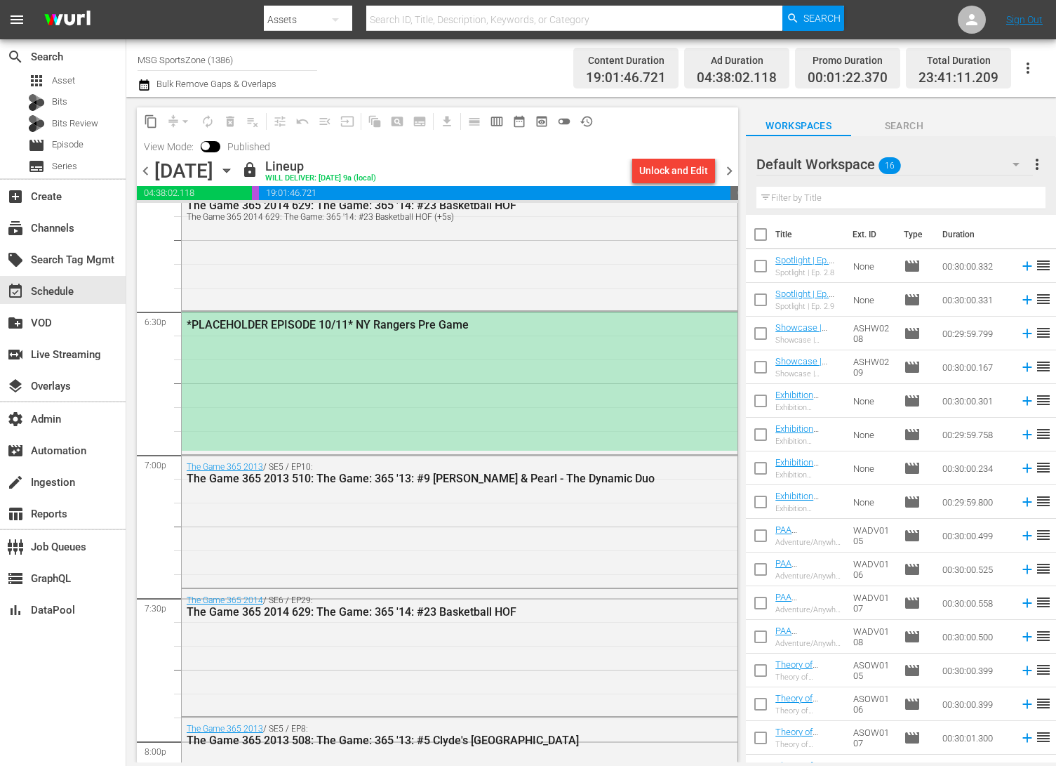
click at [423, 335] on div "*PLACEHOLDER EPISODE 10/11* NY Rangers Pre Game" at bounding box center [460, 381] width 556 height 139
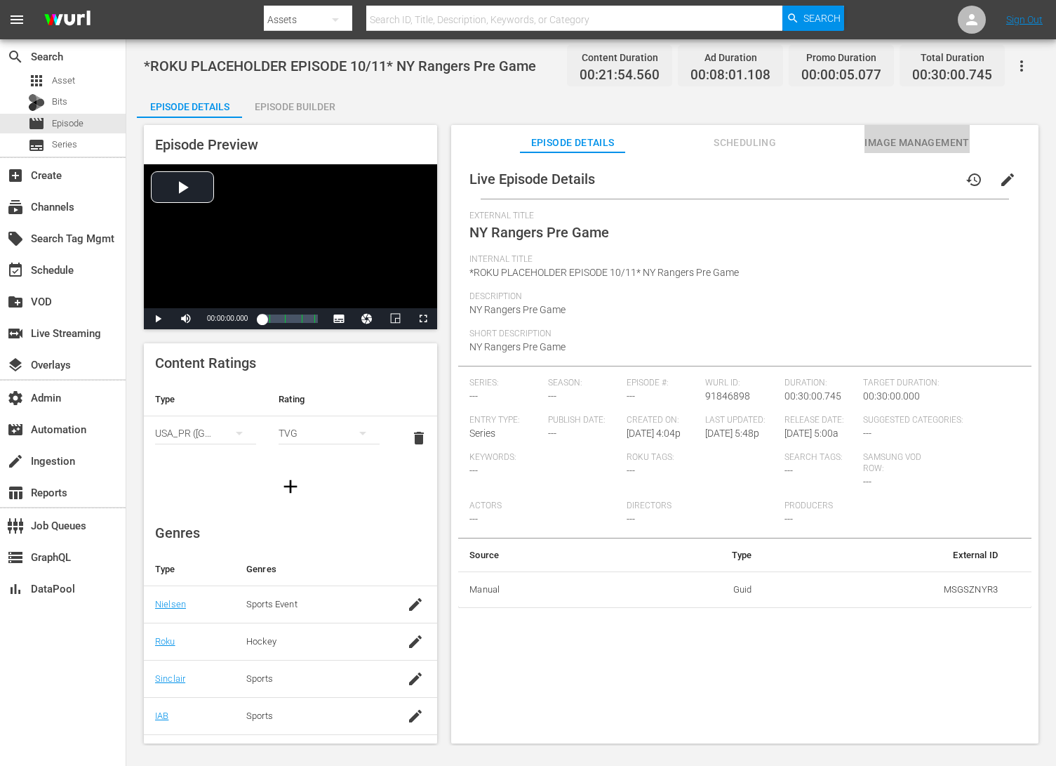
click at [919, 134] on span "Image Management" at bounding box center [917, 143] width 105 height 18
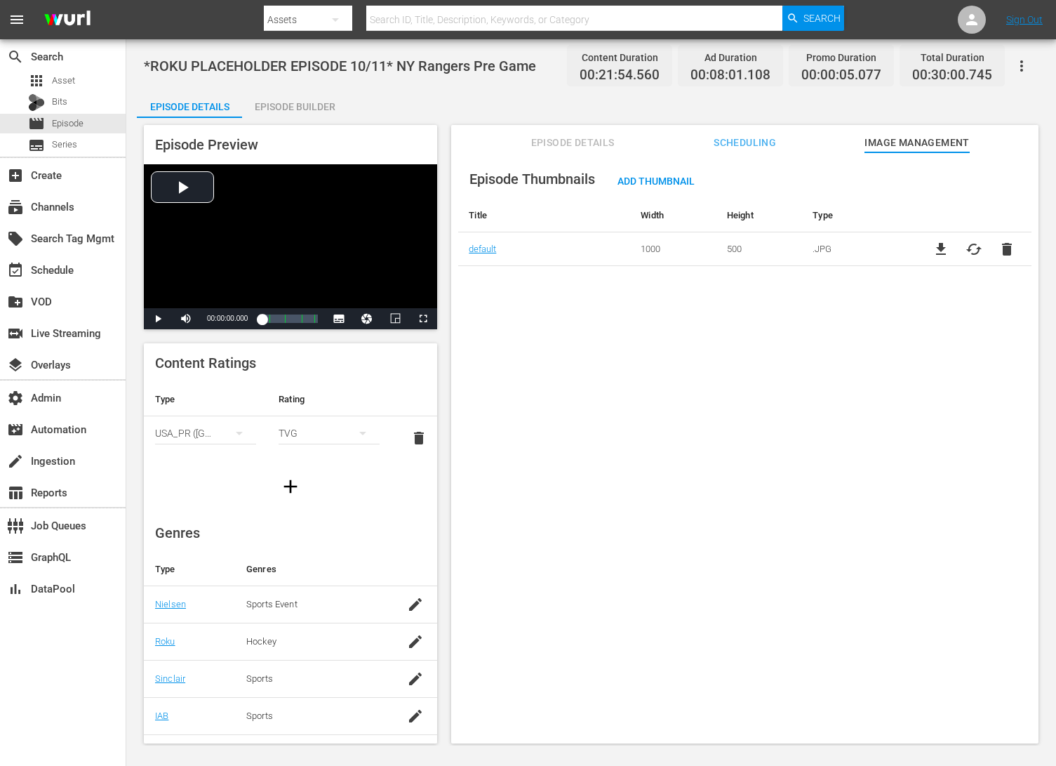
click at [750, 139] on span "Scheduling" at bounding box center [745, 143] width 105 height 18
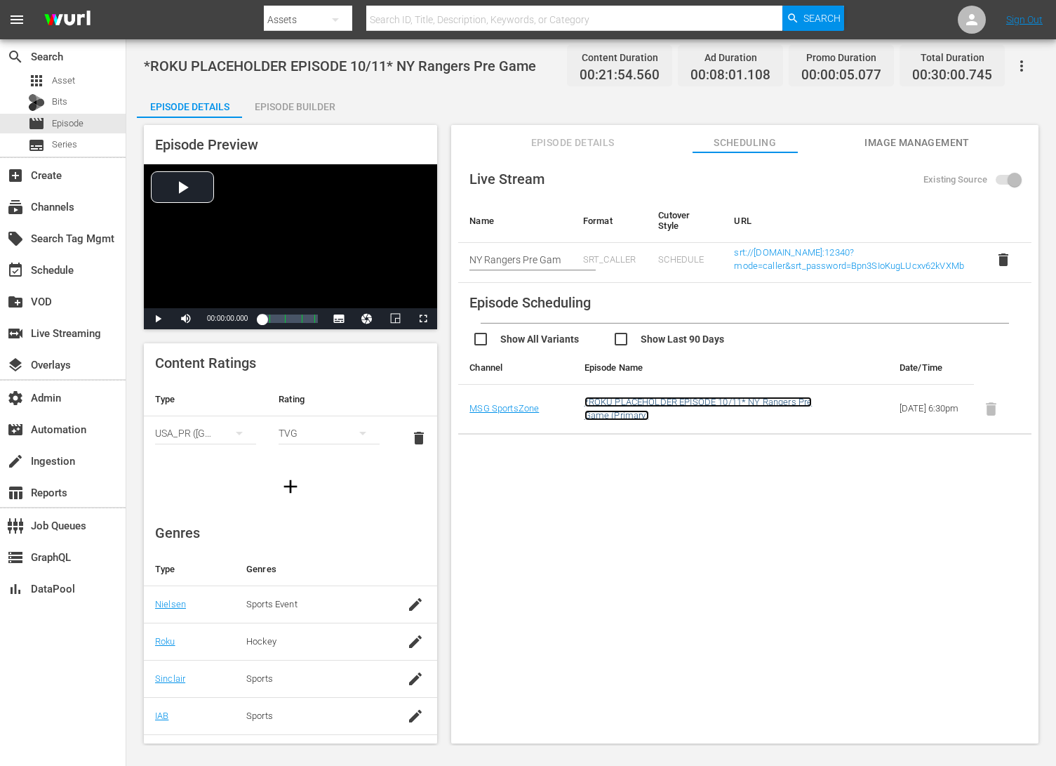
click at [697, 399] on link "*ROKU PLACEHOLDER EPISODE 10/11* NY Rangers Pre Game (Primary)" at bounding box center [699, 408] width 228 height 24
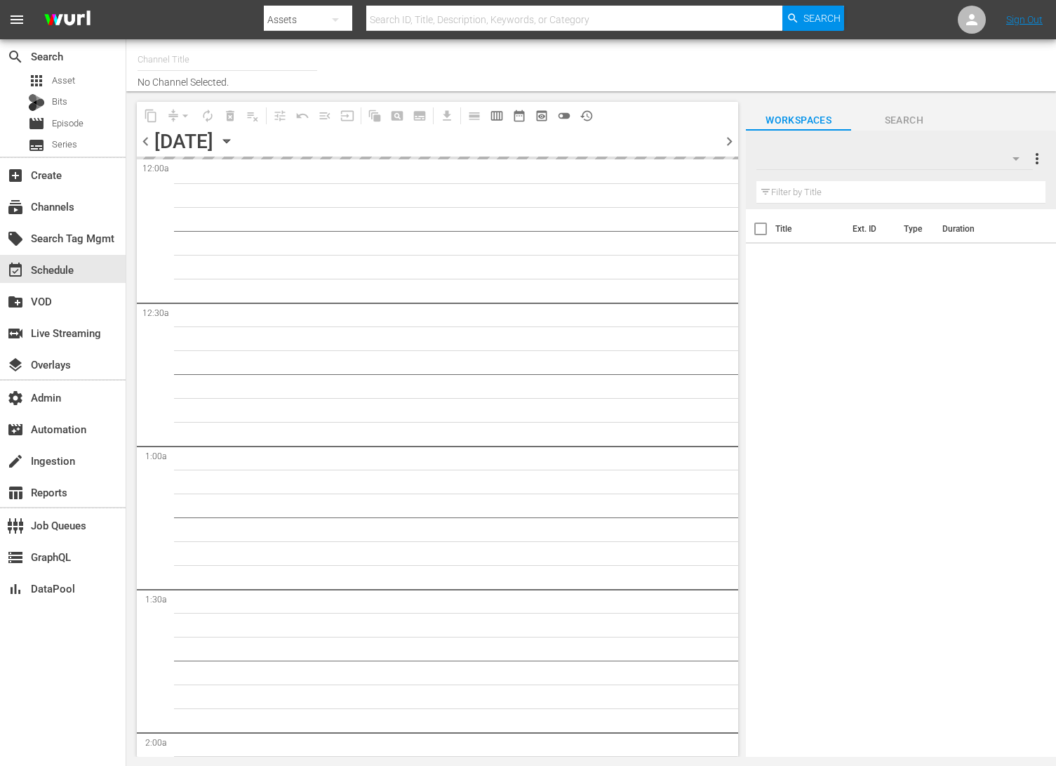
type input "MSG SportsZone - Roku Feed (1582)"
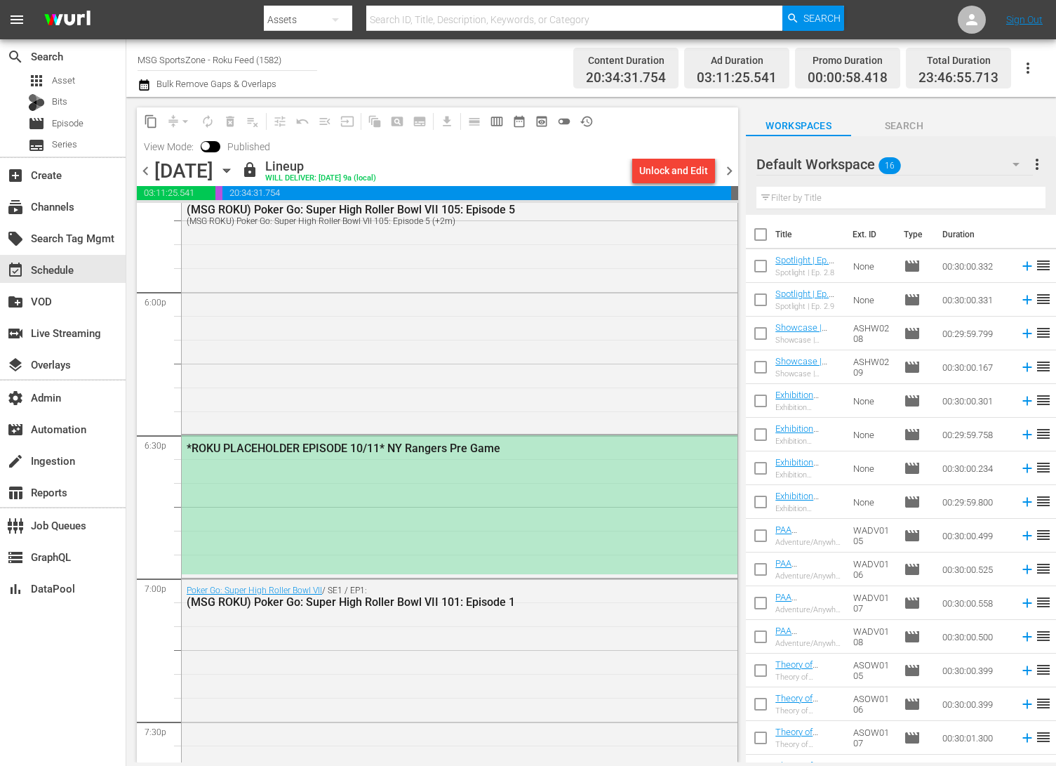
scroll to position [5071, 0]
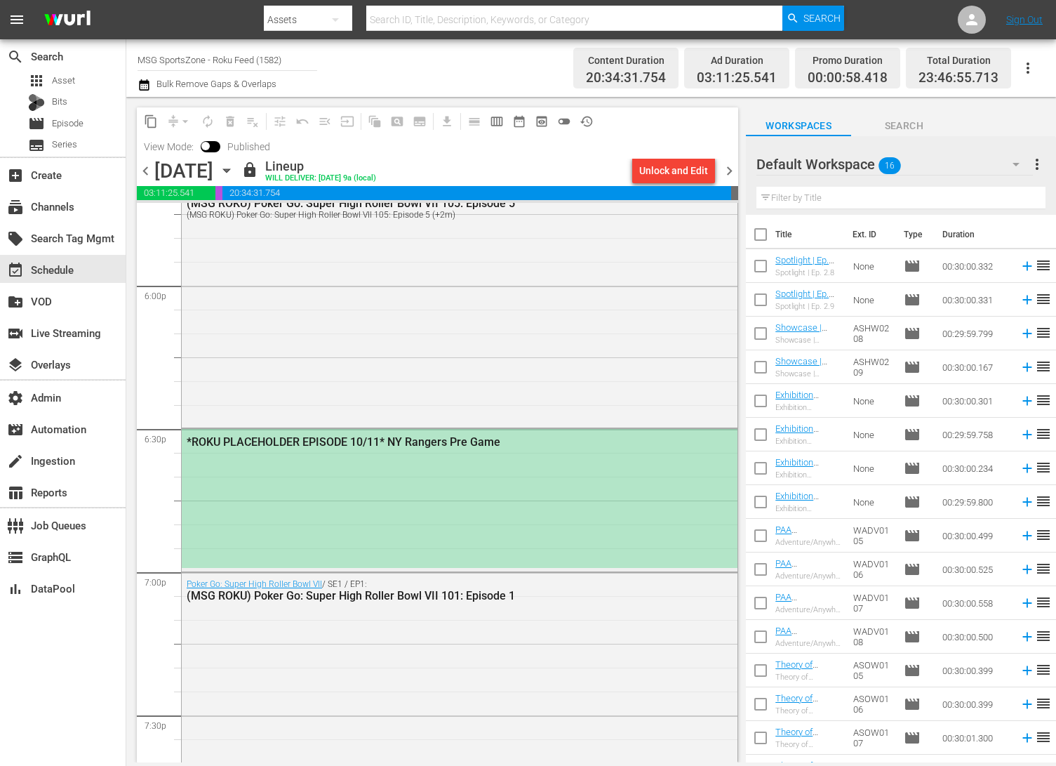
click at [437, 479] on div "*ROKU PLACEHOLDER EPISODE 10/11* NY Rangers Pre Game" at bounding box center [460, 498] width 556 height 139
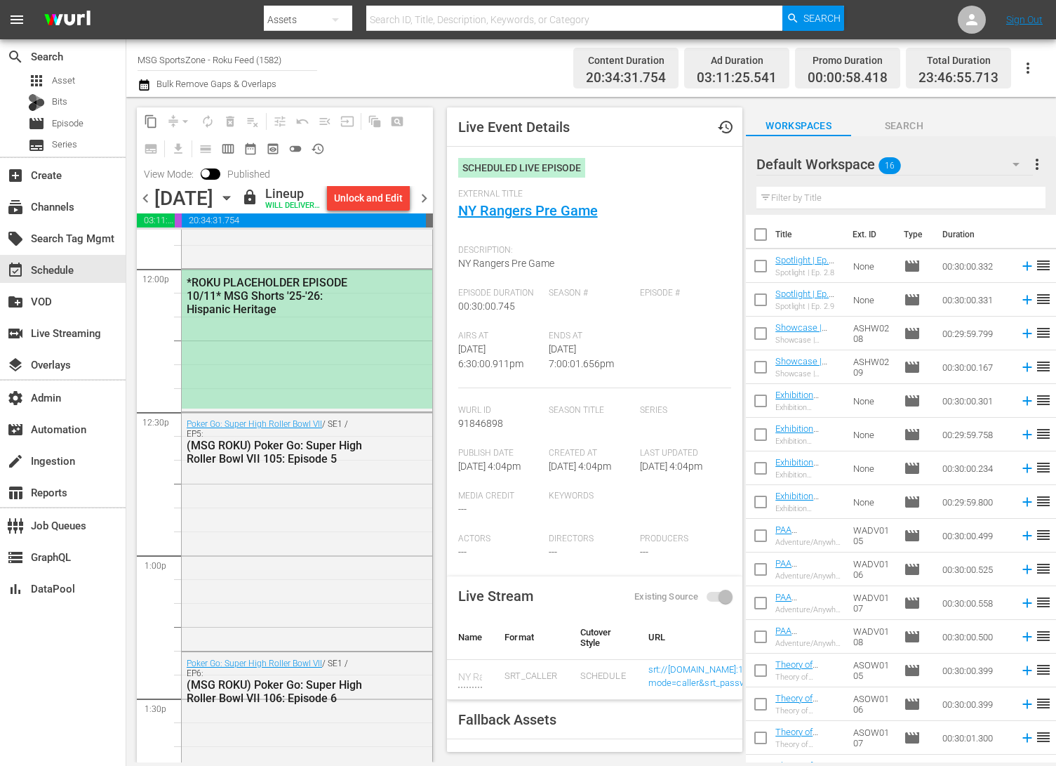
scroll to position [3391, 0]
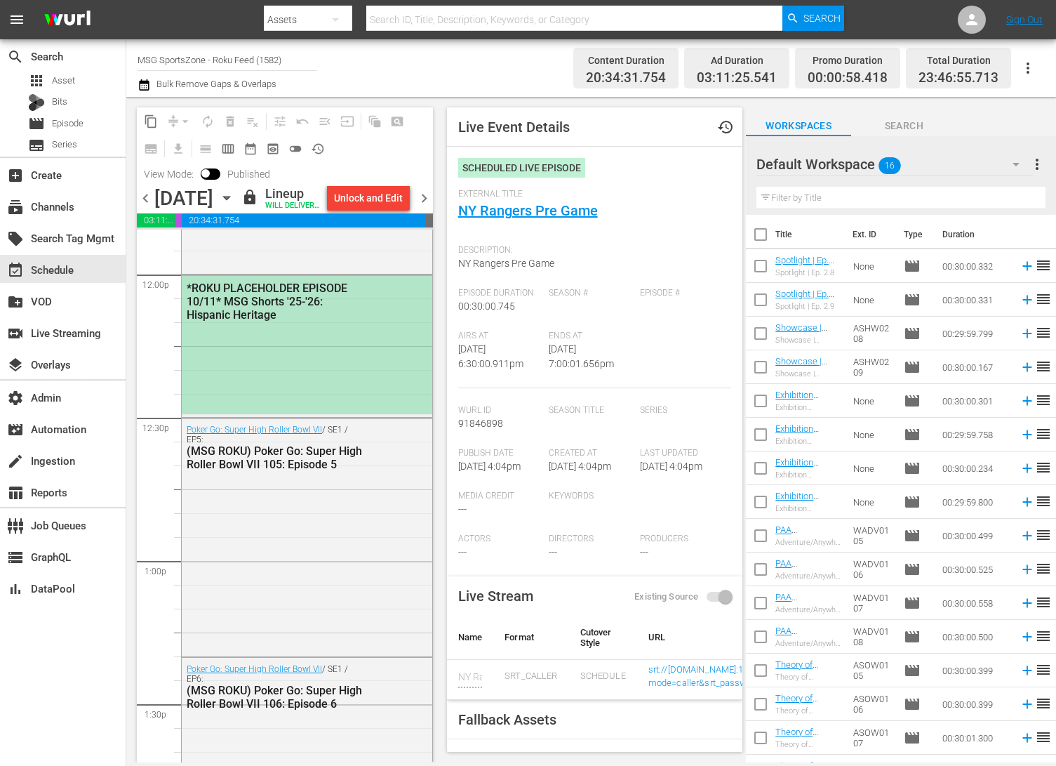
click at [395, 395] on div "*ROKU PLACEHOLDER EPISODE 10/11* MSG Shorts '25-'26: Hispanic Heritage" at bounding box center [307, 344] width 251 height 139
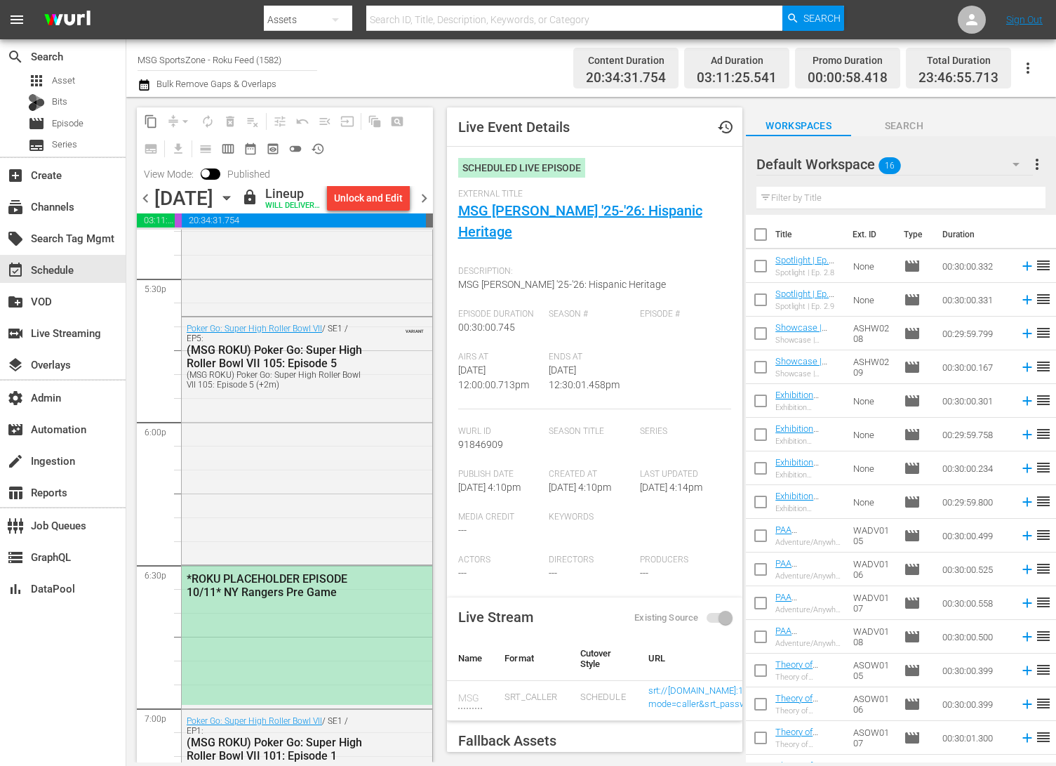
scroll to position [4967, 0]
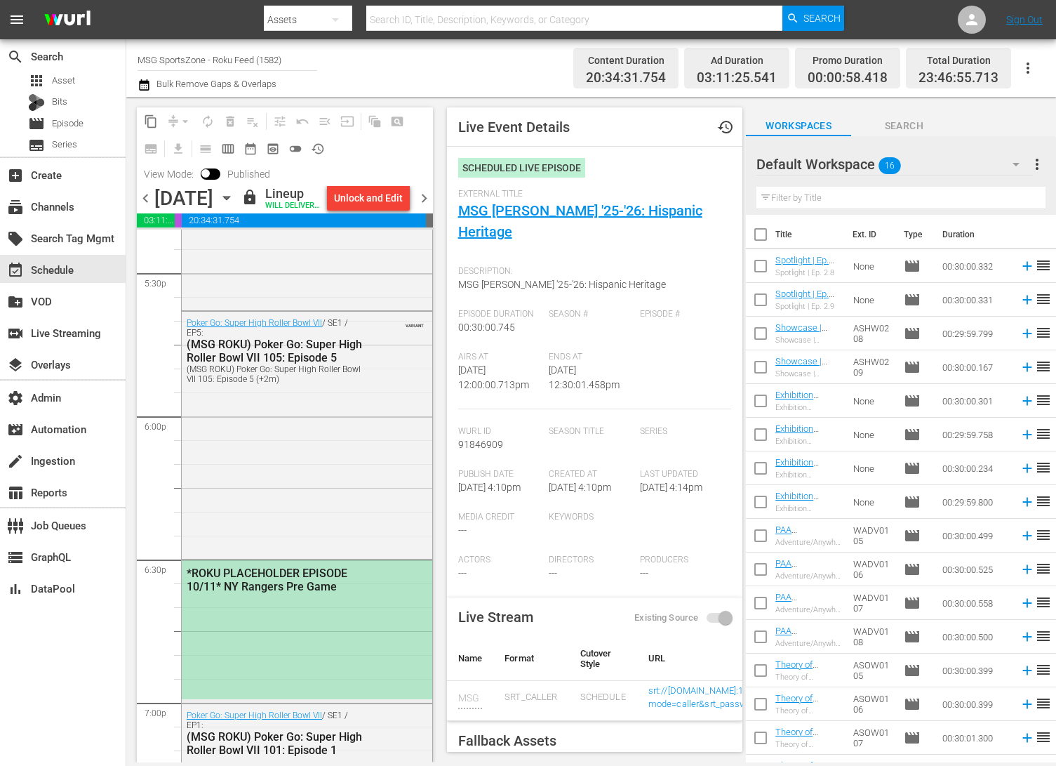
click at [323, 593] on div "*ROKU PLACEHOLDER EPISODE 10/11* NY Rangers Pre Game" at bounding box center [275, 579] width 176 height 27
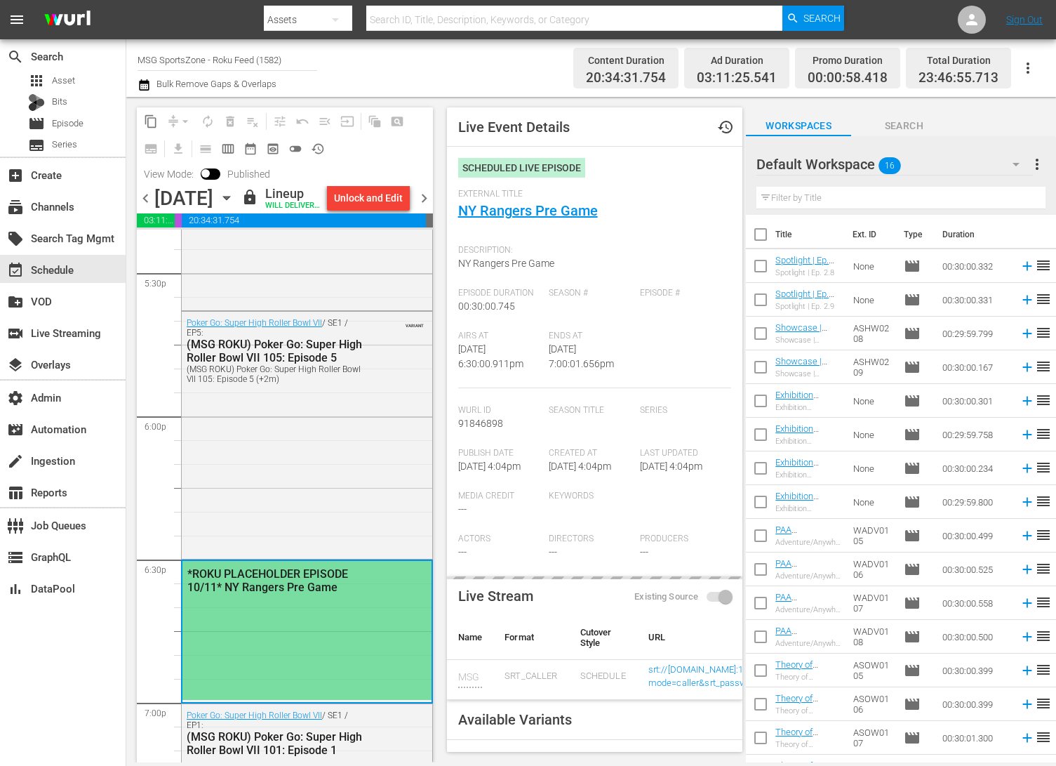
type input "NY Rangers Pre Game"
click at [572, 208] on link "NY Rangers Pre Game" at bounding box center [528, 210] width 140 height 17
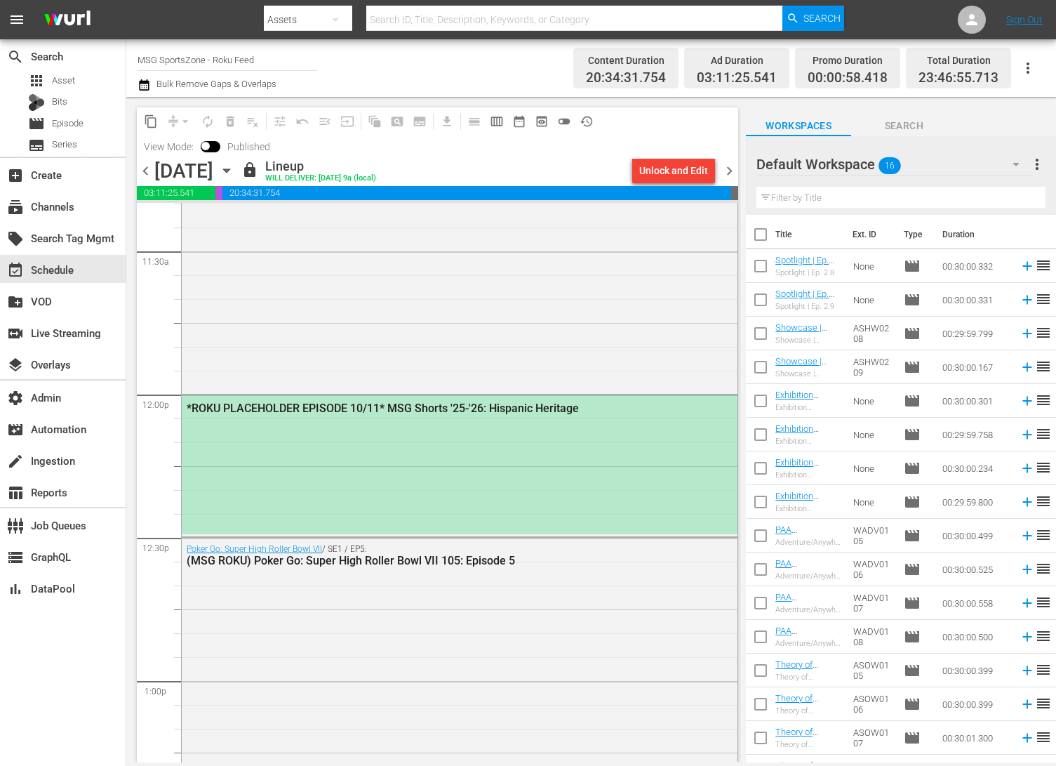
scroll to position [3253, 0]
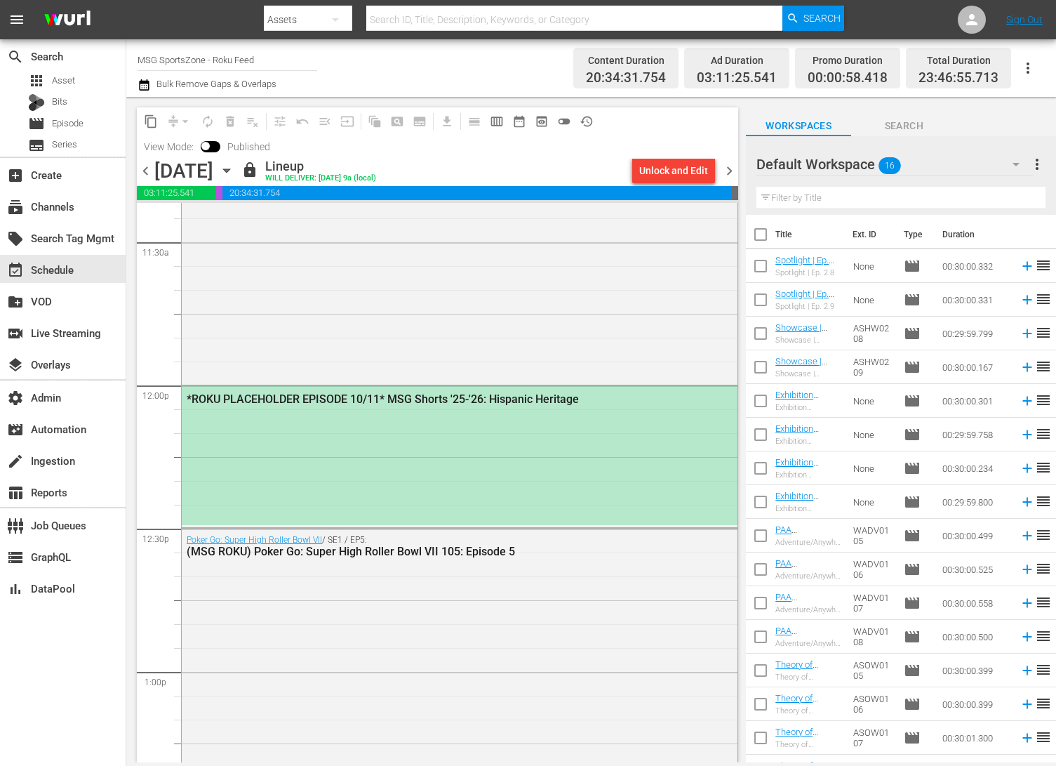
click at [370, 434] on div "*ROKU PLACEHOLDER EPISODE 10/11* MSG Shorts '25-'26: Hispanic Heritage" at bounding box center [460, 455] width 556 height 139
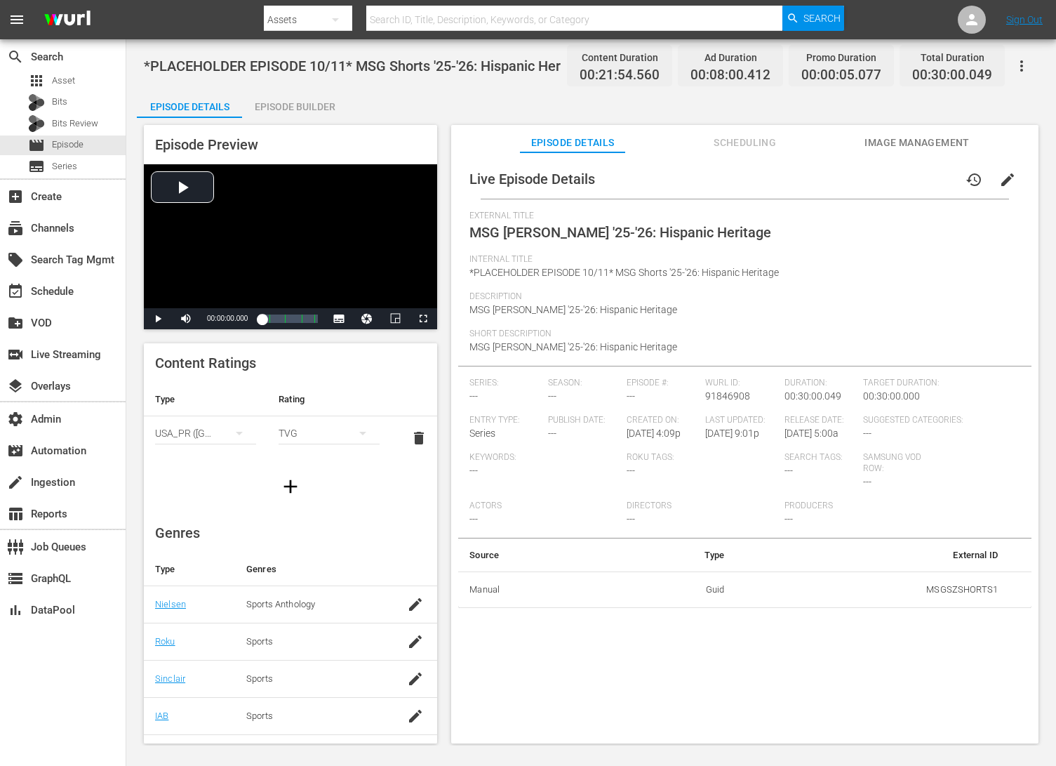
click at [752, 146] on span "Scheduling" at bounding box center [745, 143] width 105 height 18
click at [716, 126] on button "Scheduling" at bounding box center [745, 139] width 105 height 28
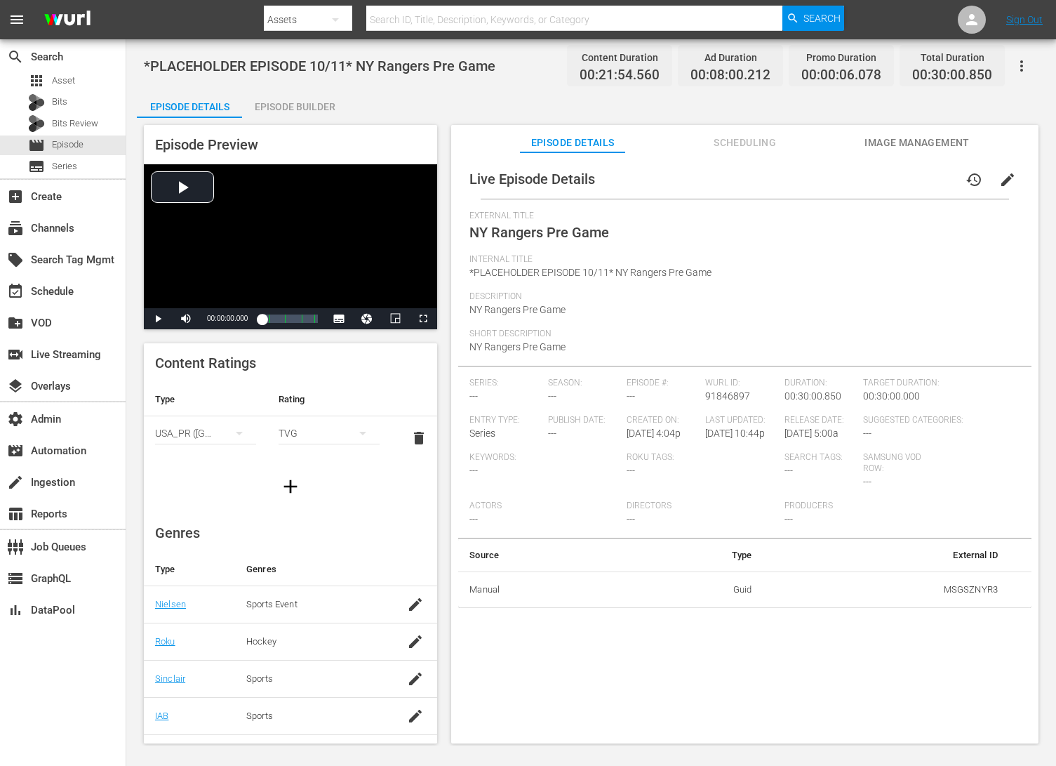
click at [754, 145] on span "Scheduling" at bounding box center [745, 143] width 105 height 18
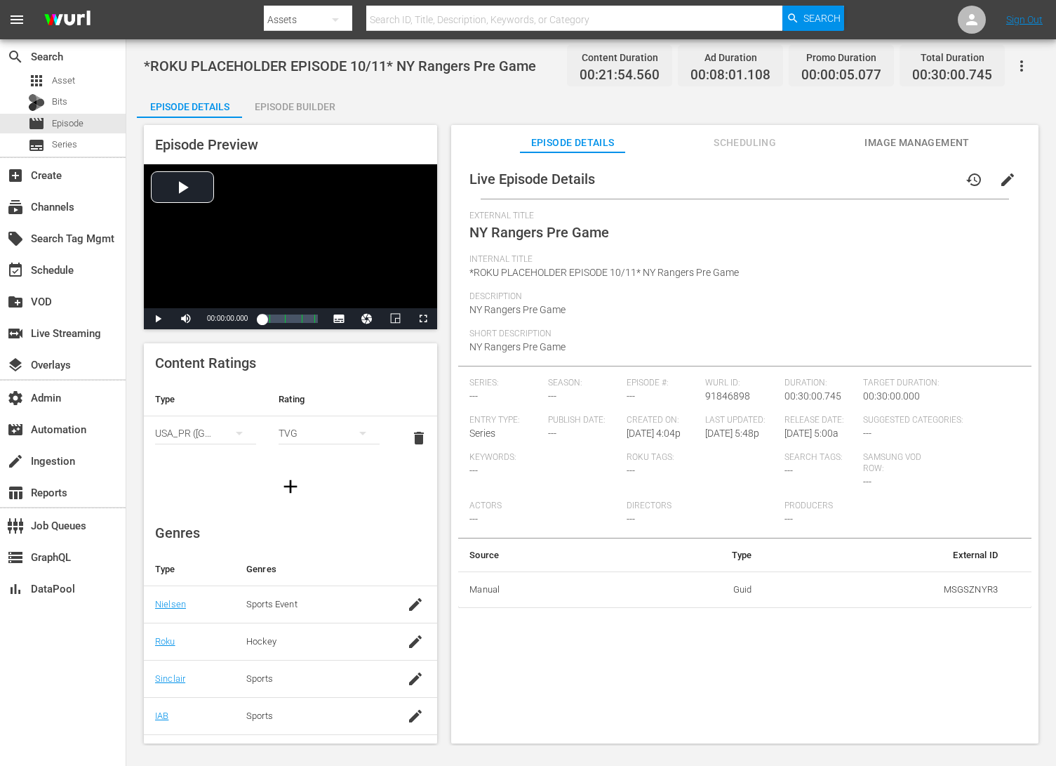
click at [742, 124] on div "Episode Preview Video Player is loading. Play Video Play Mute Current Time 00:0…" at bounding box center [591, 436] width 909 height 636
click at [741, 147] on span "Scheduling" at bounding box center [745, 143] width 105 height 18
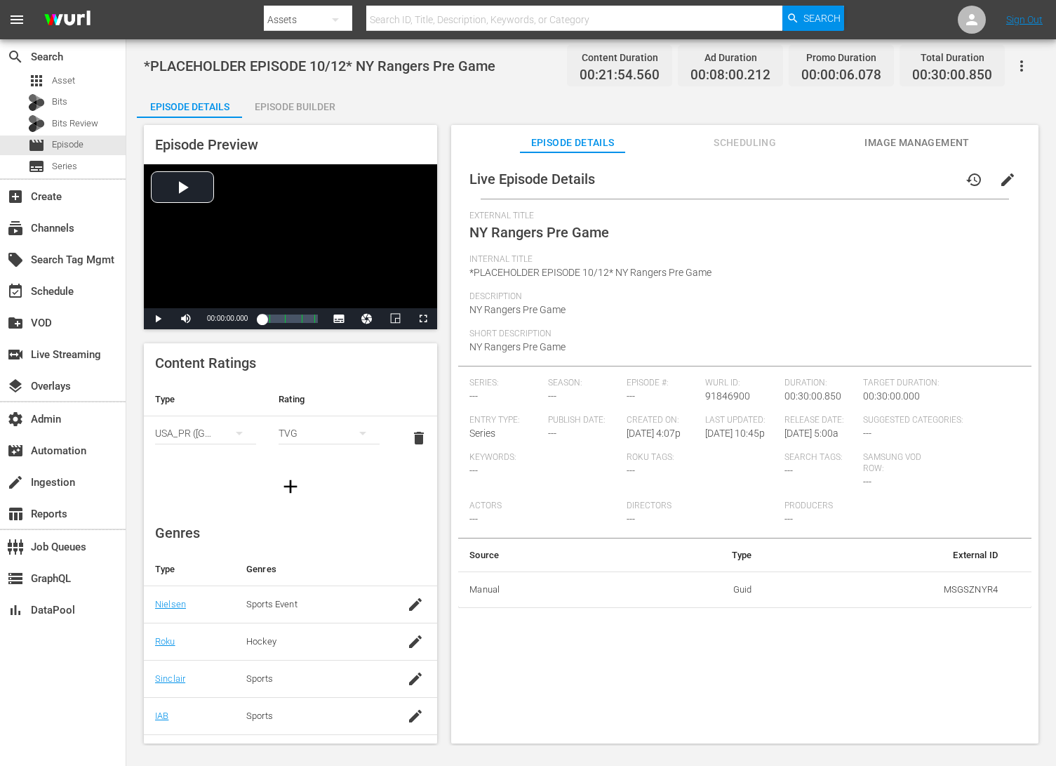
click at [844, 128] on button "Image Management" at bounding box center [917, 139] width 105 height 28
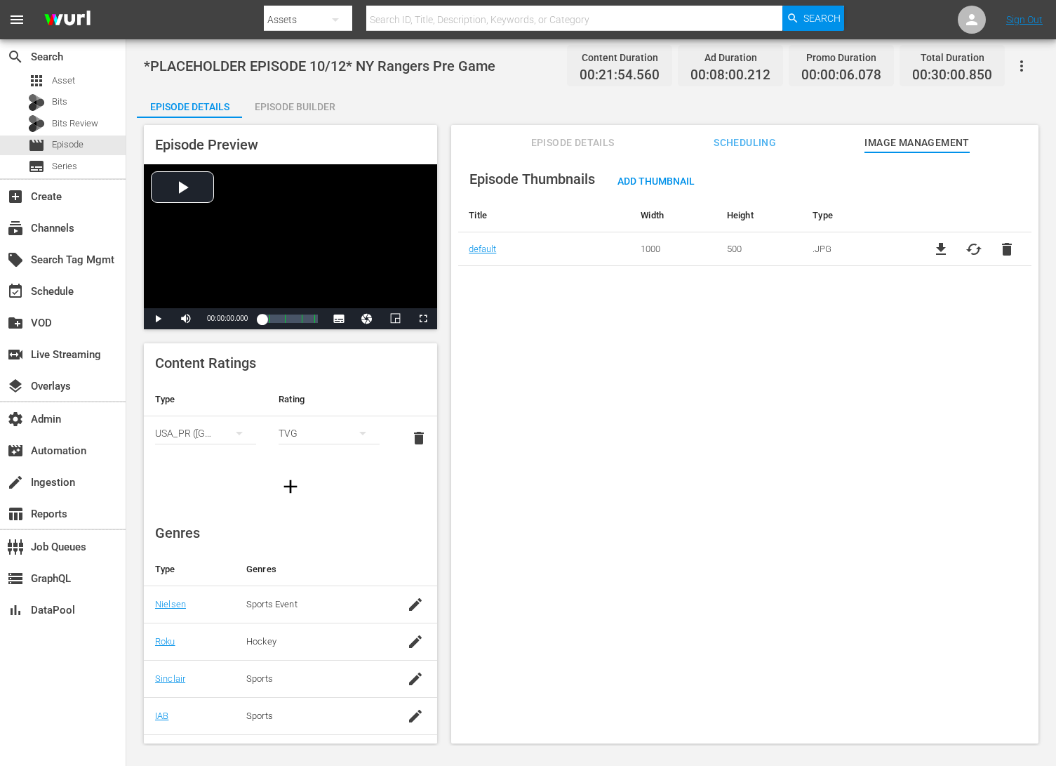
click at [738, 144] on span "Scheduling" at bounding box center [745, 143] width 105 height 18
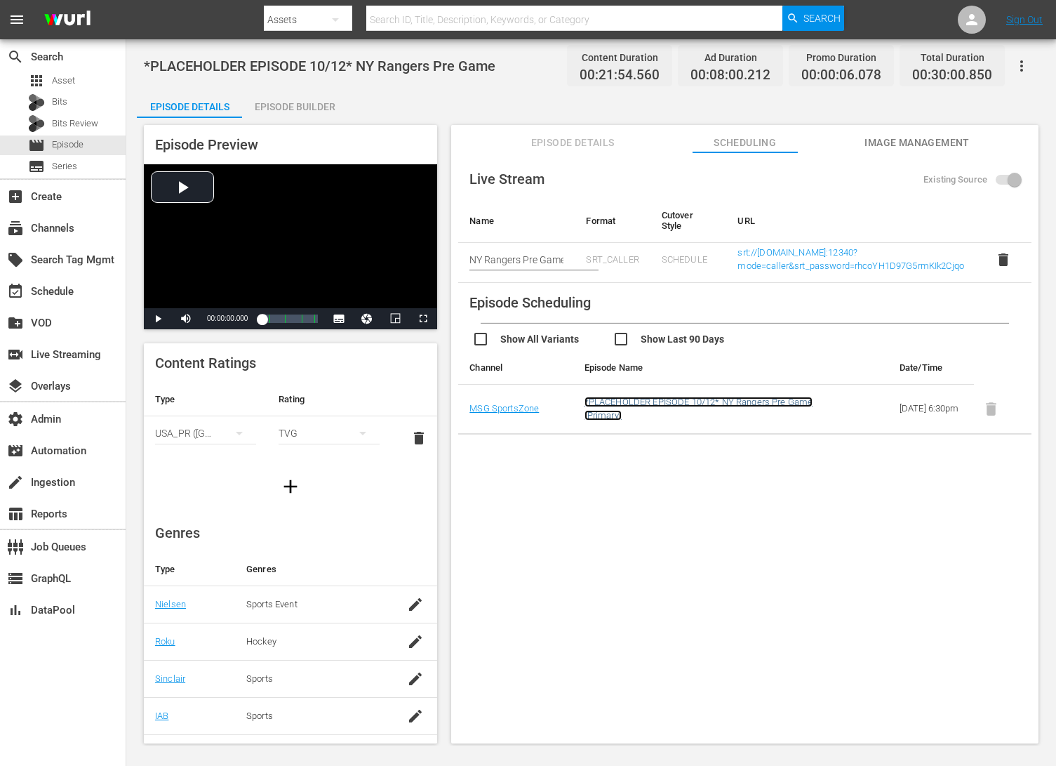
click at [702, 399] on link "*PLACEHOLDER EPISODE 10/12* NY Rangers Pre Game (Primary)" at bounding box center [699, 408] width 229 height 24
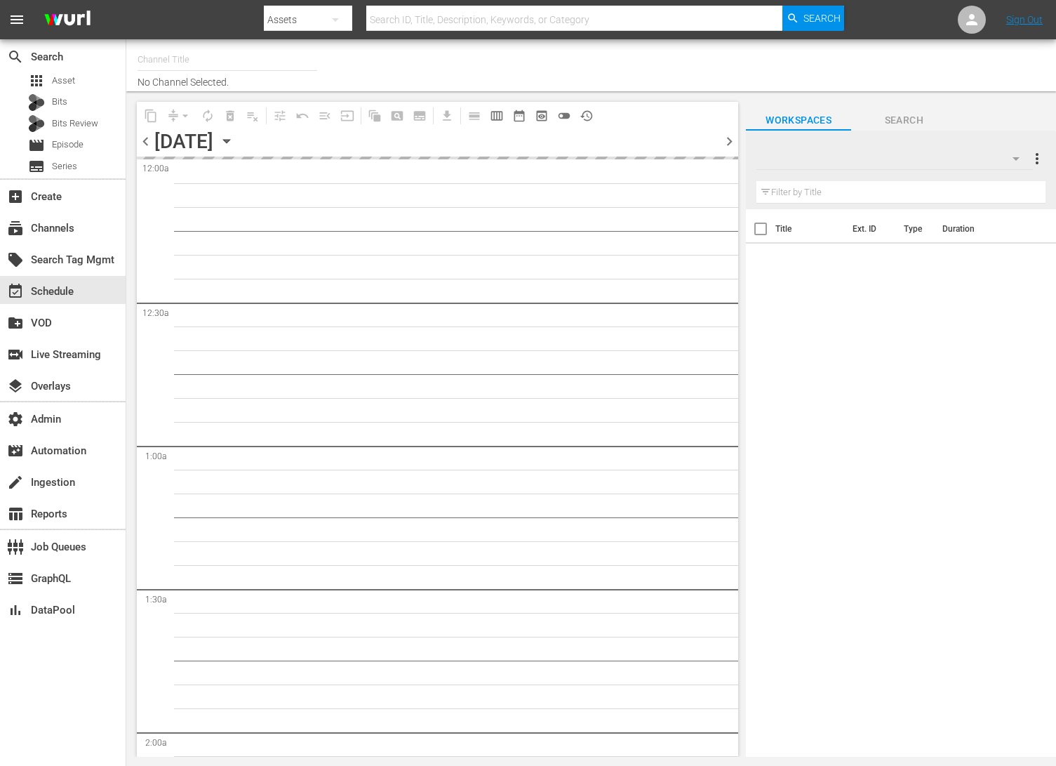
type input "MSG SportsZone (1386)"
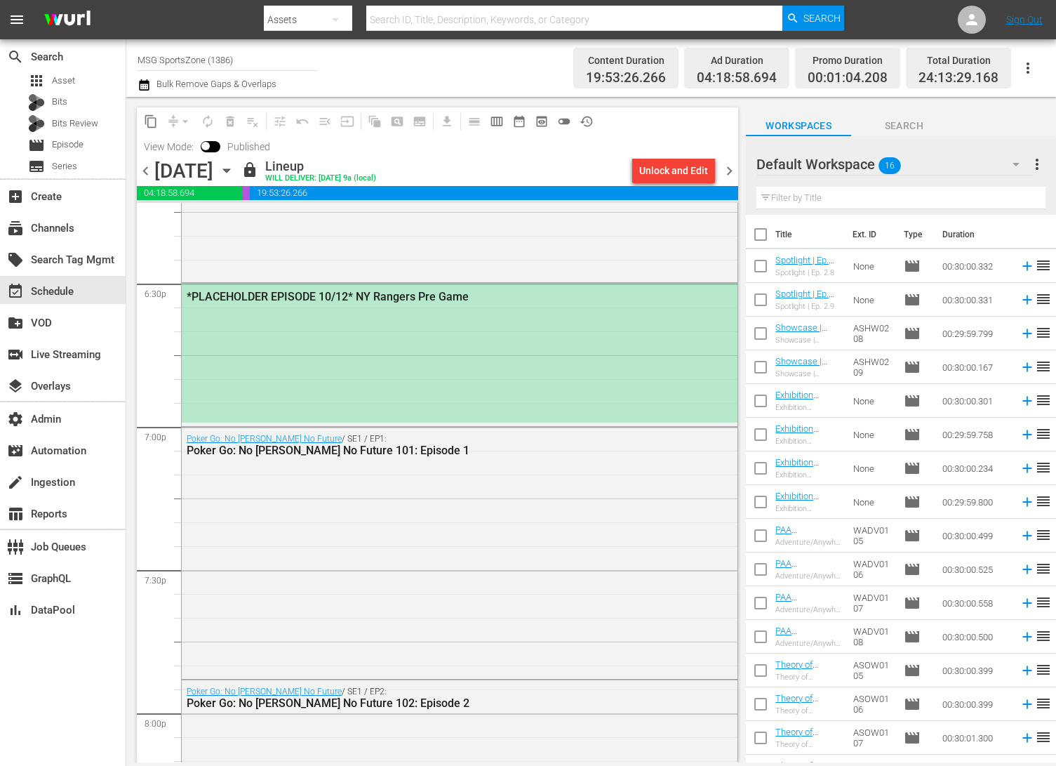
scroll to position [5205, 0]
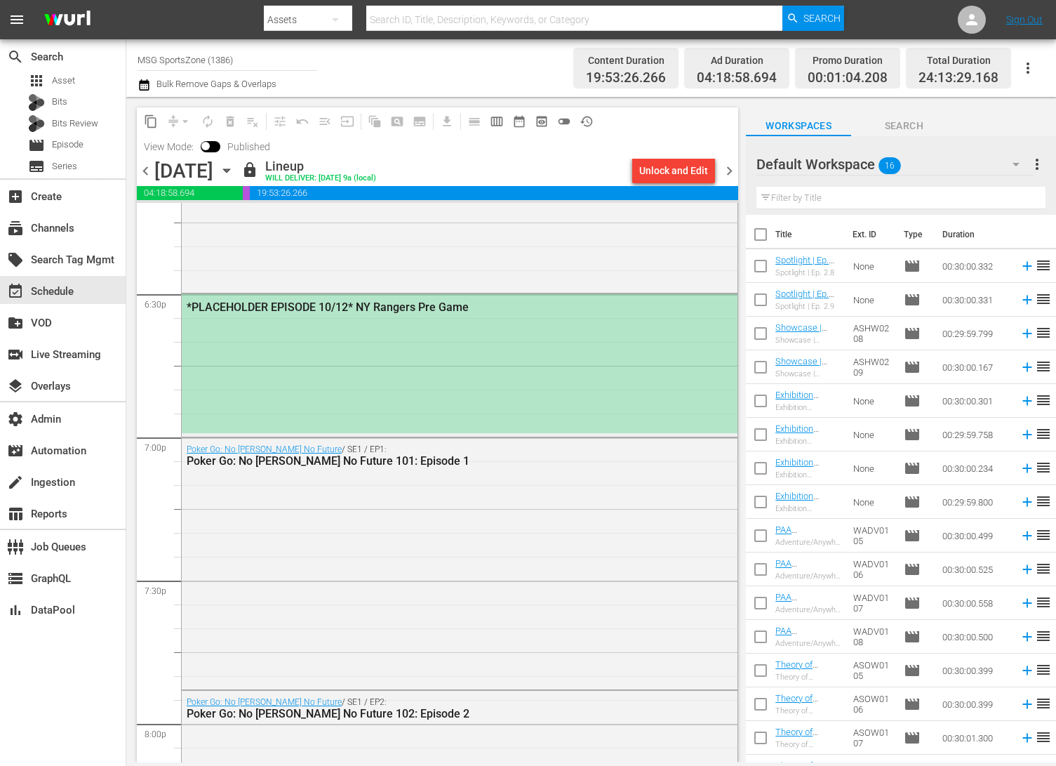
click at [618, 371] on div "*PLACEHOLDER EPISODE 10/12* NY Rangers Pre Game" at bounding box center [460, 363] width 556 height 139
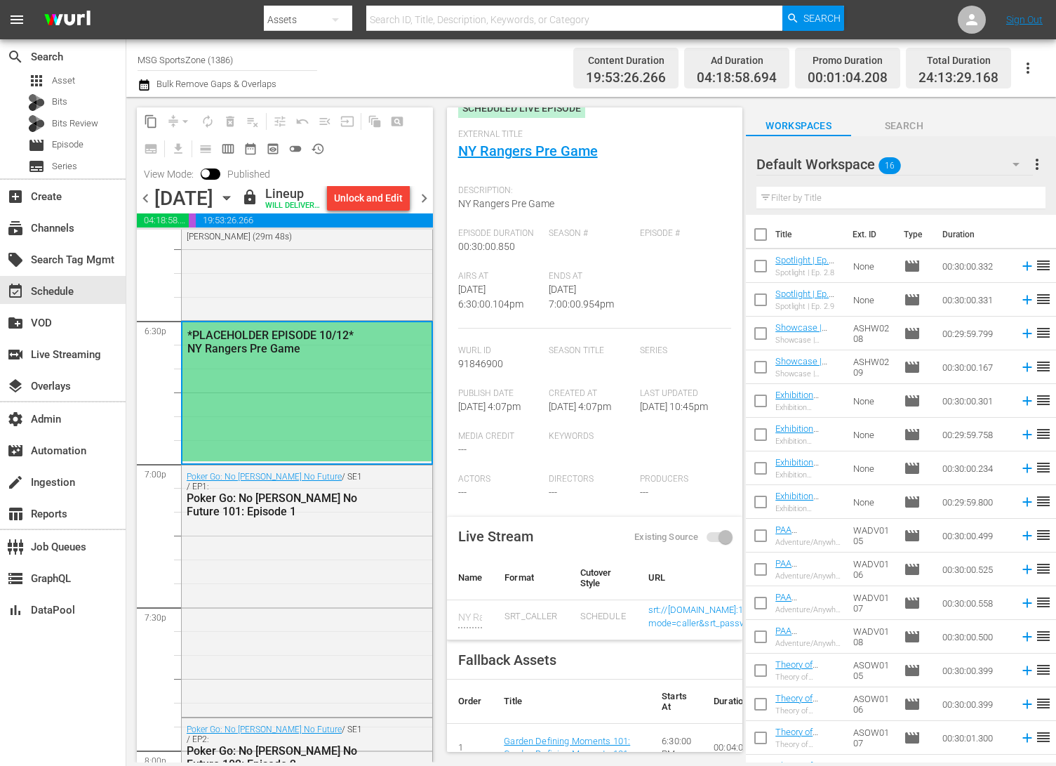
scroll to position [44, 0]
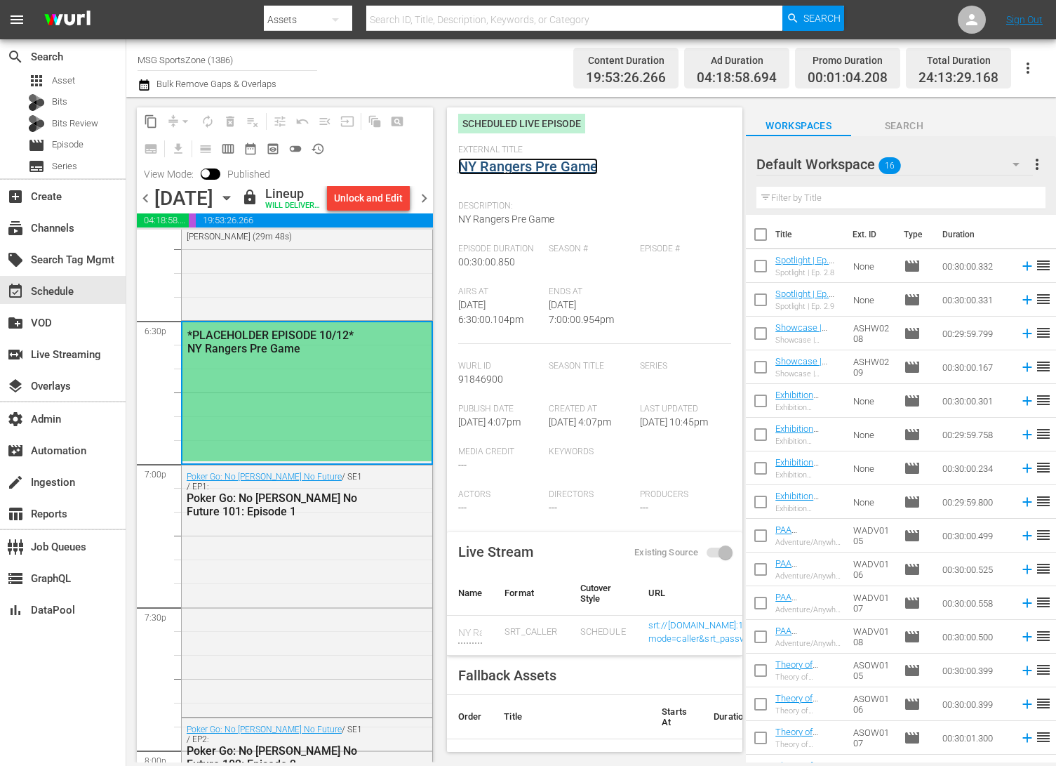
click at [549, 162] on link "NY Rangers Pre Game" at bounding box center [528, 166] width 140 height 17
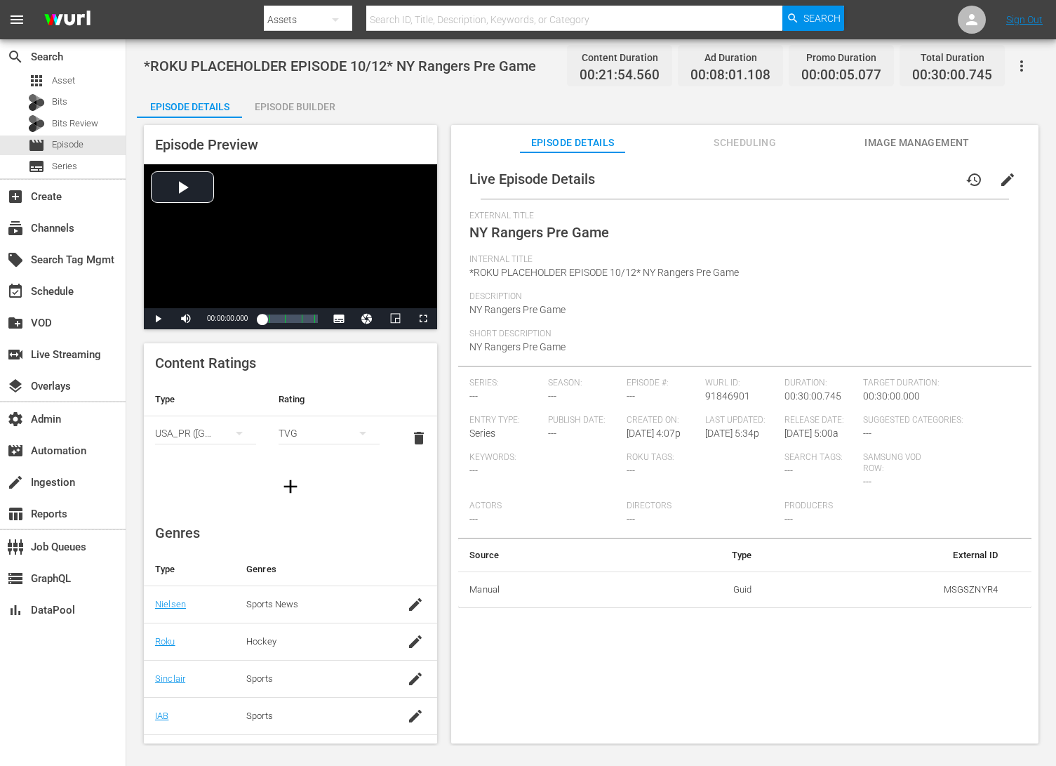
click at [844, 137] on span "Image Management" at bounding box center [917, 143] width 105 height 18
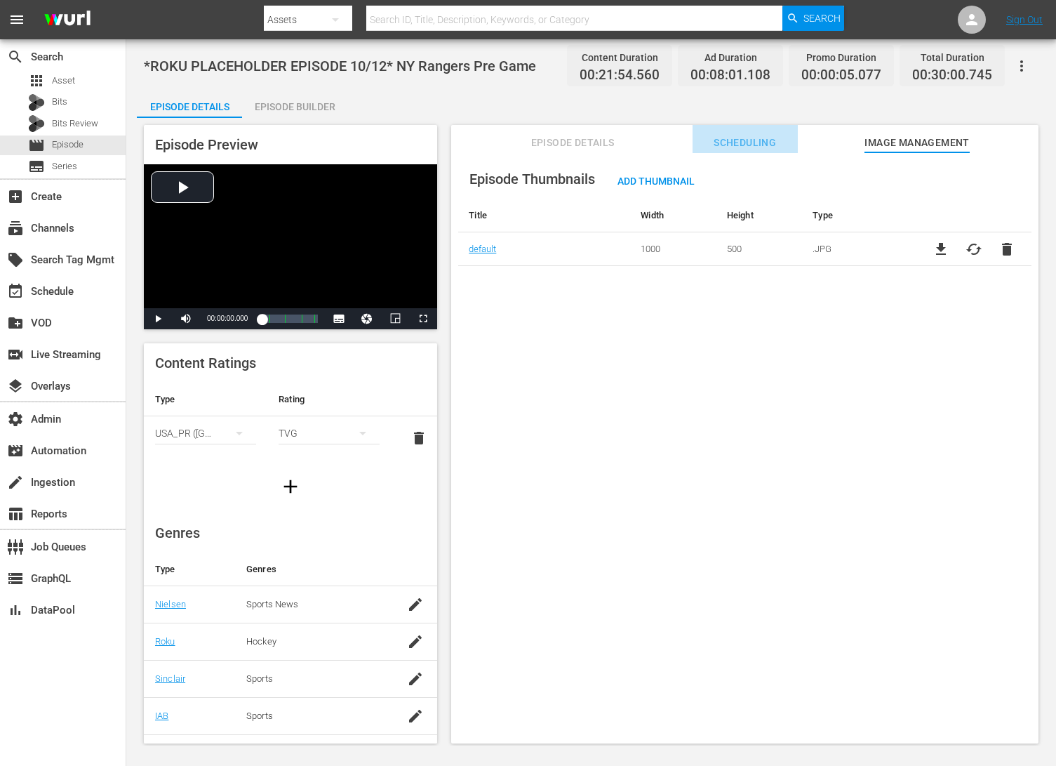
click at [728, 144] on span "Scheduling" at bounding box center [745, 143] width 105 height 18
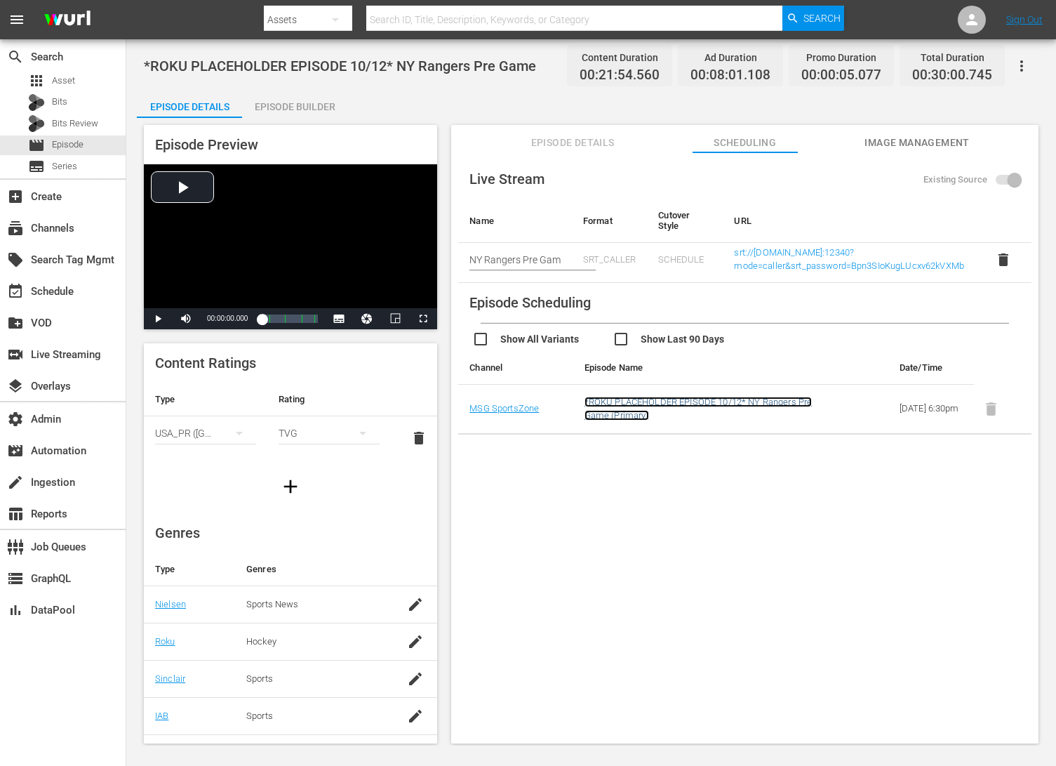
click at [681, 402] on link "*ROKU PLACEHOLDER EPISODE 10/12* NY Rangers Pre Game (Primary)" at bounding box center [699, 408] width 228 height 24
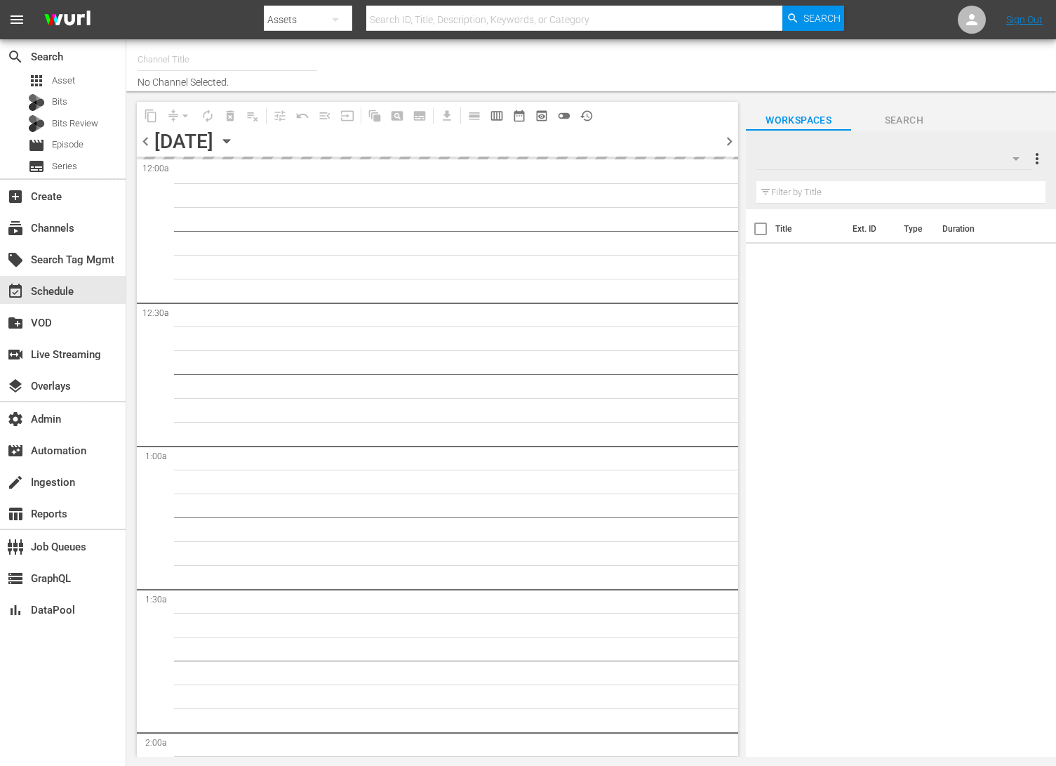
type input "MSG SportsZone - Roku Feed (1582)"
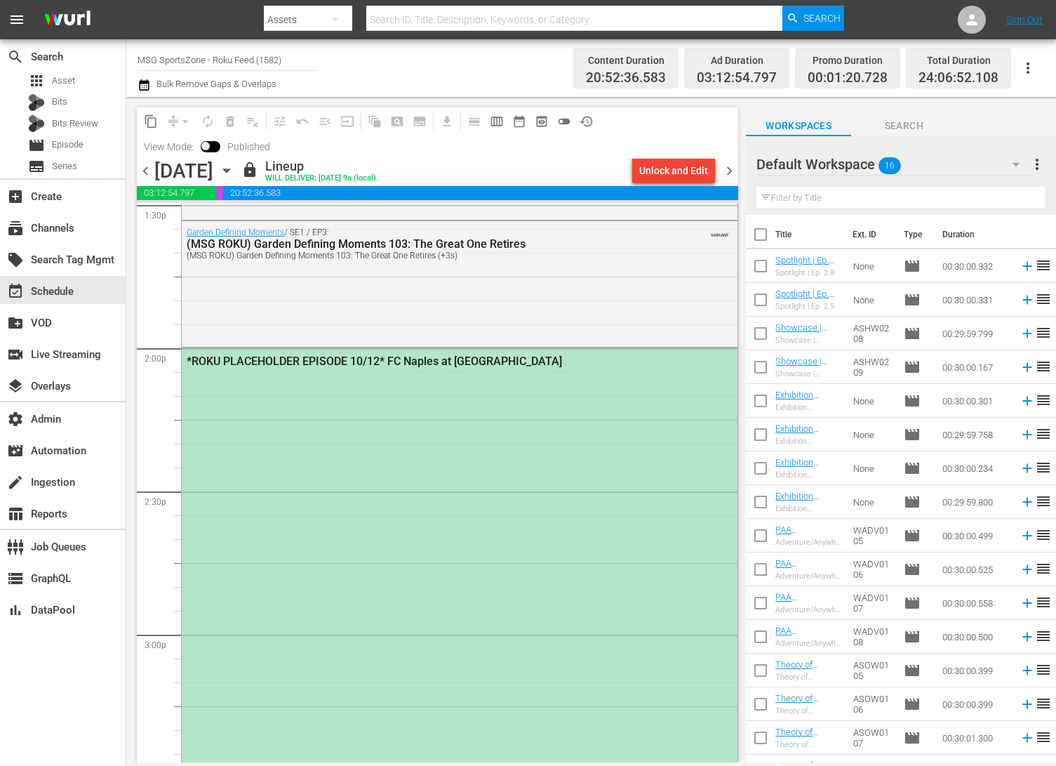
scroll to position [3829, 0]
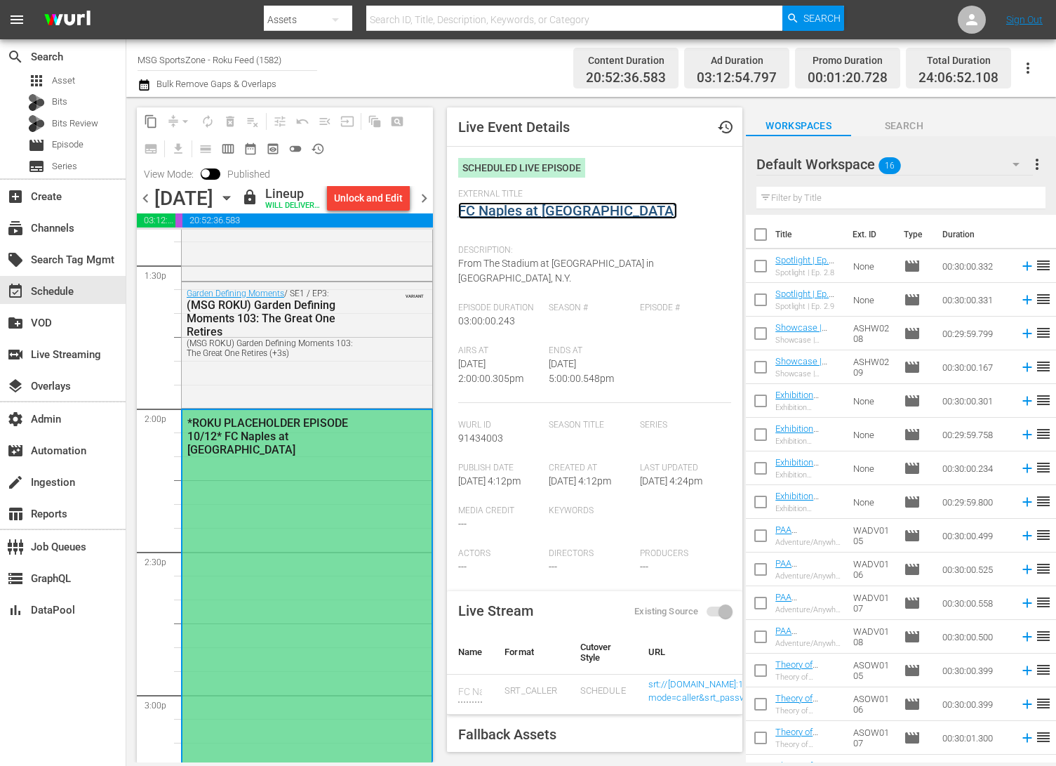
click at [547, 204] on link "FC Naples at [GEOGRAPHIC_DATA]" at bounding box center [567, 210] width 219 height 17
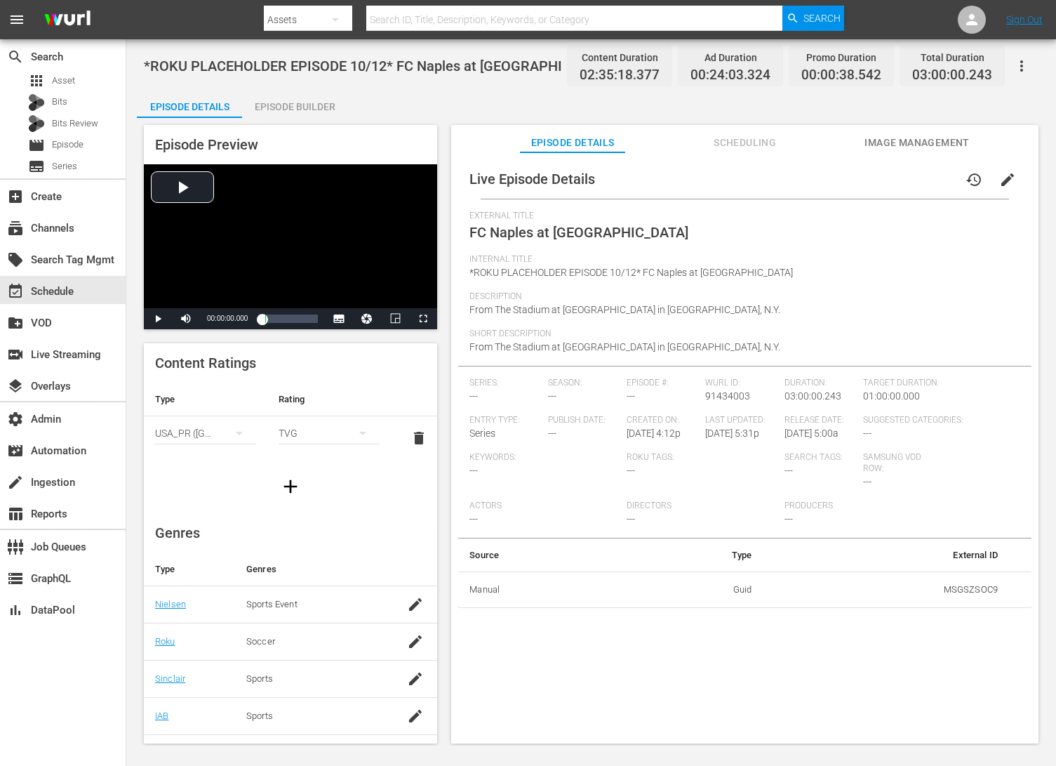
click at [844, 142] on span "Image Management" at bounding box center [917, 143] width 105 height 18
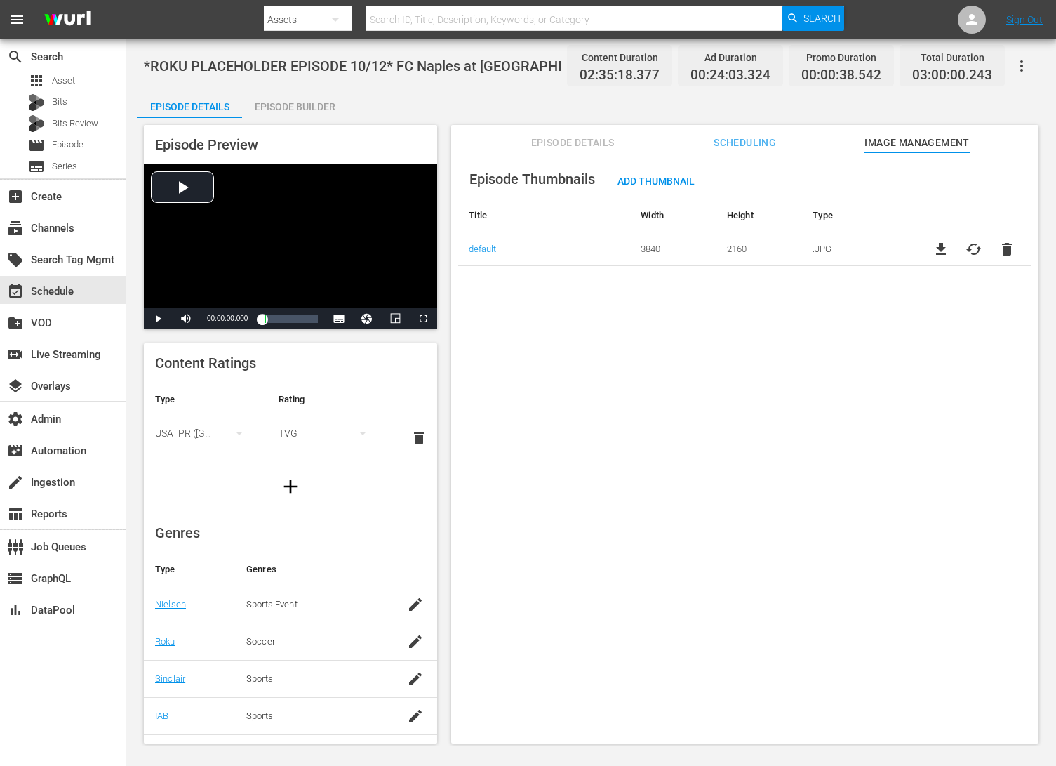
click at [753, 140] on span "Scheduling" at bounding box center [745, 143] width 105 height 18
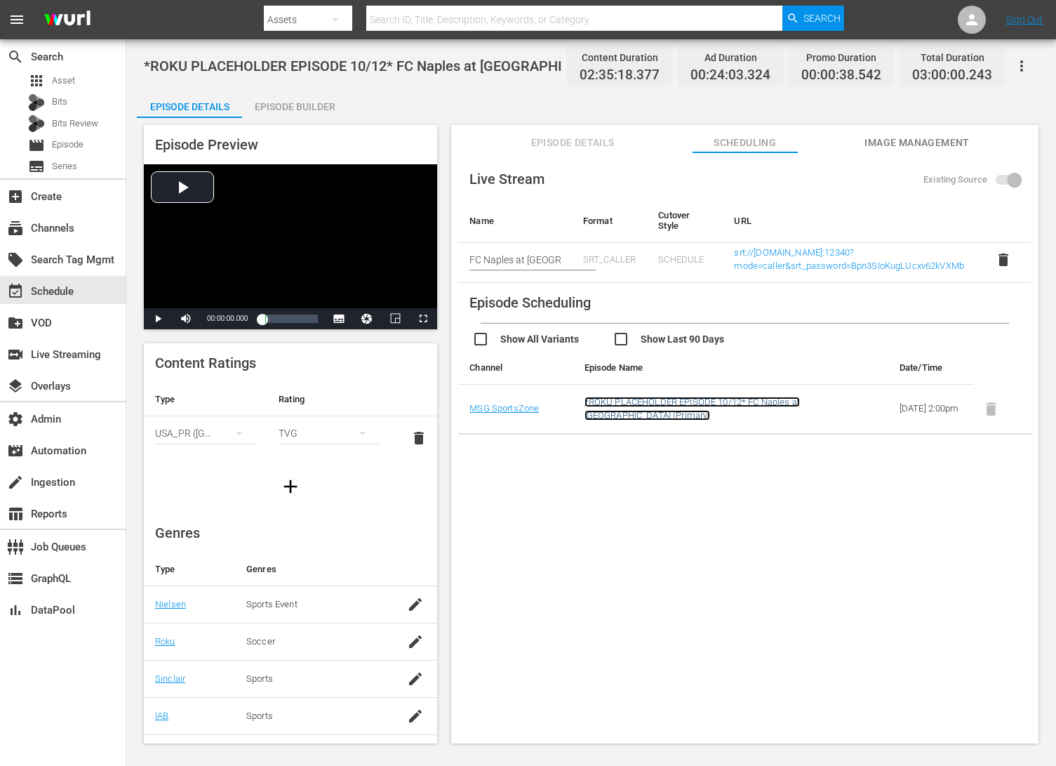
click at [625, 414] on link "*ROKU PLACEHOLDER EPISODE 10/12* FC Naples at Westchester SC (Primary)" at bounding box center [692, 408] width 215 height 24
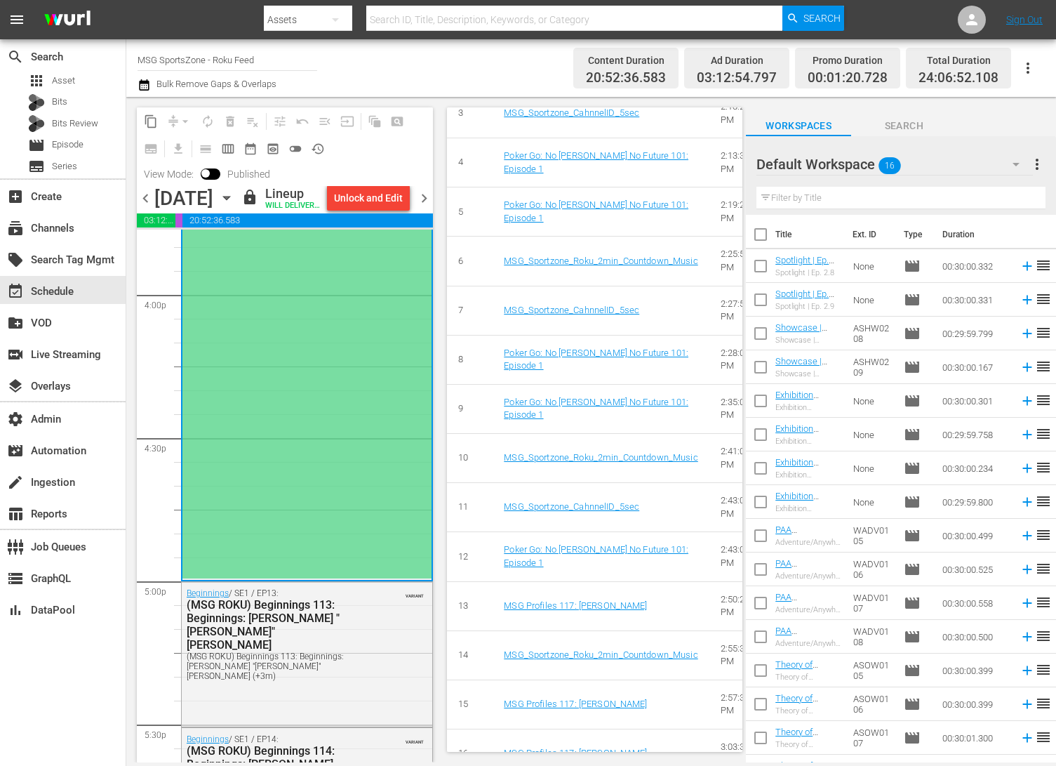
scroll to position [4520, 0]
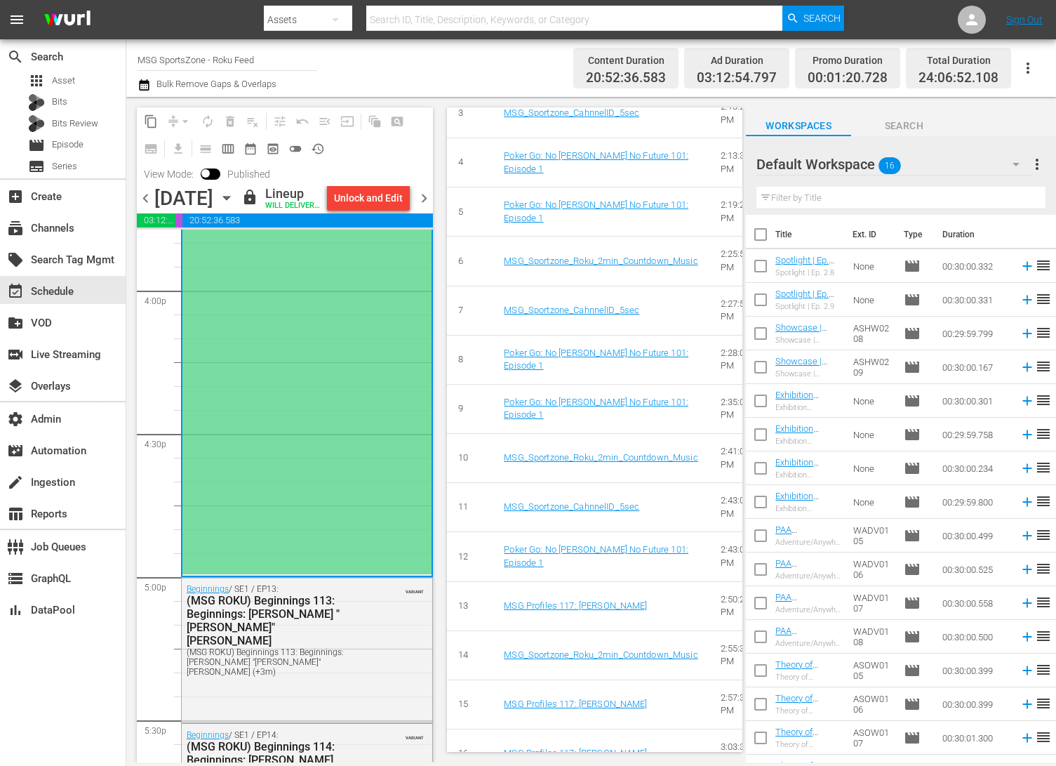
click at [344, 510] on div "*ROKU PLACEHOLDER EPISODE 10/12* FC Naples at Westchester SC" at bounding box center [306, 146] width 249 height 855
click at [344, 512] on div "*ROKU PLACEHOLDER EPISODE 10/12* FC Naples at Westchester SC" at bounding box center [306, 146] width 249 height 855
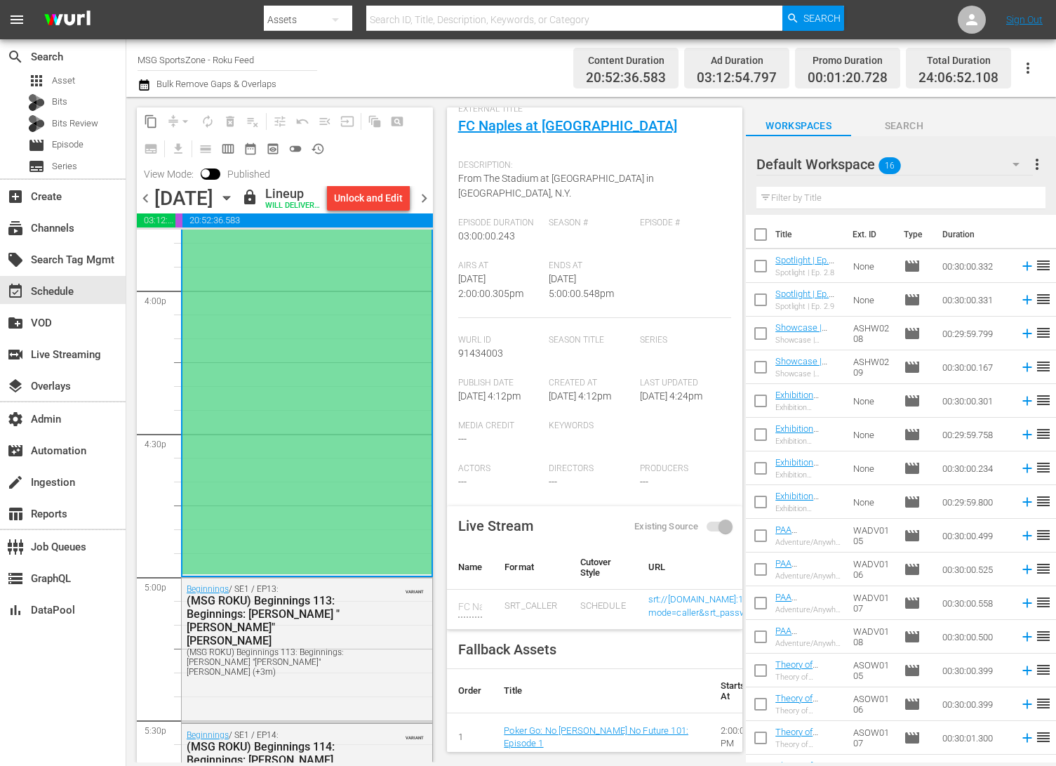
scroll to position [0, 0]
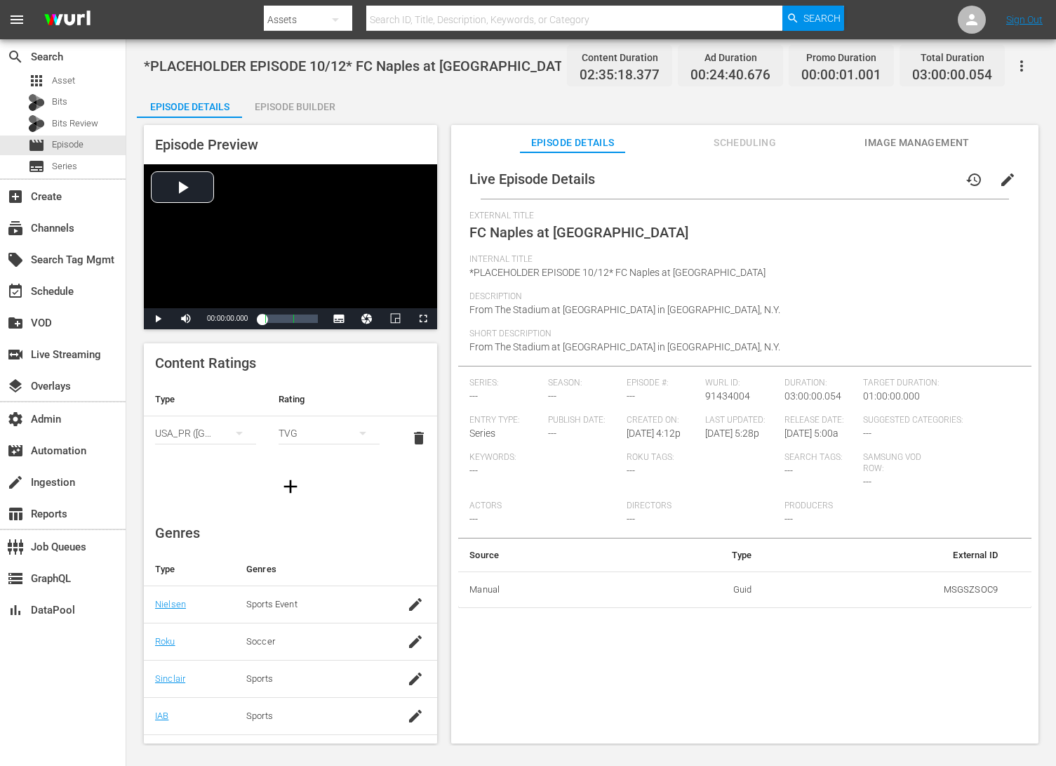
click at [932, 139] on span "Image Management" at bounding box center [917, 143] width 105 height 18
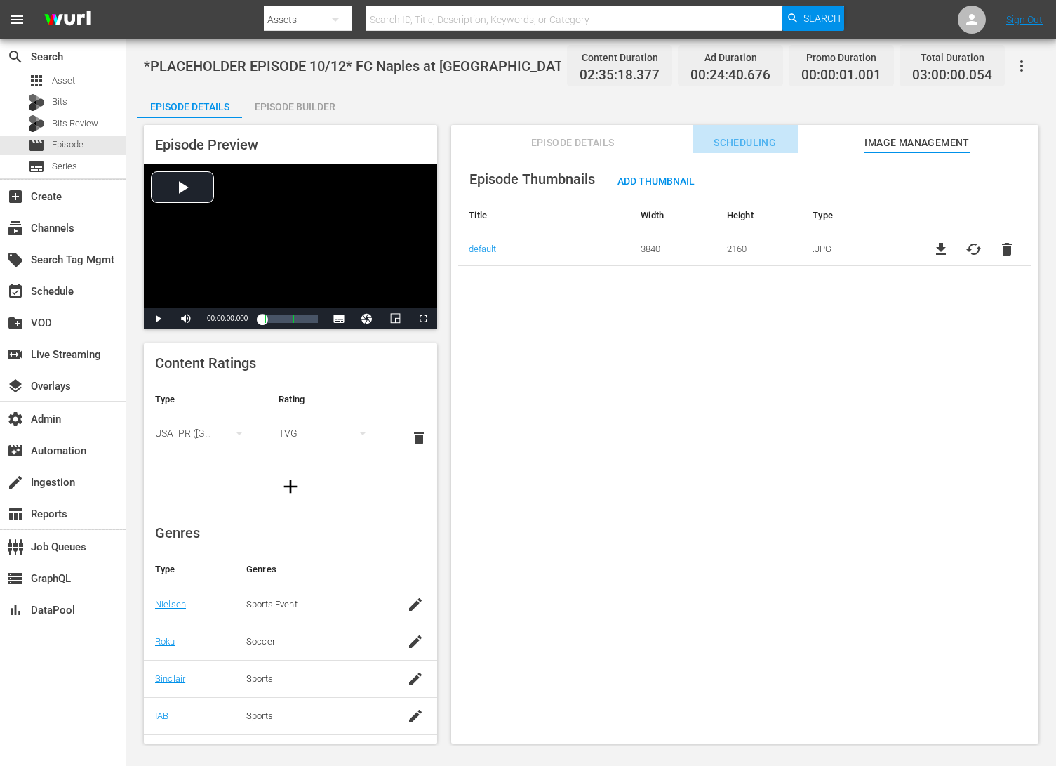
click at [789, 135] on span "Scheduling" at bounding box center [745, 143] width 105 height 18
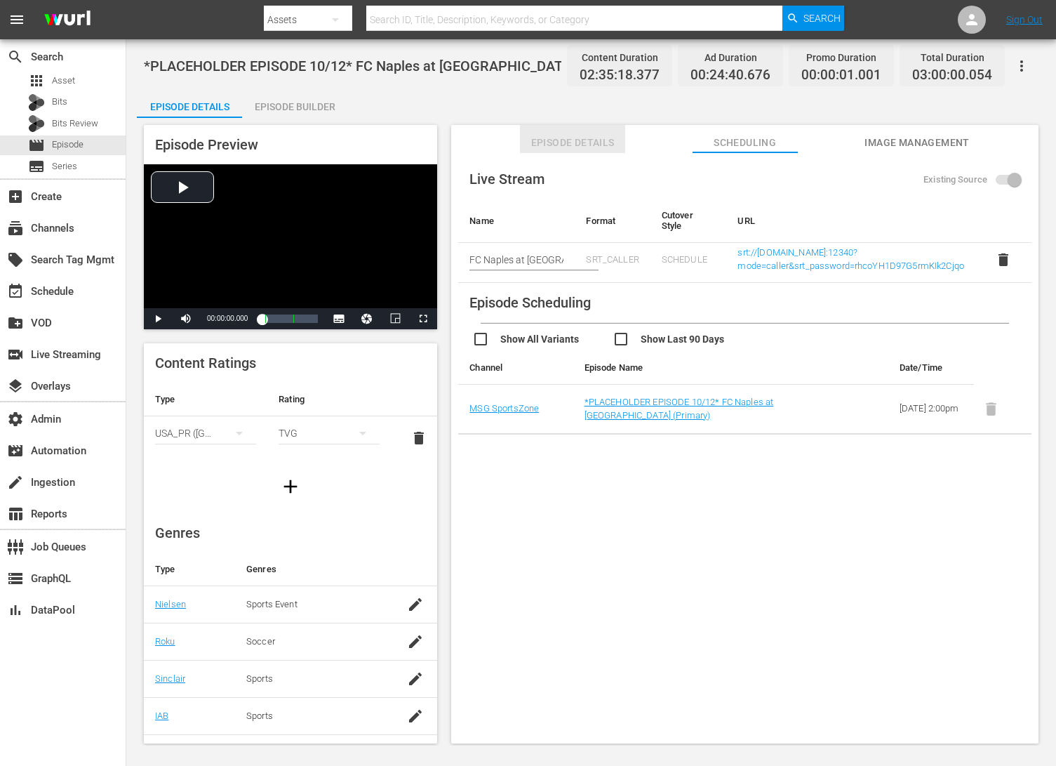
click at [585, 152] on button "Episode Details" at bounding box center [572, 139] width 105 height 28
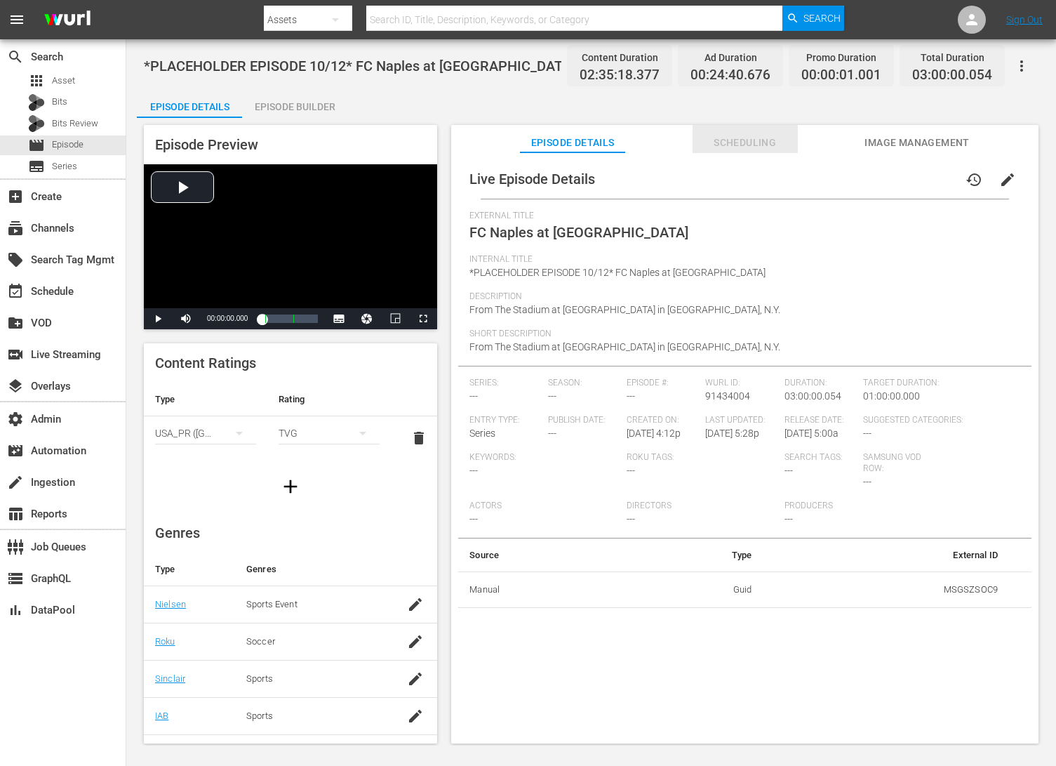
click at [752, 141] on span "Scheduling" at bounding box center [745, 143] width 105 height 18
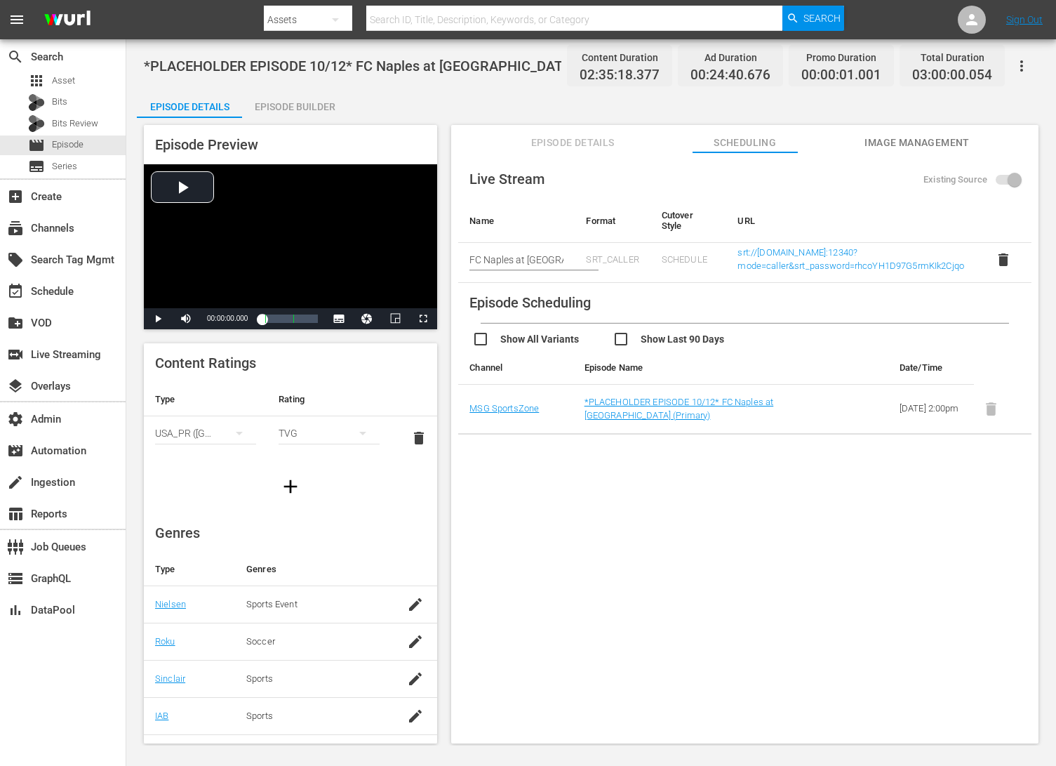
click at [666, 408] on td "*PLACEHOLDER EPISODE 10/12* FC Naples at [GEOGRAPHIC_DATA] (Primary)" at bounding box center [702, 409] width 258 height 49
click at [563, 145] on span "Episode Details" at bounding box center [572, 143] width 105 height 18
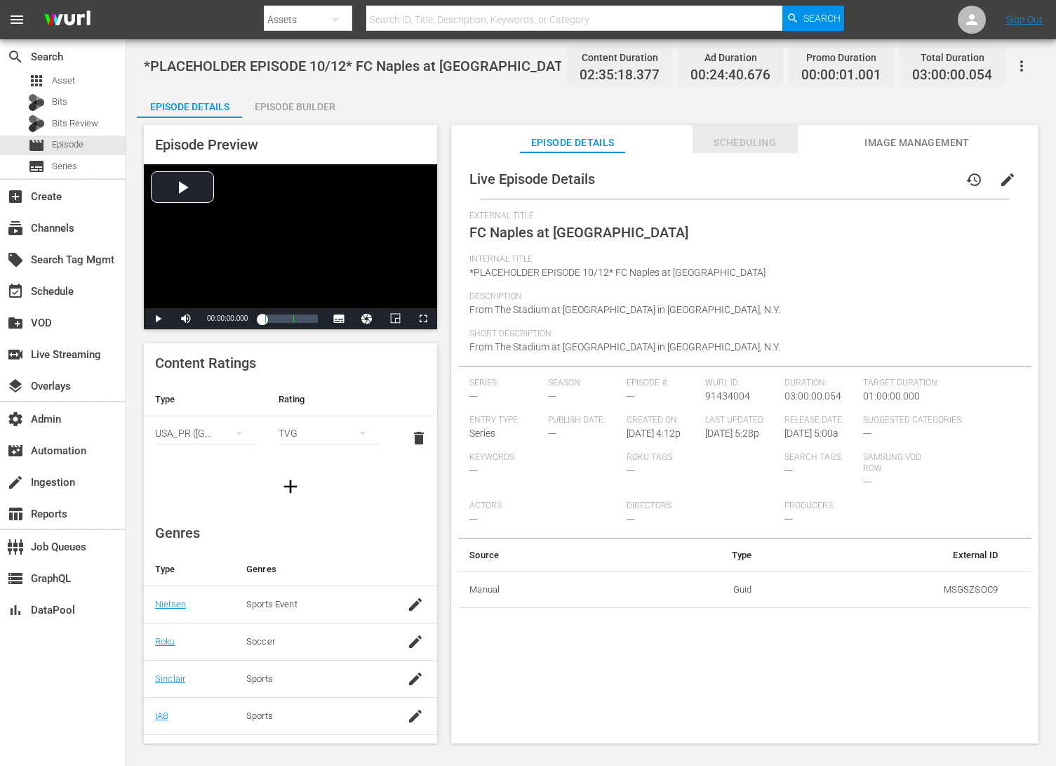
click at [750, 142] on span "Scheduling" at bounding box center [745, 143] width 105 height 18
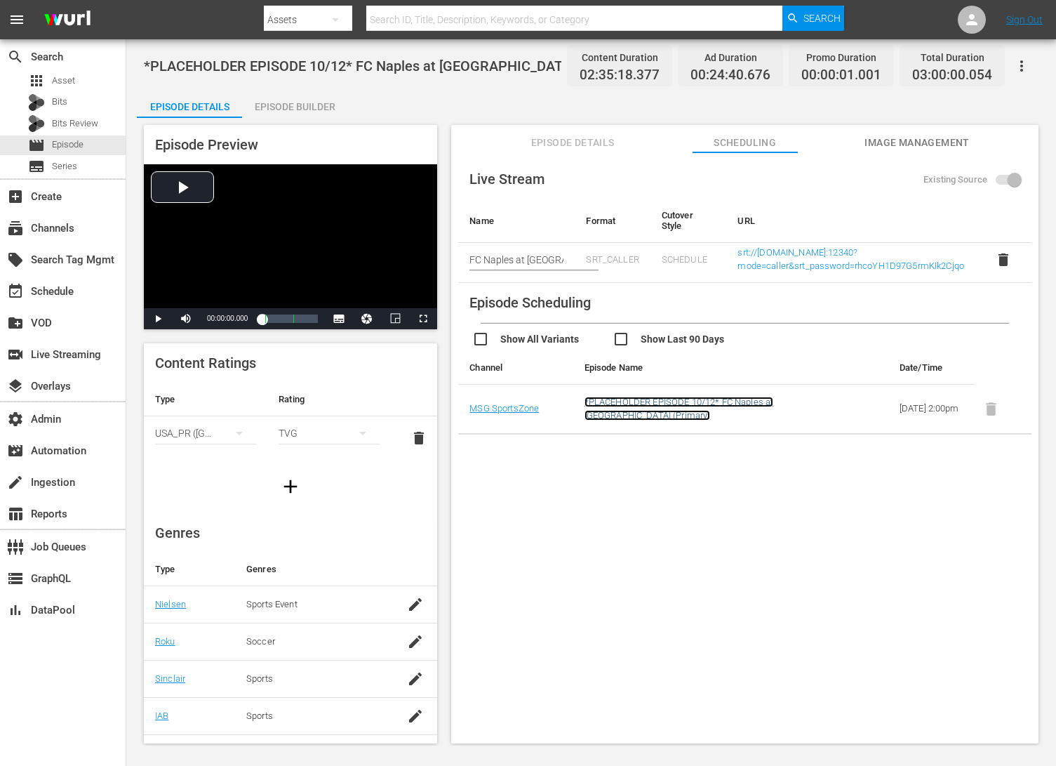
click at [680, 399] on link "*PLACEHOLDER EPISODE 10/12* FC Naples at [GEOGRAPHIC_DATA] (Primary)" at bounding box center [679, 408] width 189 height 24
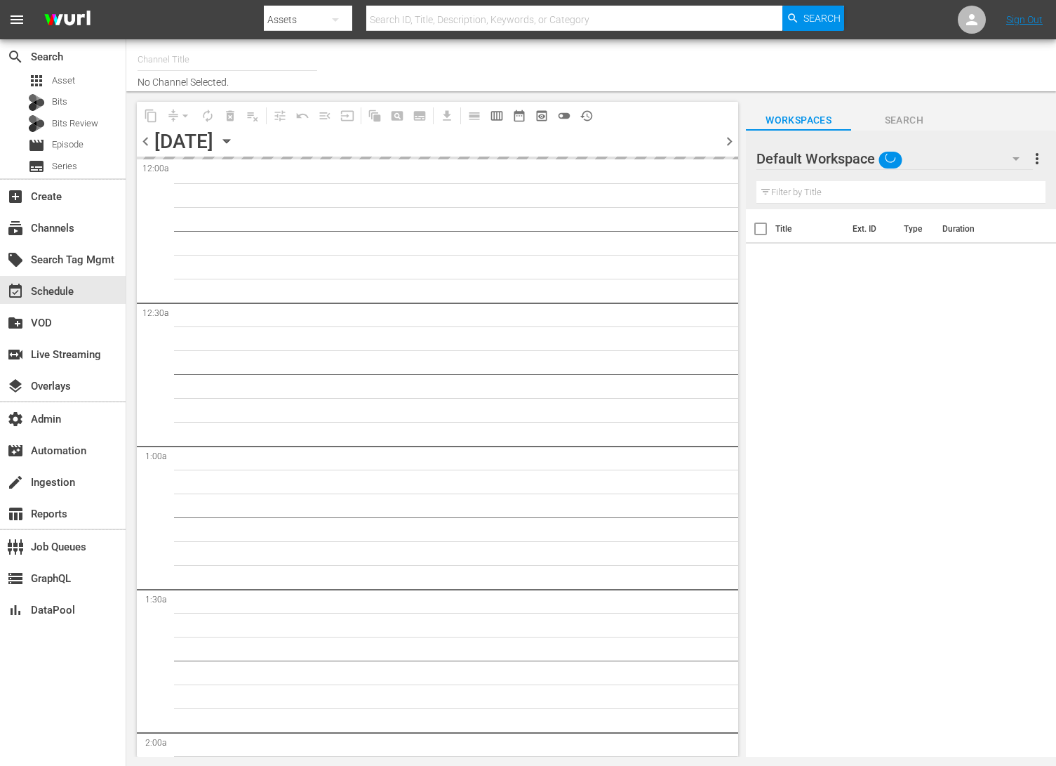
type input "MSG SportsZone (1386)"
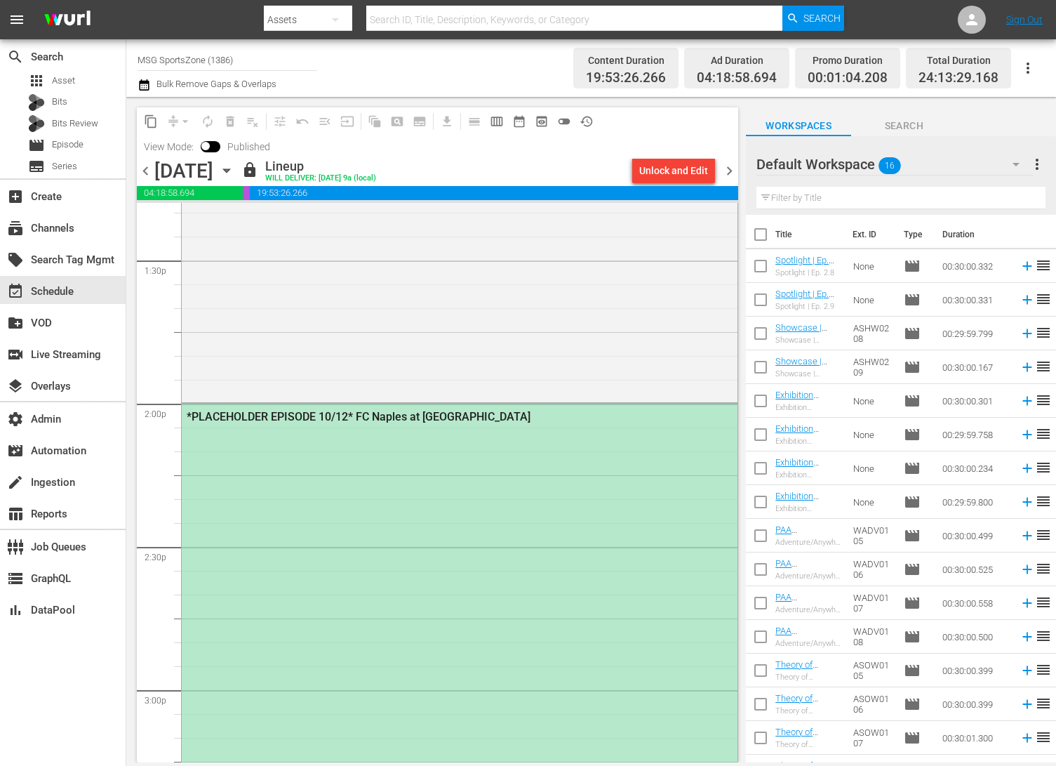
scroll to position [3812, 0]
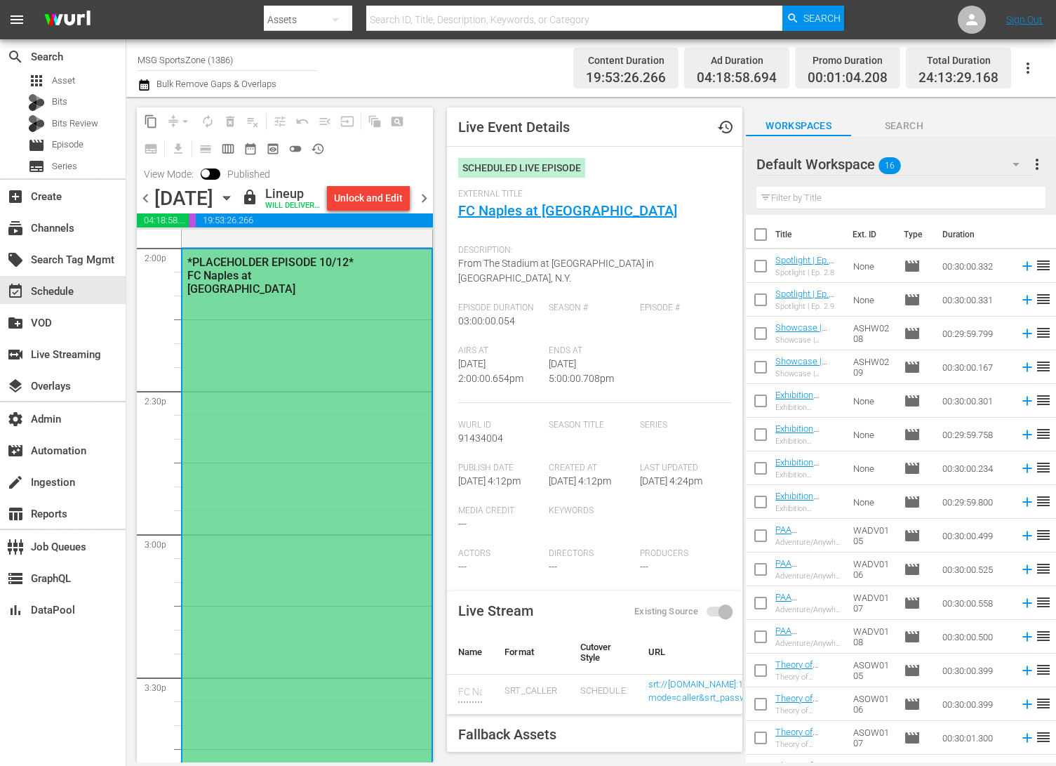
scroll to position [3991, 0]
